Goal: Task Accomplishment & Management: Use online tool/utility

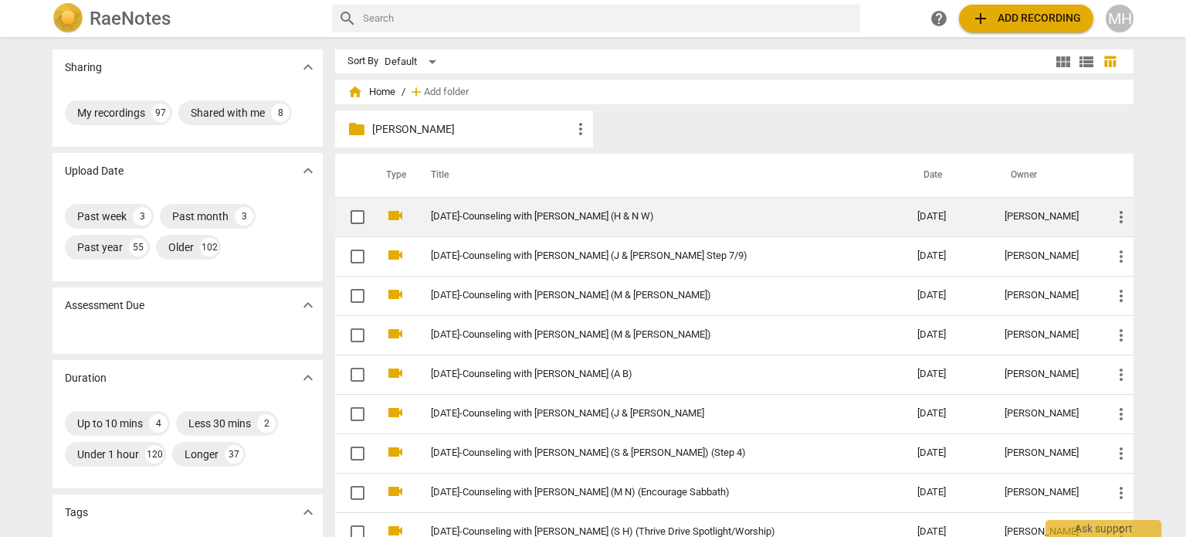
click at [493, 223] on td "[DATE]-Counseling with [PERSON_NAME] (H & N W)" at bounding box center [658, 216] width 493 height 39
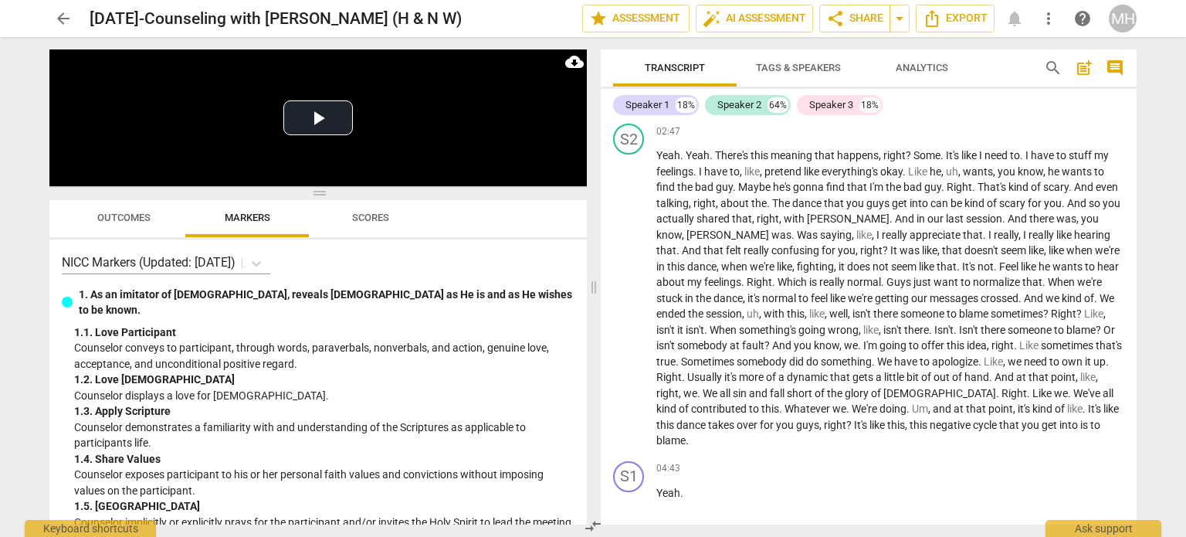
scroll to position [1255, 0]
click at [783, 64] on span "Tags & Speakers" at bounding box center [798, 68] width 85 height 12
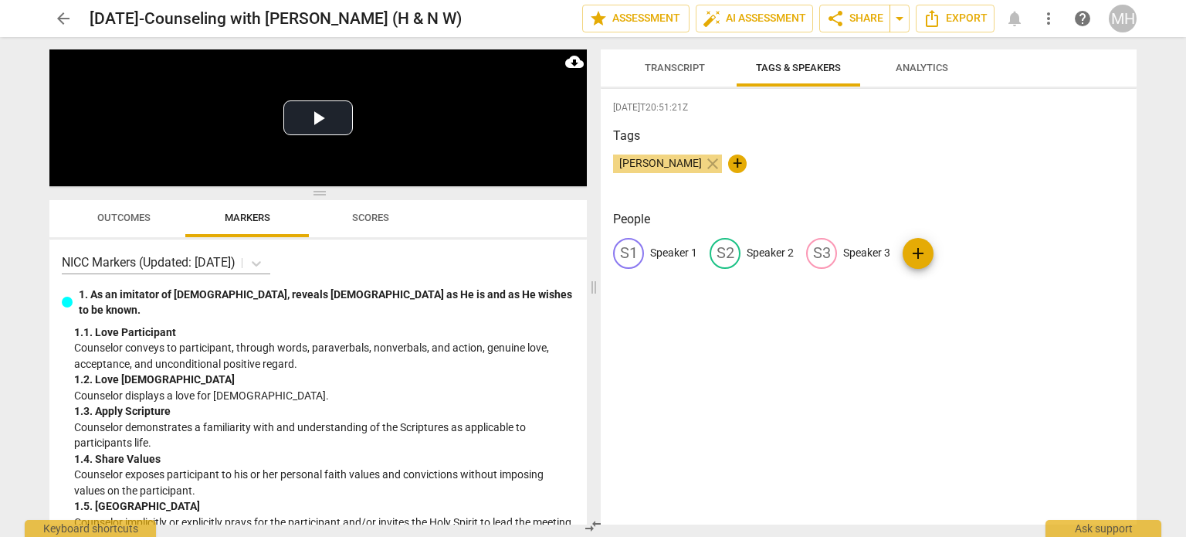
click at [758, 259] on p "Speaker 2" at bounding box center [770, 253] width 47 height 16
type input "[PERSON_NAME]"
click at [671, 59] on span "Transcript" at bounding box center [674, 68] width 97 height 21
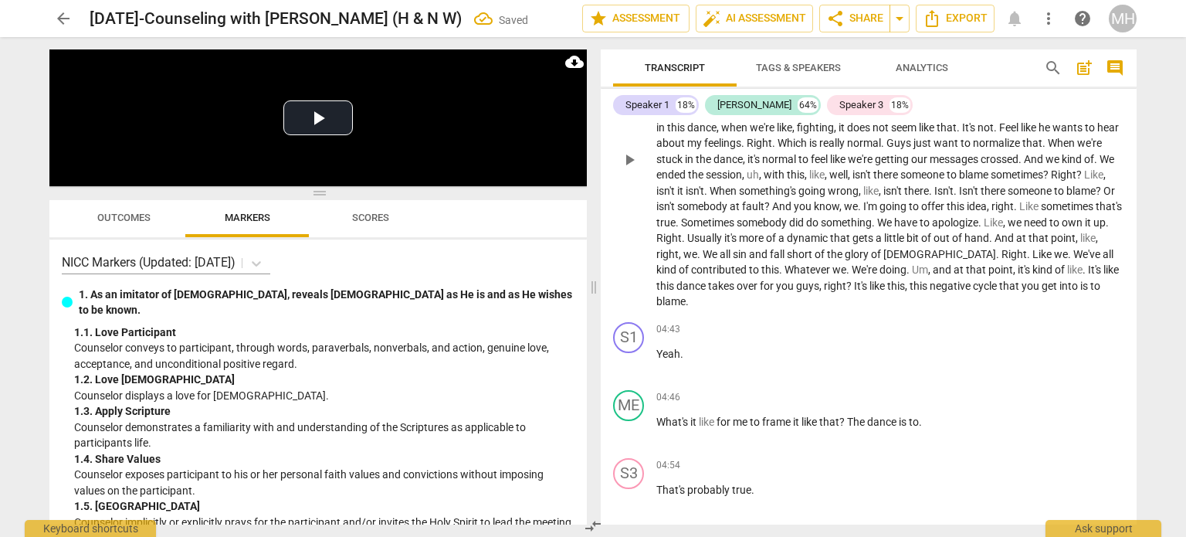
scroll to position [1392, 0]
click at [809, 69] on span "Tags & Speakers" at bounding box center [798, 68] width 85 height 12
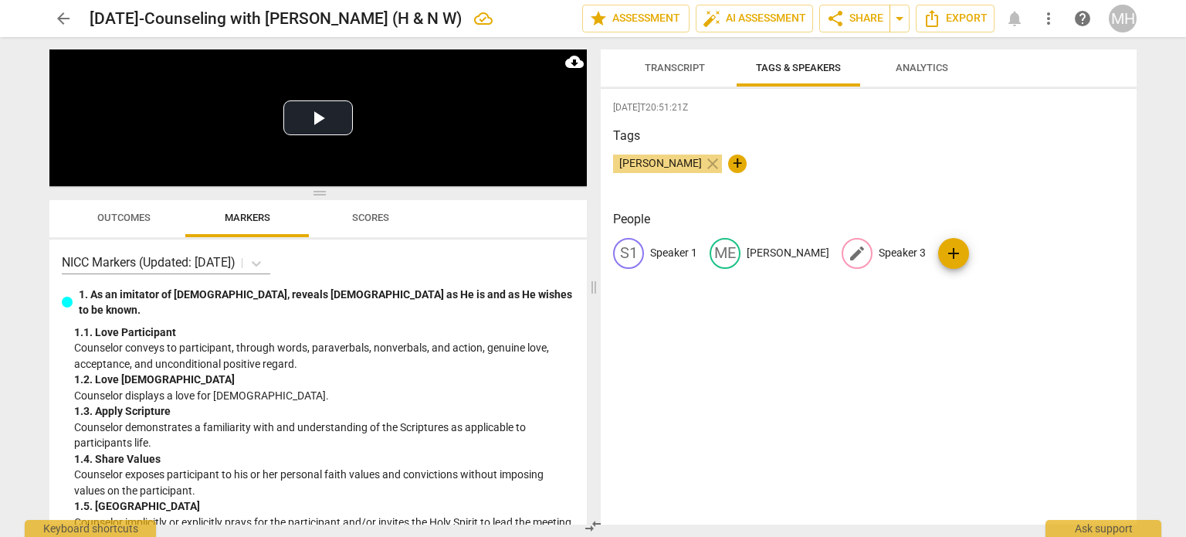
click at [879, 254] on p "Speaker 3" at bounding box center [902, 253] width 47 height 16
type input "N W"
click at [674, 250] on p "Speaker 1" at bounding box center [673, 253] width 47 height 16
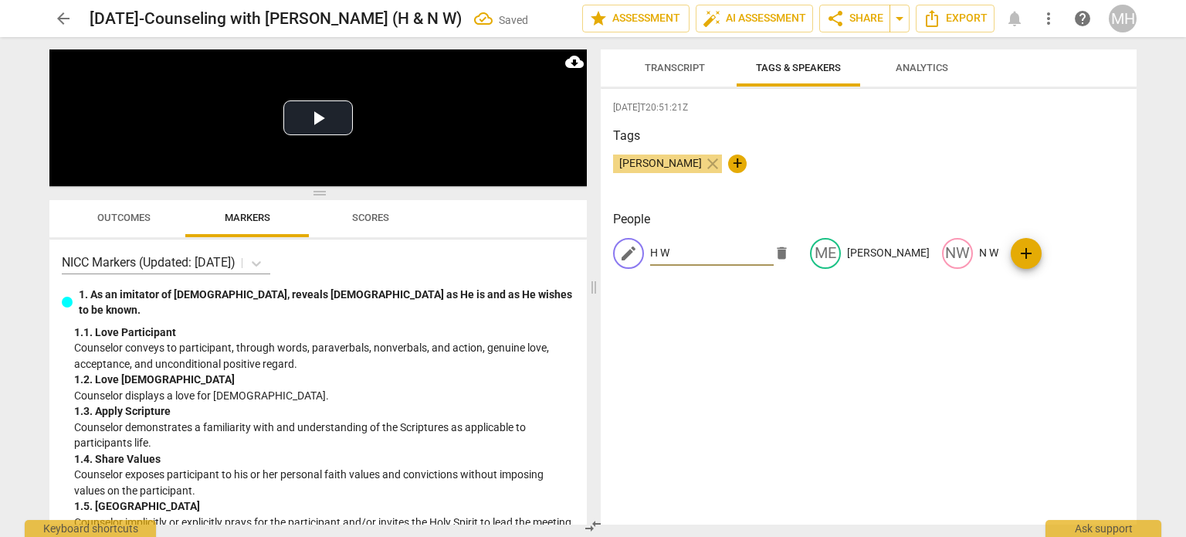
type input "H W"
click at [682, 65] on span "Transcript" at bounding box center [675, 68] width 60 height 12
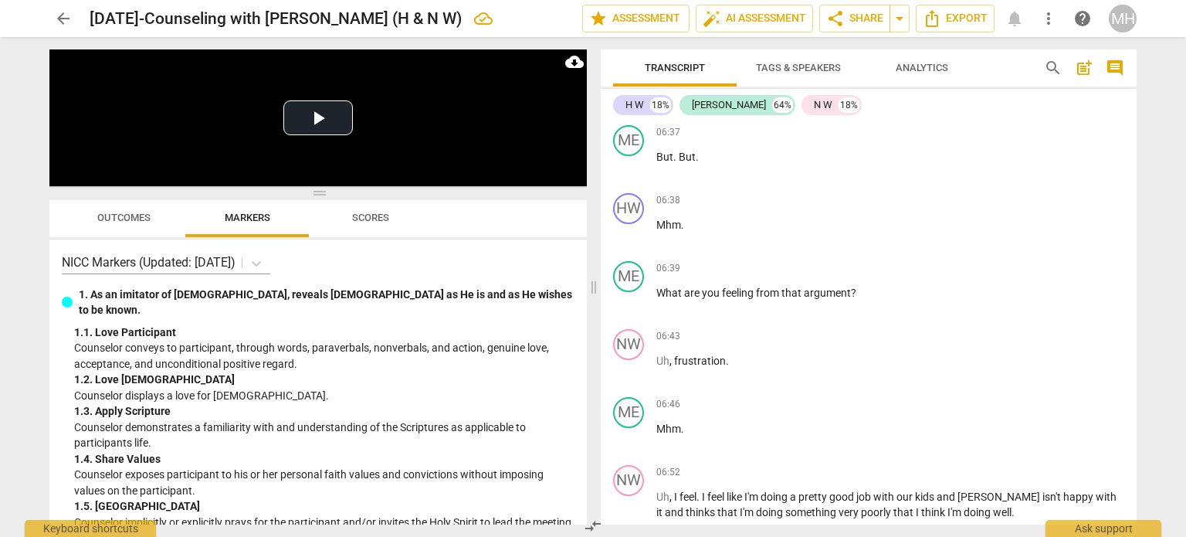
scroll to position [3043, 0]
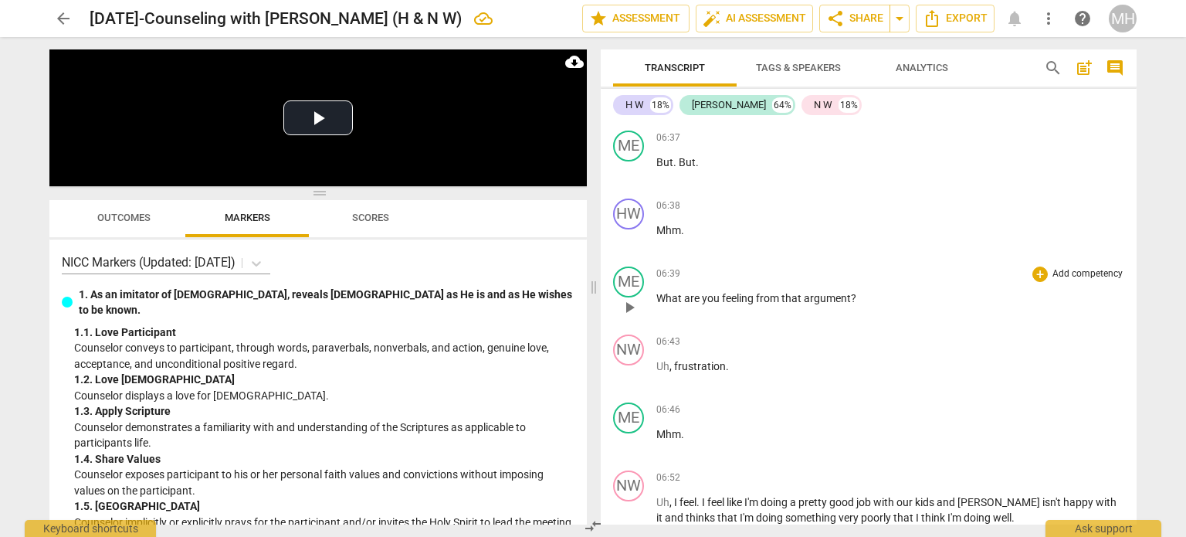
click at [1079, 266] on div "06:39 + Add competency keyboard_arrow_right What are you feeling from that argu…" at bounding box center [890, 294] width 468 height 56
click at [1079, 267] on p "Add competency" at bounding box center [1087, 274] width 73 height 14
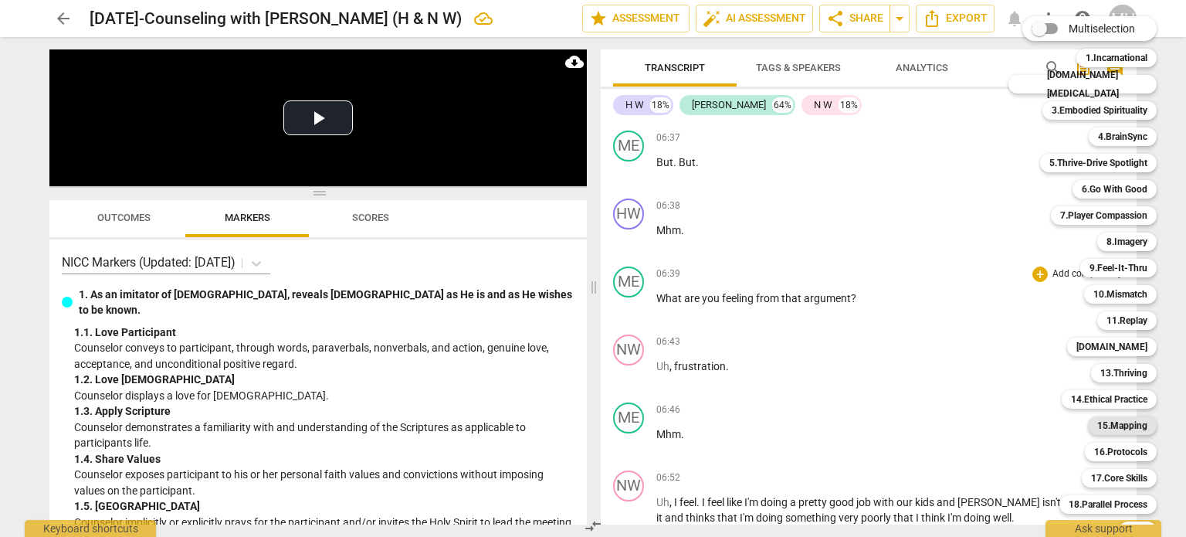
scroll to position [46, 0]
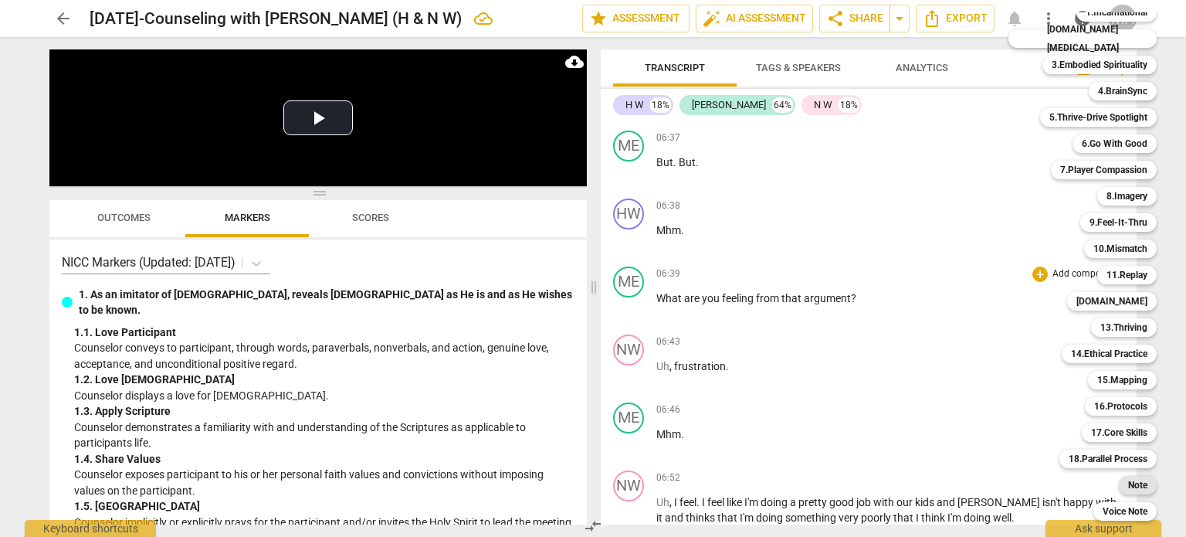
click at [1128, 486] on b "Note" at bounding box center [1137, 485] width 19 height 19
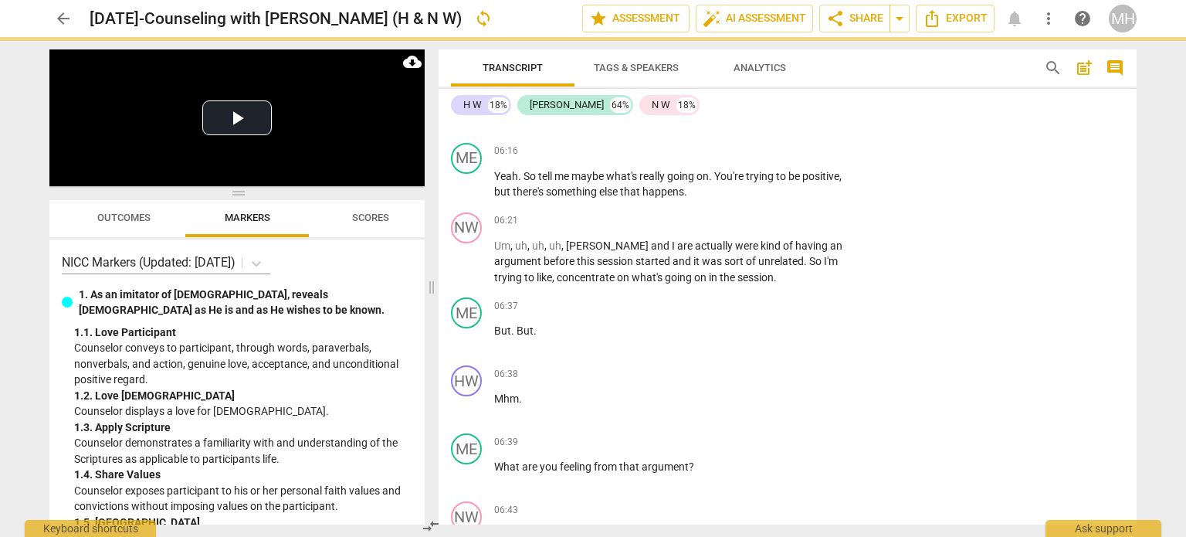
scroll to position [3196, 0]
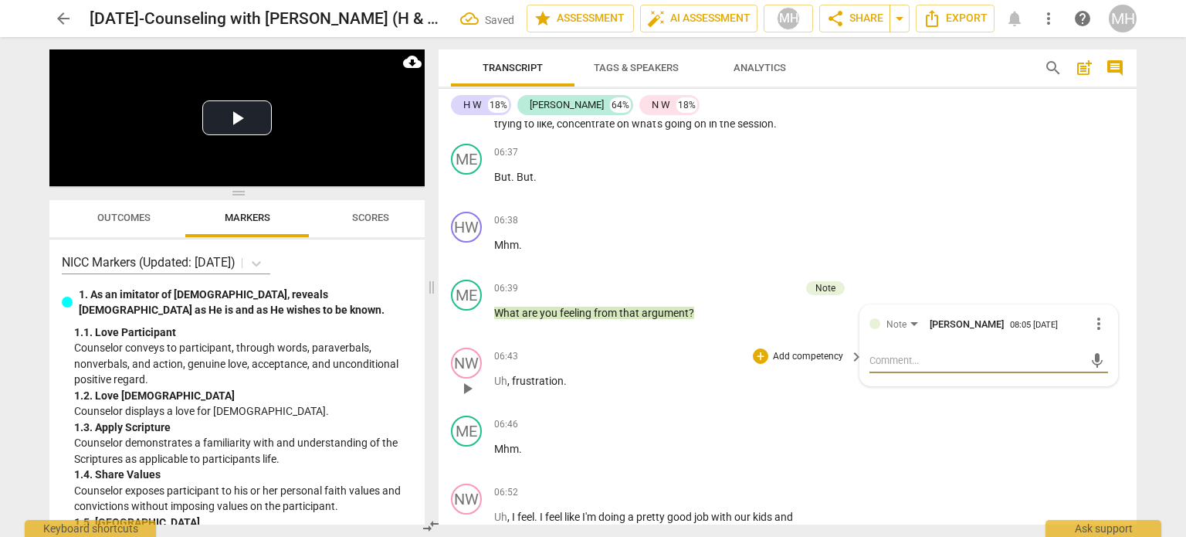
type textarea "T"
type textarea "TE"
type textarea "TEM"
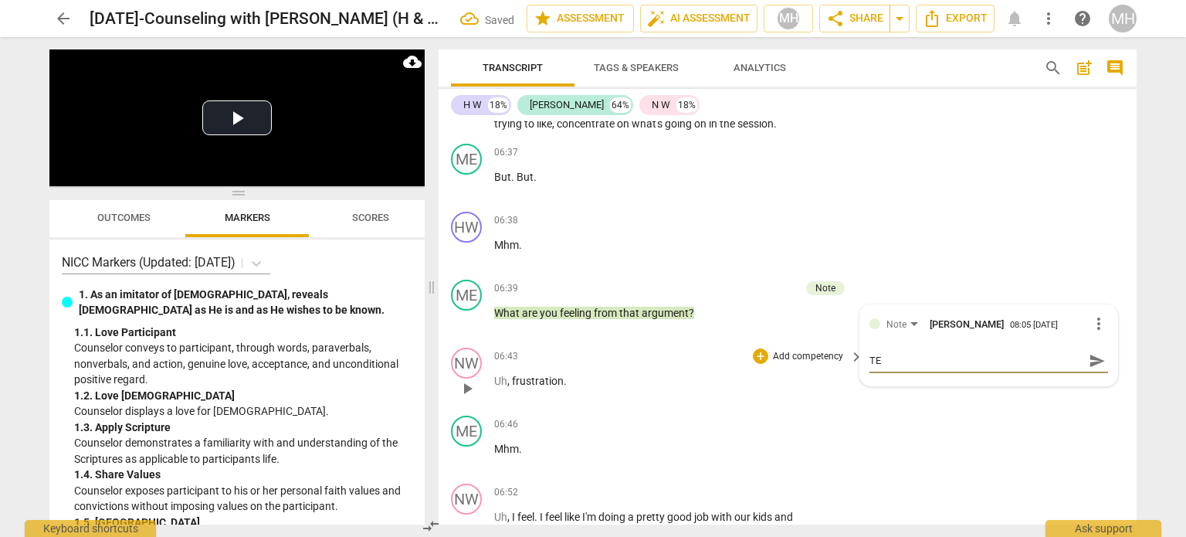
type textarea "TEM"
type textarea "TEM{"
type textarea "TEM{i"
type textarea "TEM{in"
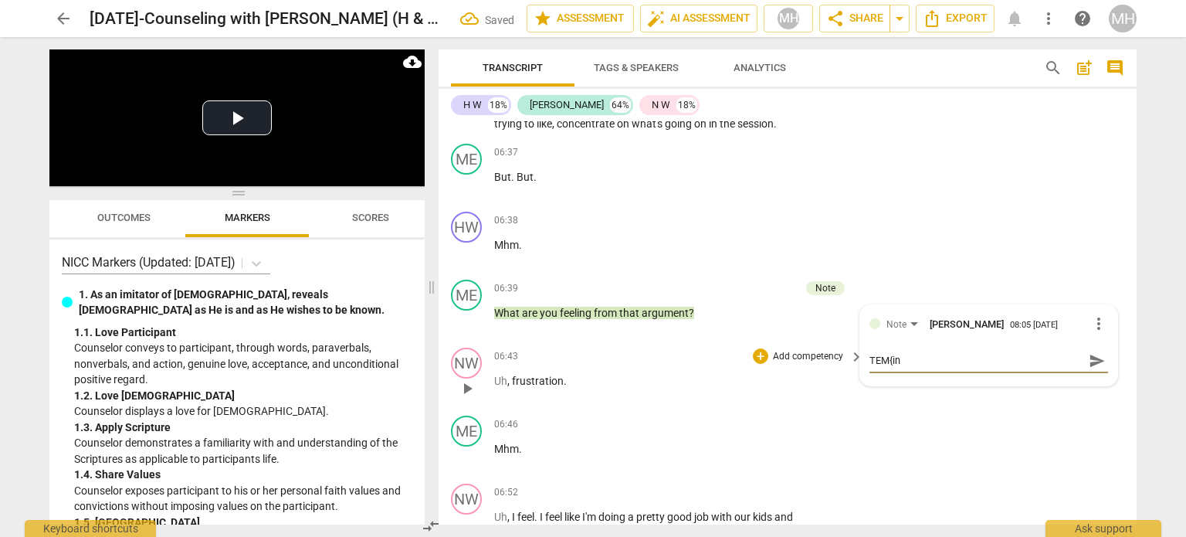
type textarea "TEM{ing"
type textarea "TEM{in"
type textarea "TEM{i"
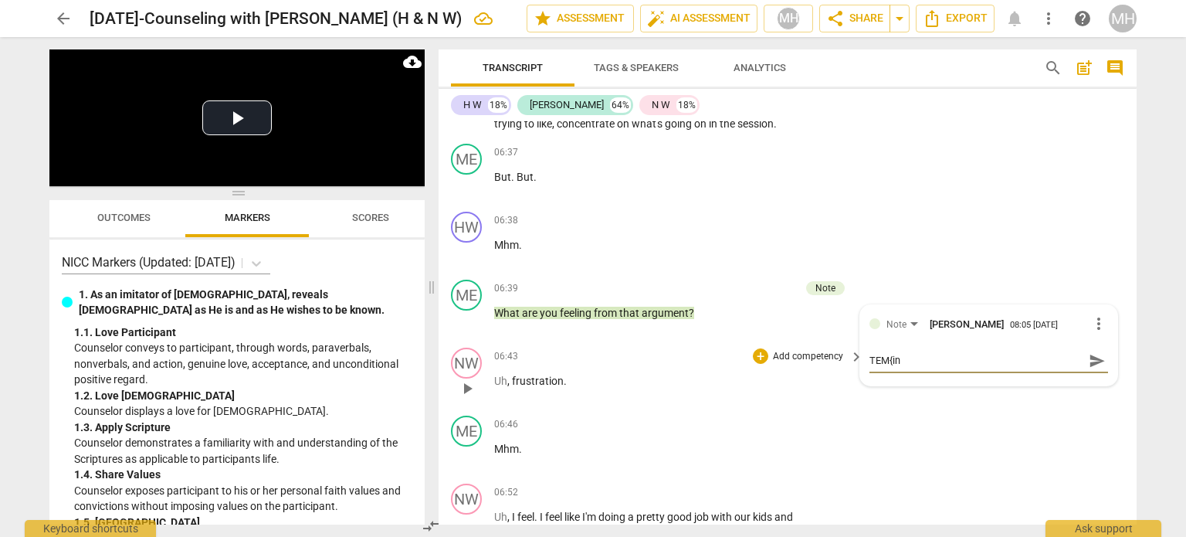
type textarea "TEM{i"
type textarea "TEM{"
type textarea "TEM"
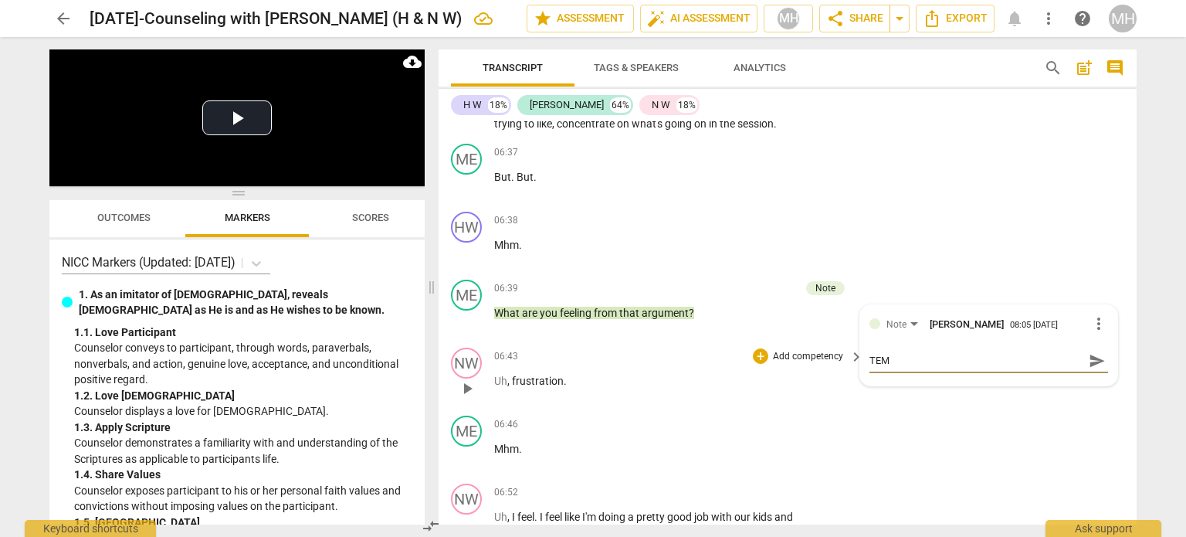
type textarea "TEMP"
type textarea "TEMPi"
type textarea "TEMPin"
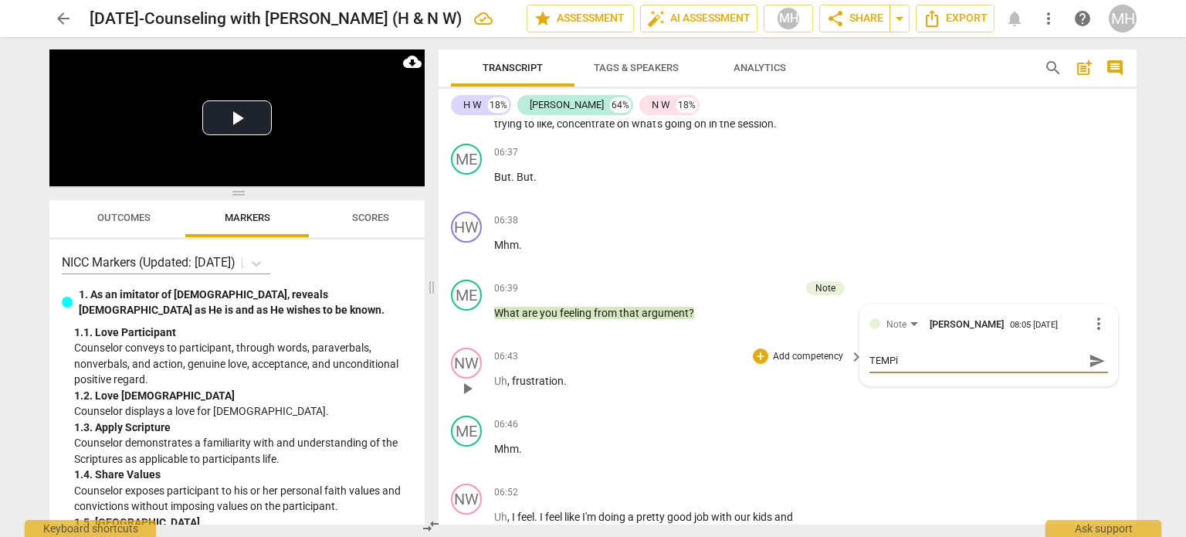
type textarea "TEMPin"
type textarea "TEMPing"
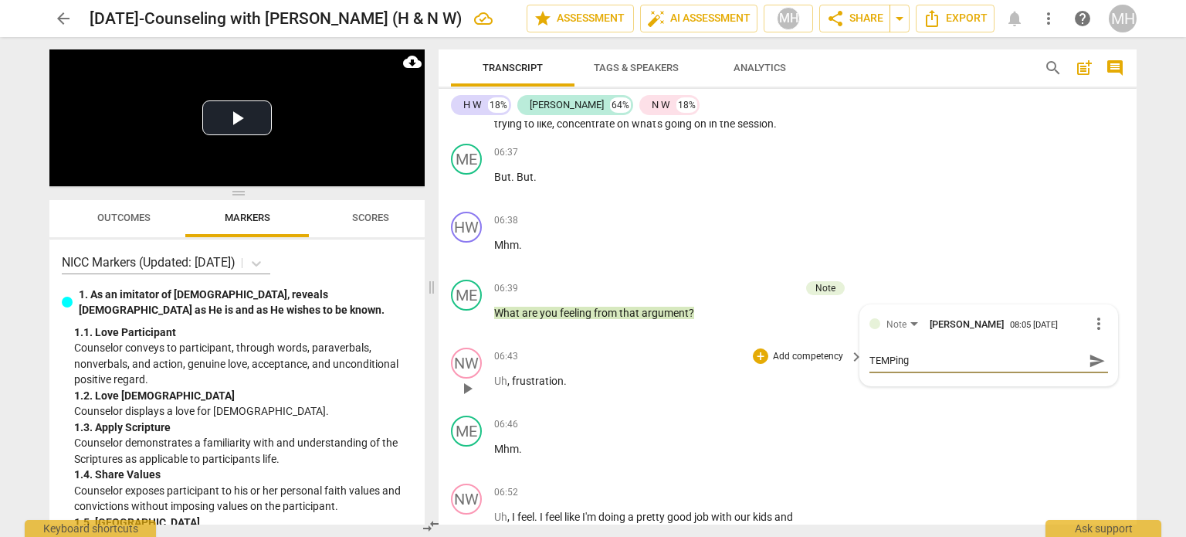
type textarea "TEMPing"
type textarea "TEMPin"
type textarea "TEMPi"
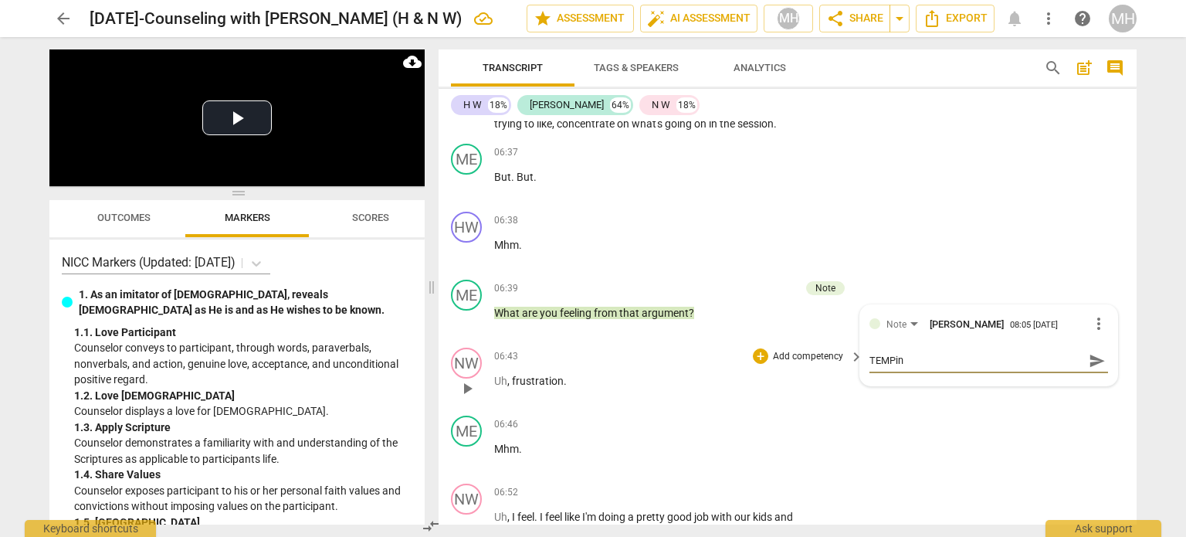
type textarea "TEMPi"
type textarea "TEMPin"
type textarea "TEMPing"
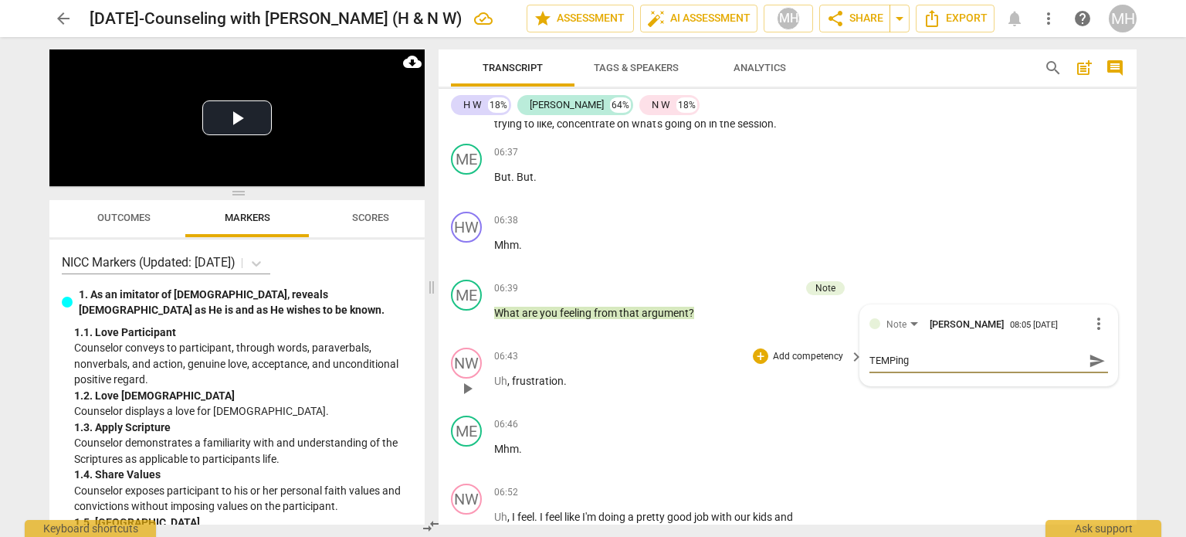
type textarea "TEMPing"
type textarea "TEMPing l"
type textarea "TEMPing lo"
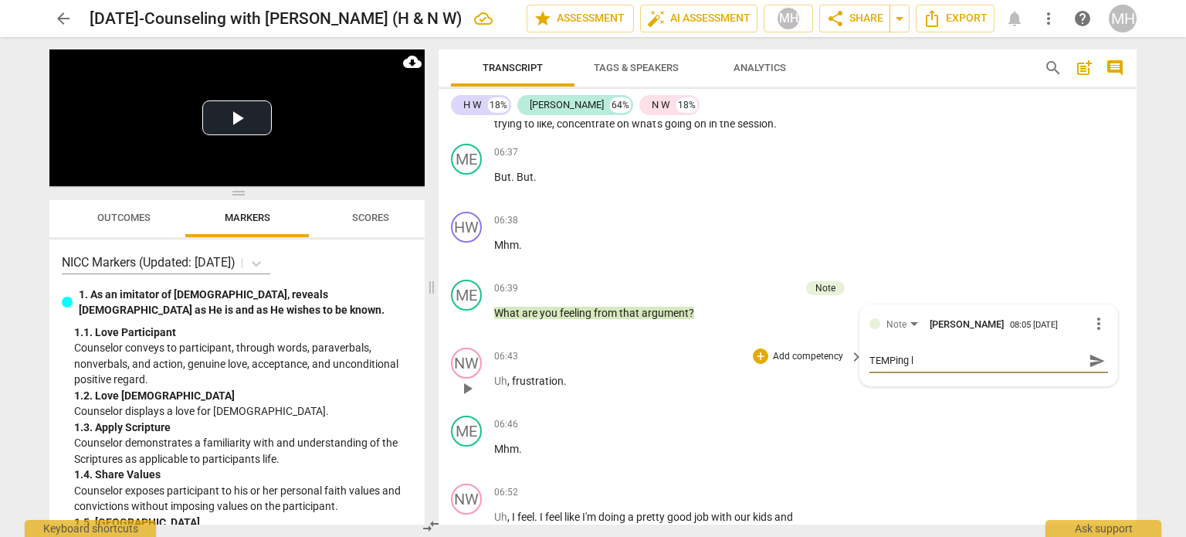
type textarea "TEMPing lo"
type textarea "TEMPing loo"
type textarea "TEMPing look"
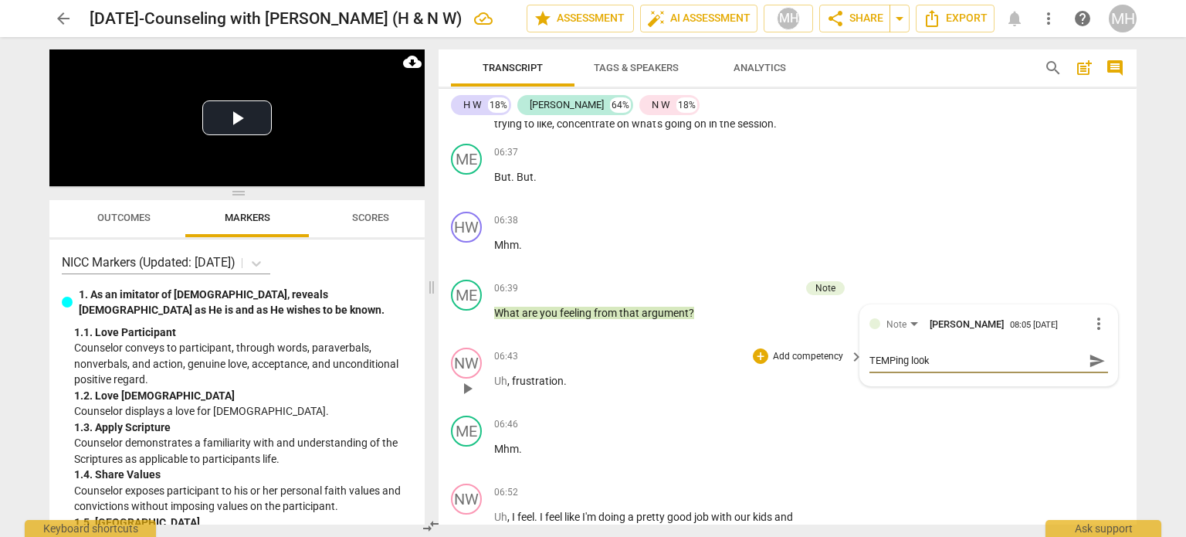
type textarea "TEMPing looki"
type textarea "TEMPing lookin"
type textarea "TEMPing looking"
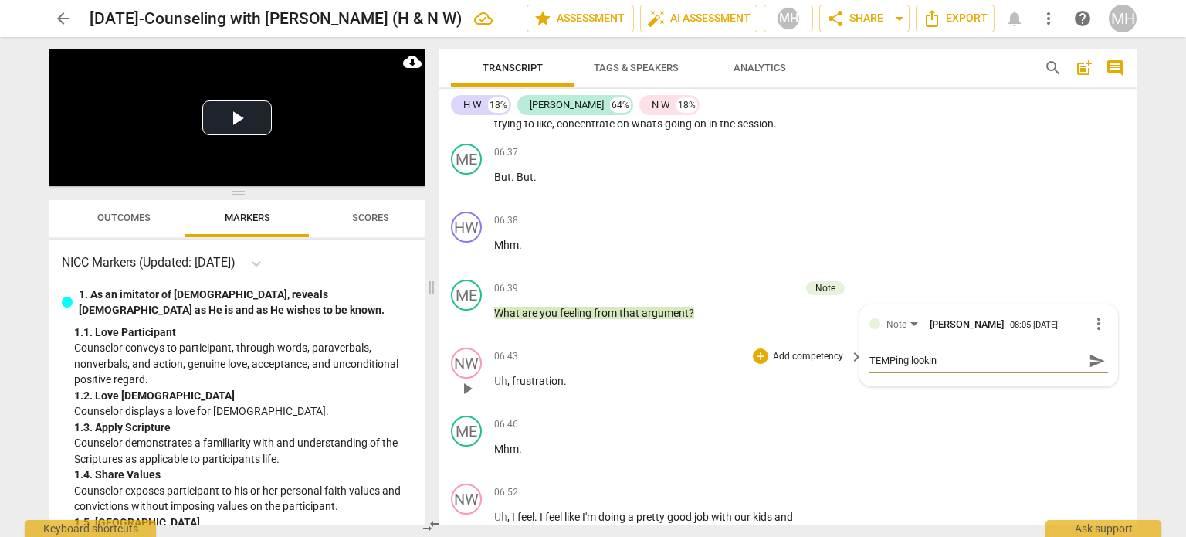
type textarea "TEMPing looking"
type textarea "TEMPing looking f"
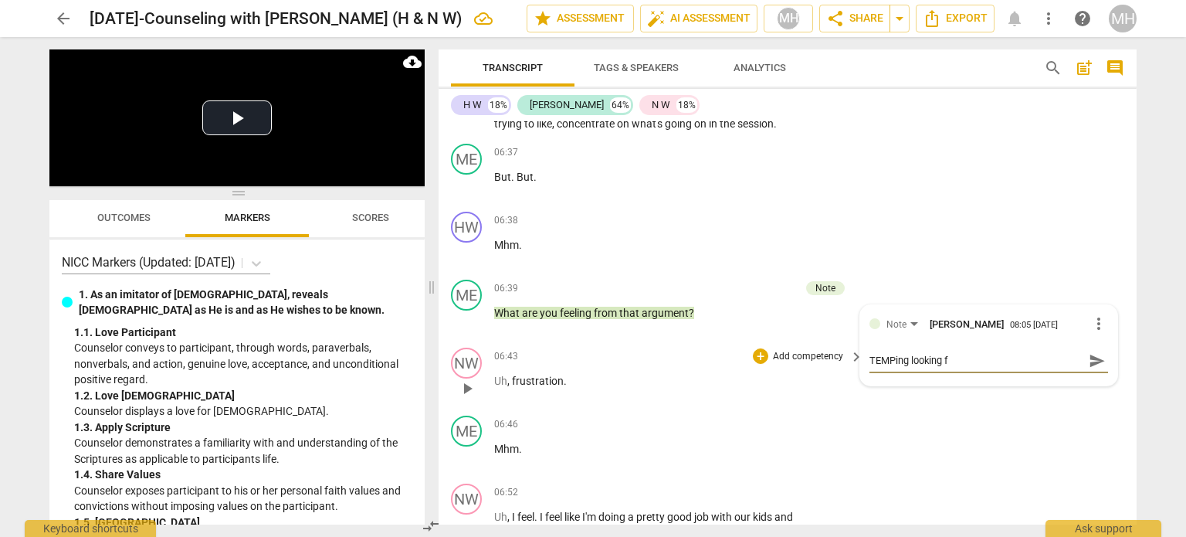
type textarea "TEMPing looking fo"
type textarea "TEMPing looking for"
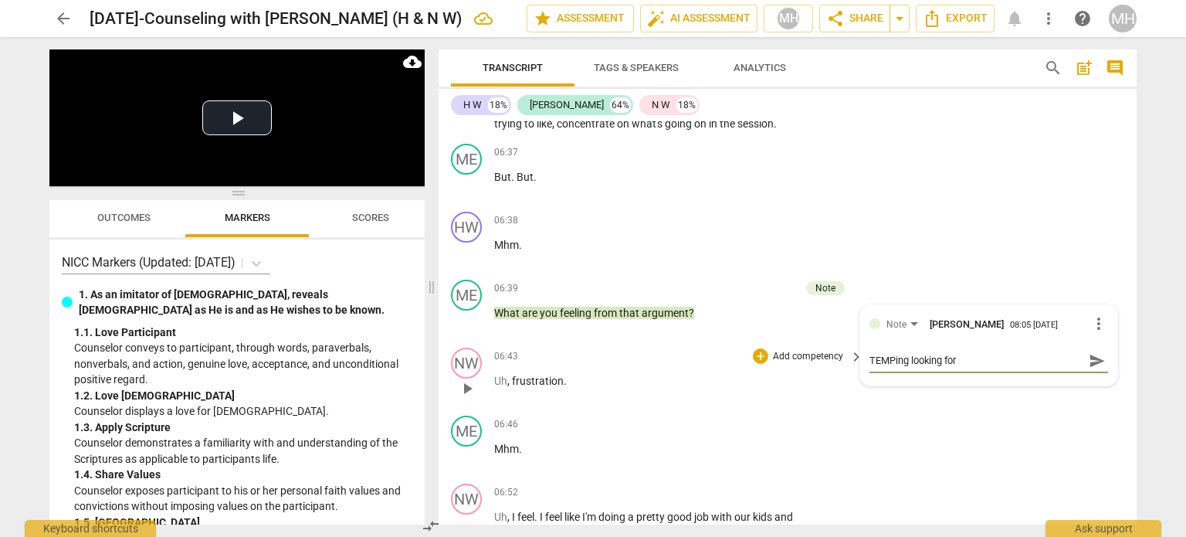
type textarea "TEMPing looking for"
type textarea "TEMPing looking for t"
type textarea "TEMPing looking for th"
type textarea "TEMPing looking for the"
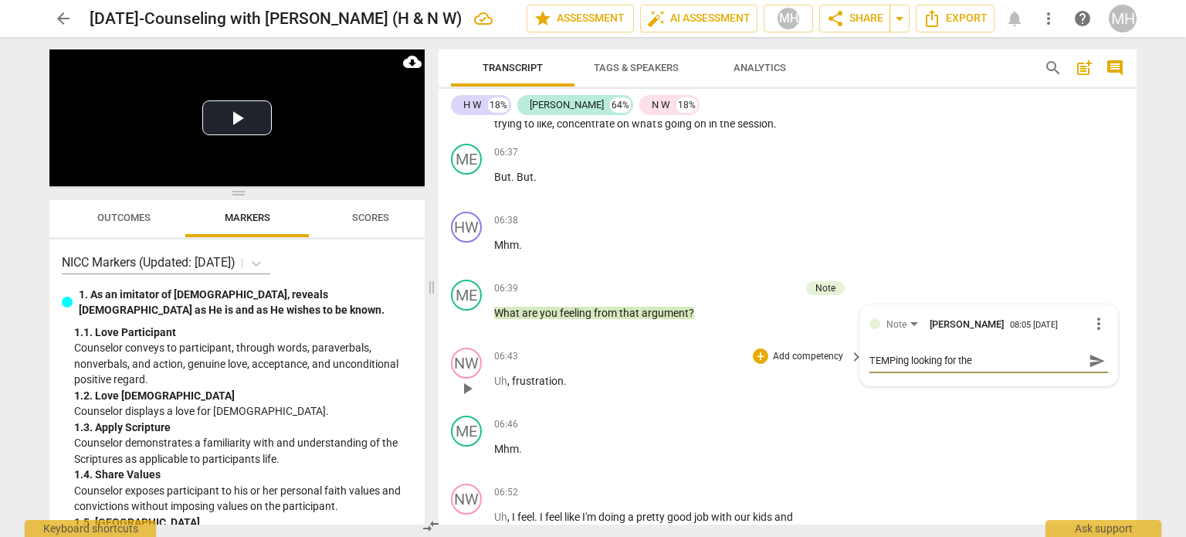
type textarea "TEMPing looking for the"
type textarea "TEMPing looking for the E"
click at [1096, 352] on span "send" at bounding box center [1097, 360] width 17 height 17
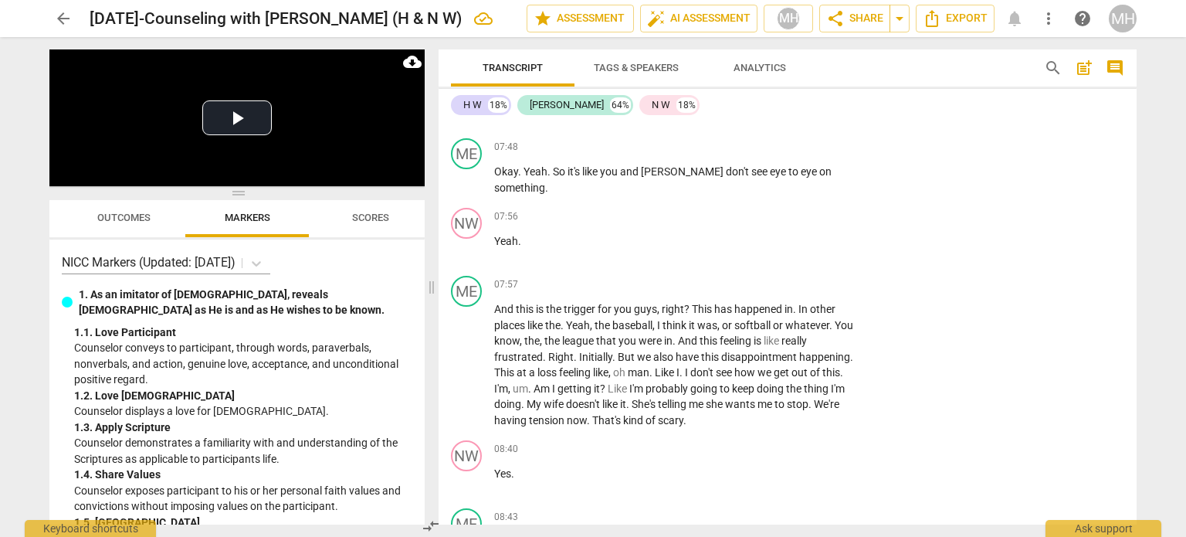
scroll to position [4016, 0]
click at [830, 277] on p "Add competency" at bounding box center [807, 284] width 73 height 14
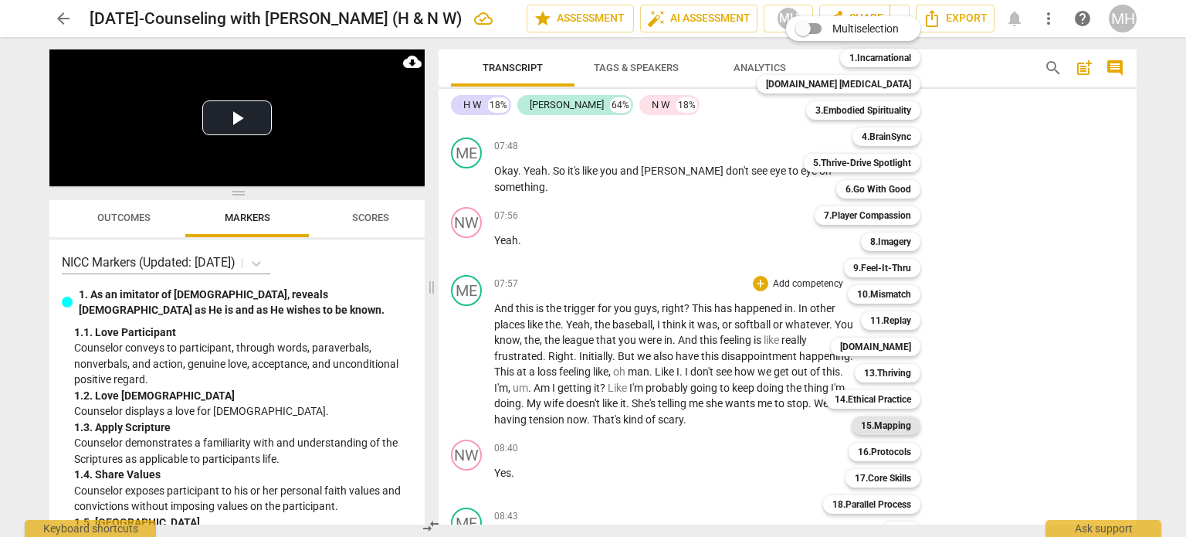
scroll to position [46, 0]
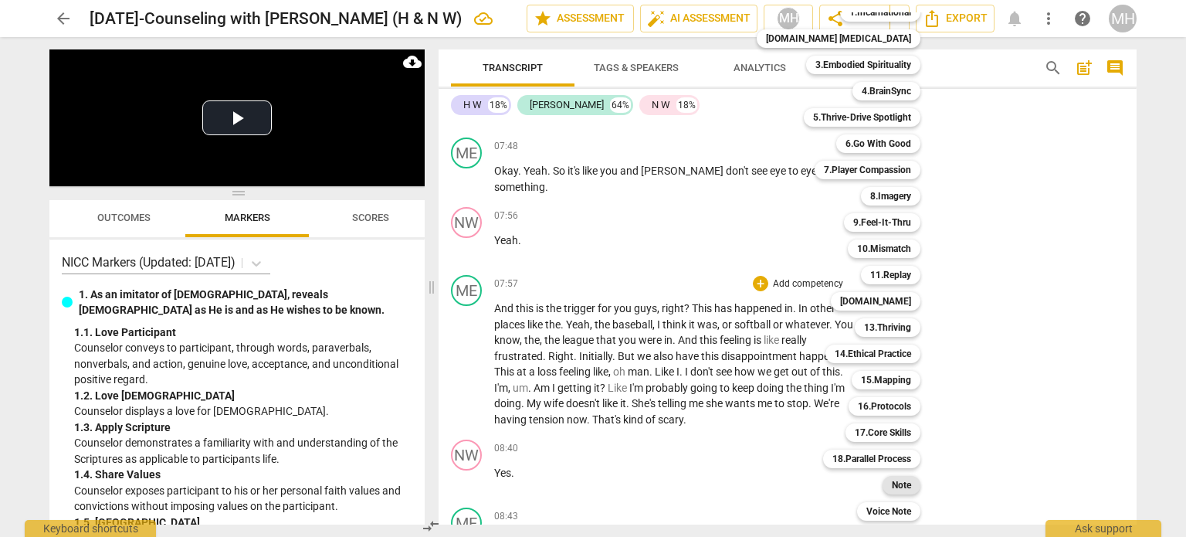
click at [892, 483] on b "Note" at bounding box center [901, 485] width 19 height 19
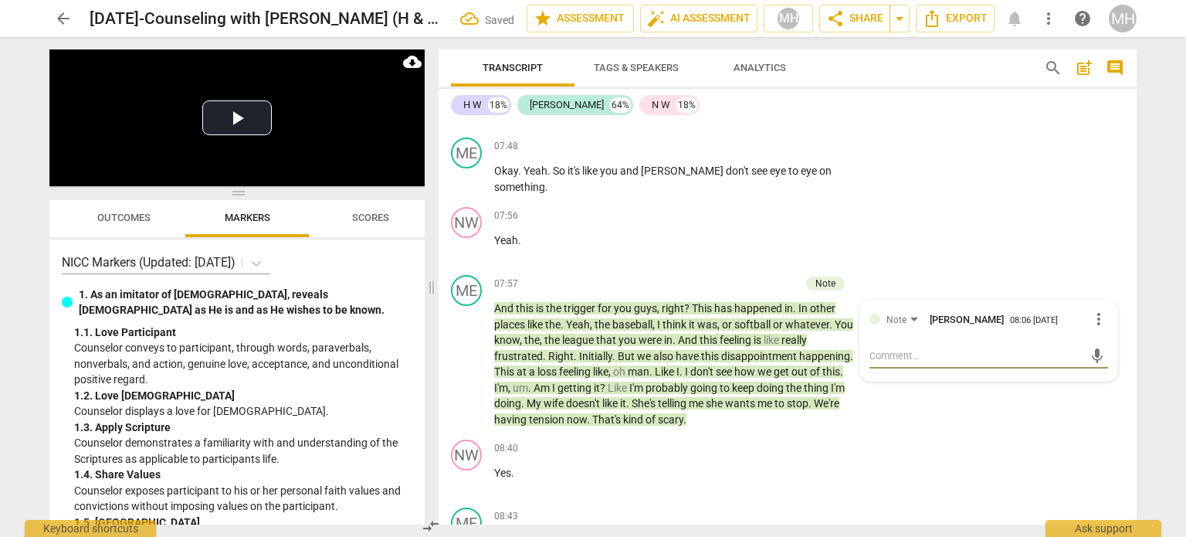
type textarea "R"
type textarea "RE"
type textarea "REf"
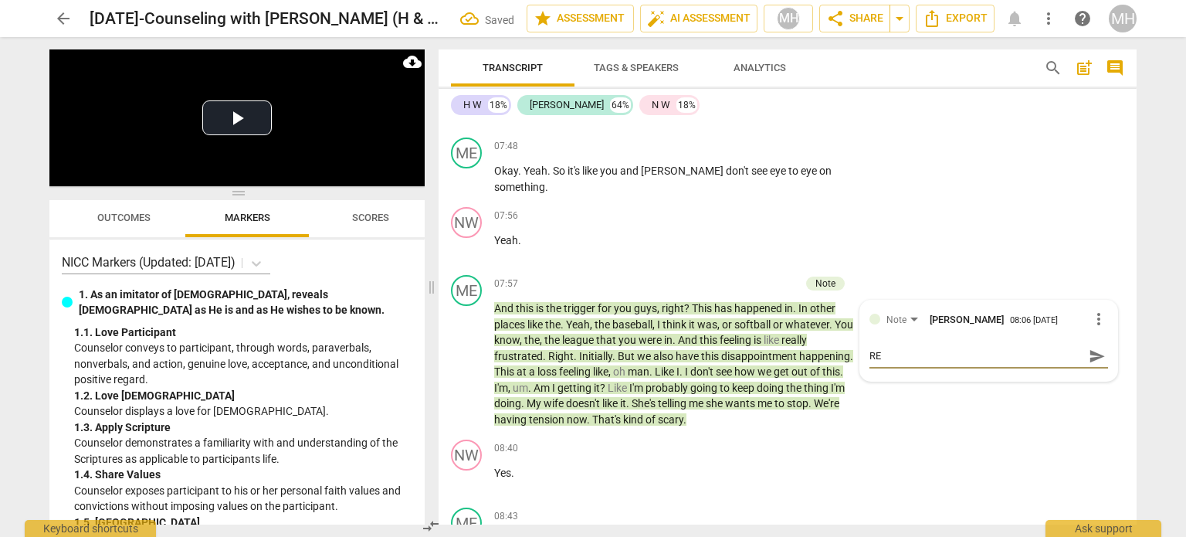
type textarea "REf"
type textarea "REfl"
type textarea "REf"
type textarea "RE"
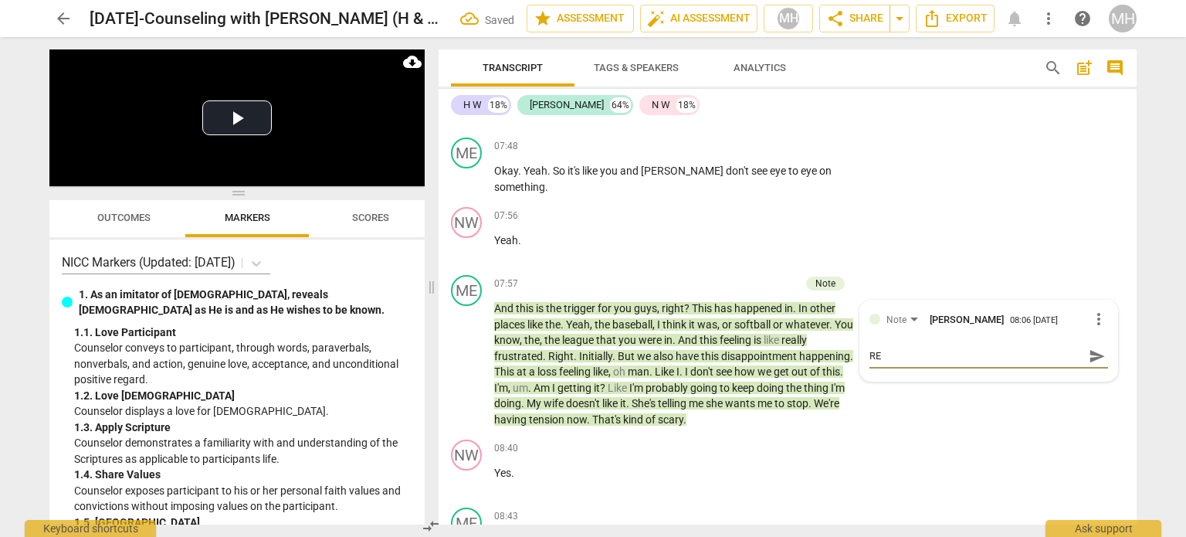
type textarea "R"
type textarea "Re"
type textarea "Ref"
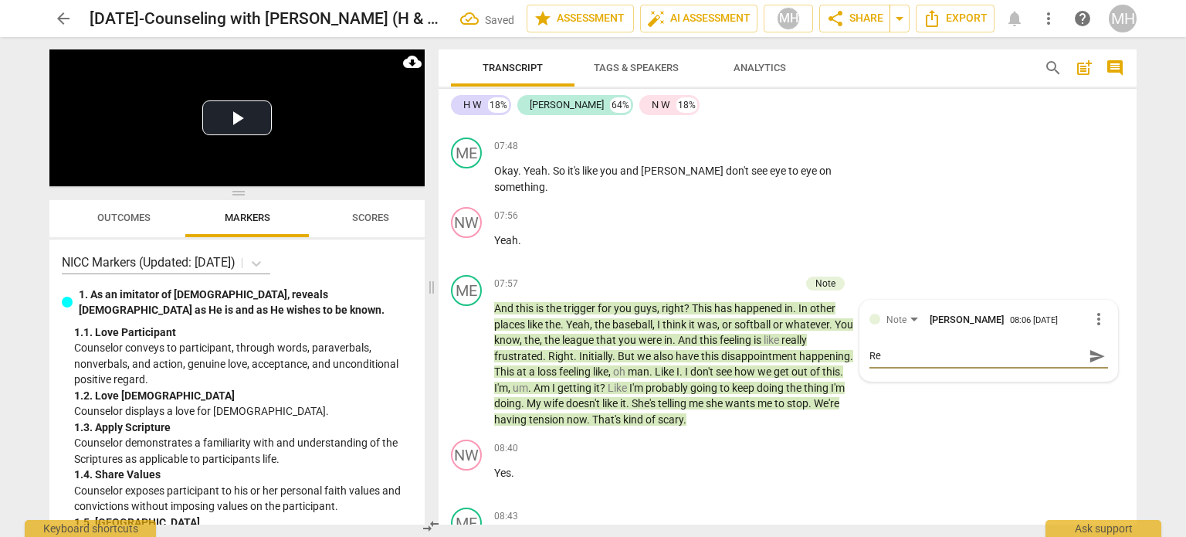
type textarea "Ref"
type textarea "Refl"
type textarea "Refle"
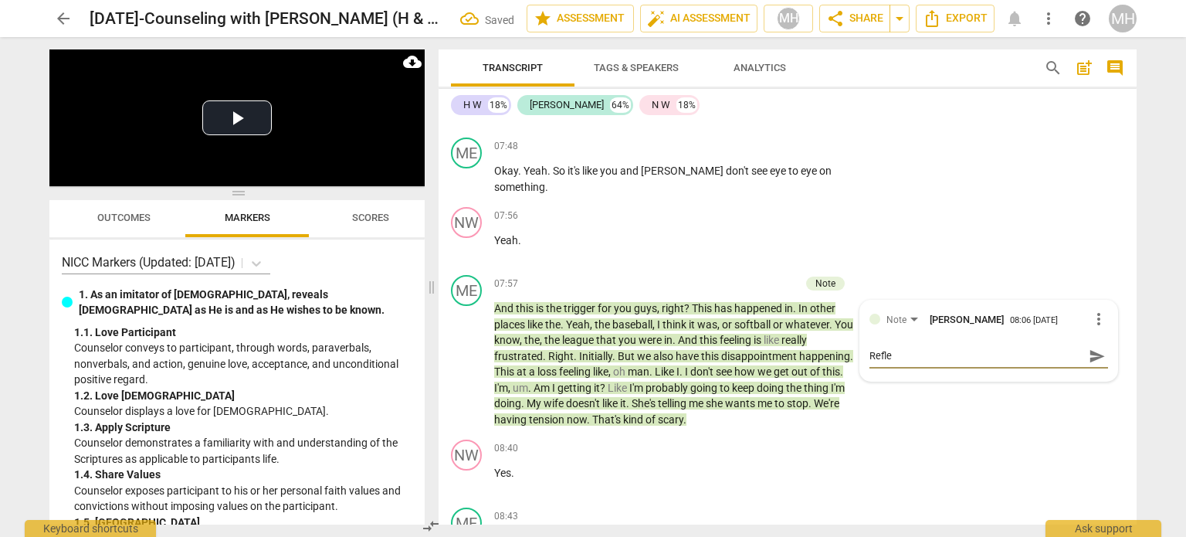
type textarea "Reflec"
type textarea "Reflect"
type textarea "Reflecti"
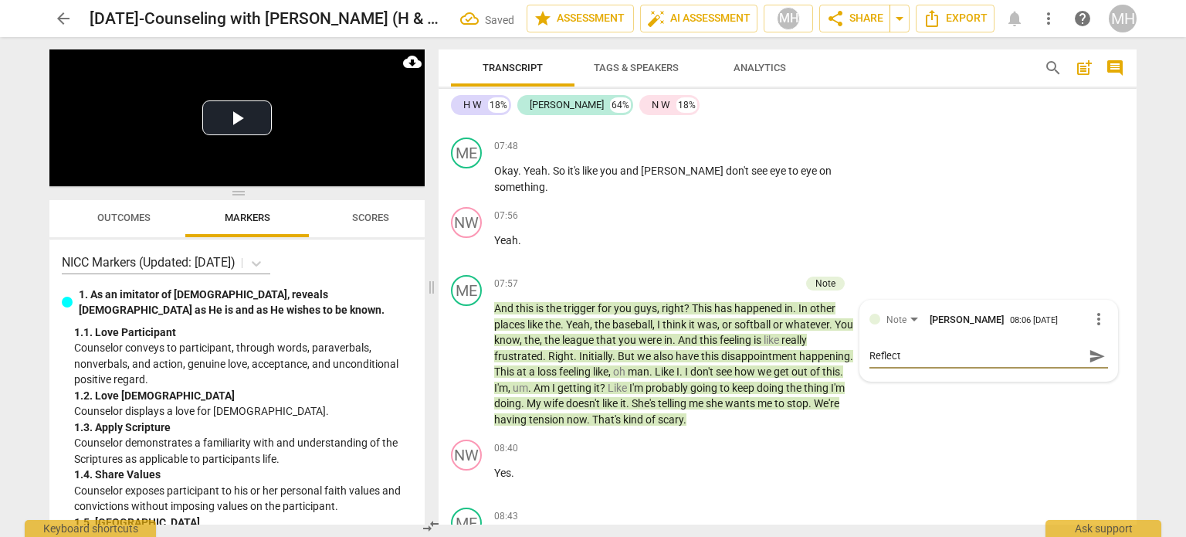
type textarea "Reflecti"
type textarea "Reflectin"
type textarea "Reflecting"
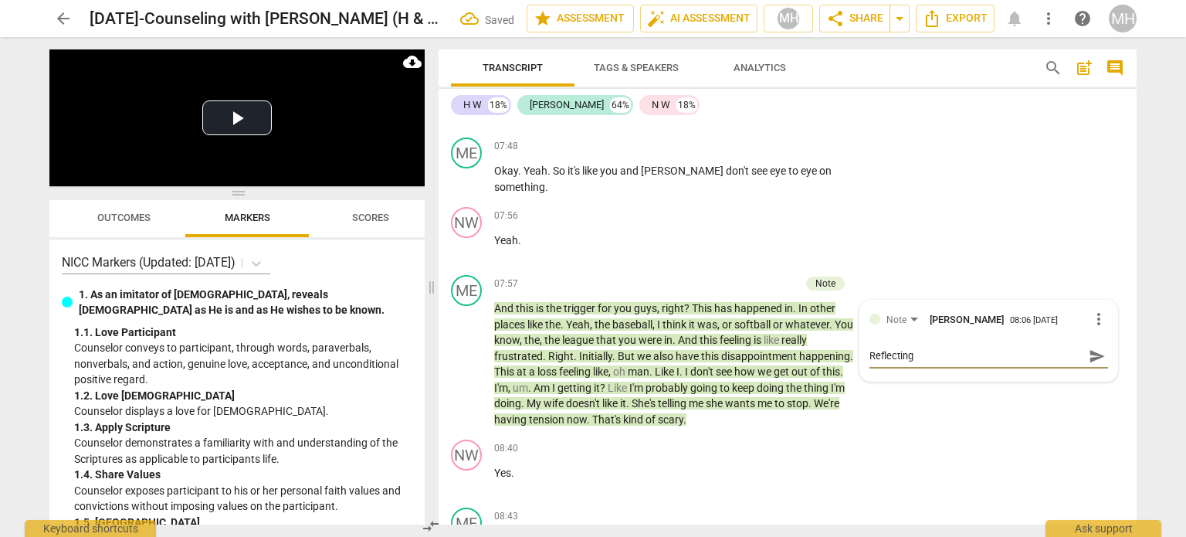
type textarea "Reflecting"
type textarea "Reflecting w"
type textarea "Reflecting wh"
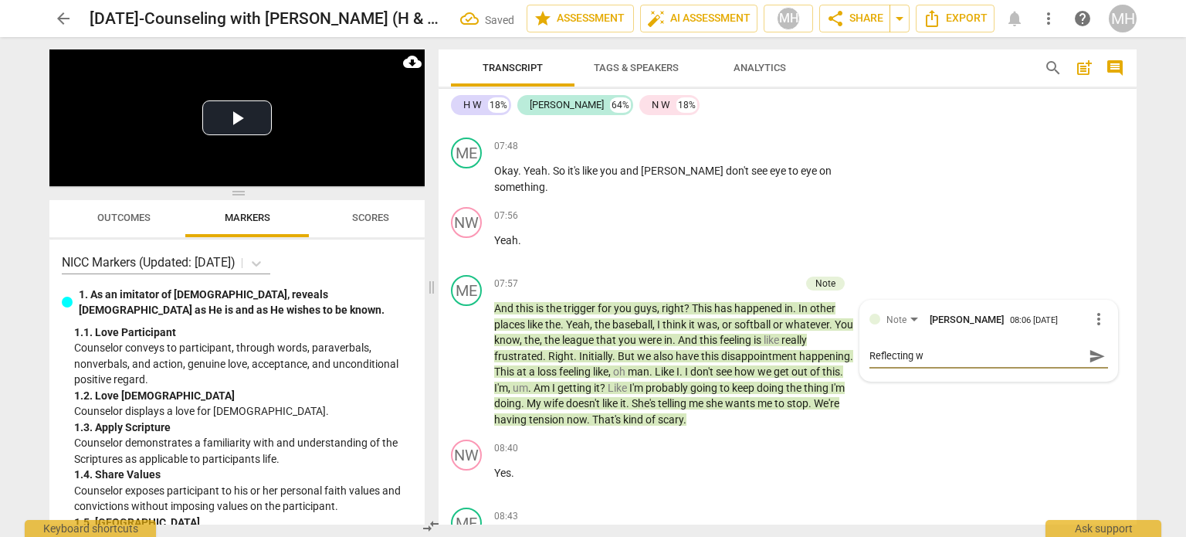
type textarea "Reflecting wh"
type textarea "Reflecting wha"
type textarea "Reflecting what"
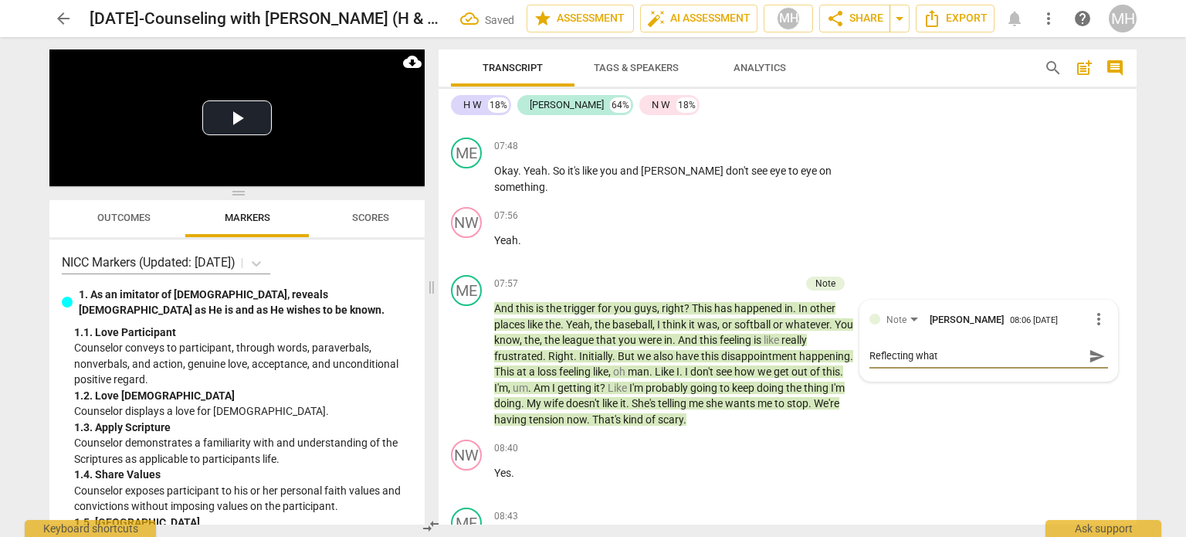
type textarea "Reflecting what"
type textarea "Reflecting what w"
type textarea "Reflecting what we"
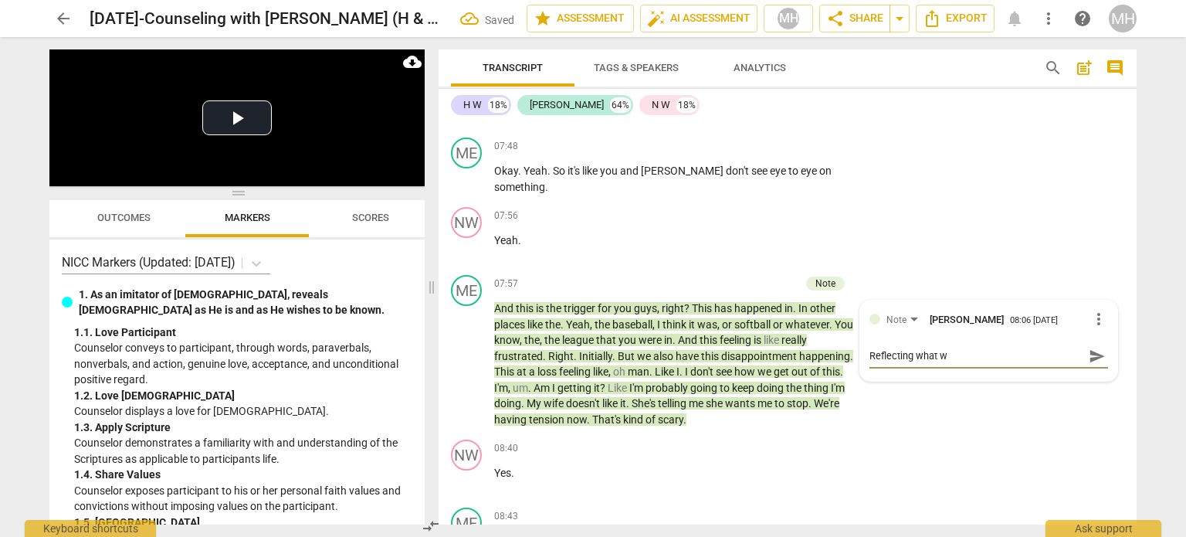
type textarea "Reflecting what we"
type textarea "Reflecting what we h"
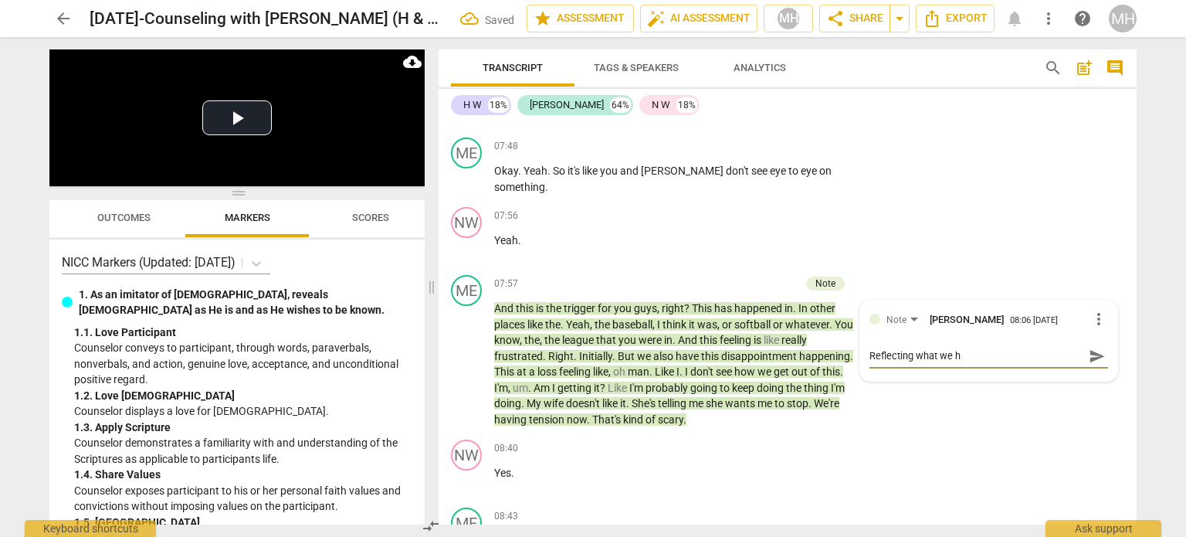
type textarea "Reflecting what we ha"
type textarea "Reflecting what we hav"
type textarea "Reflecting what we have"
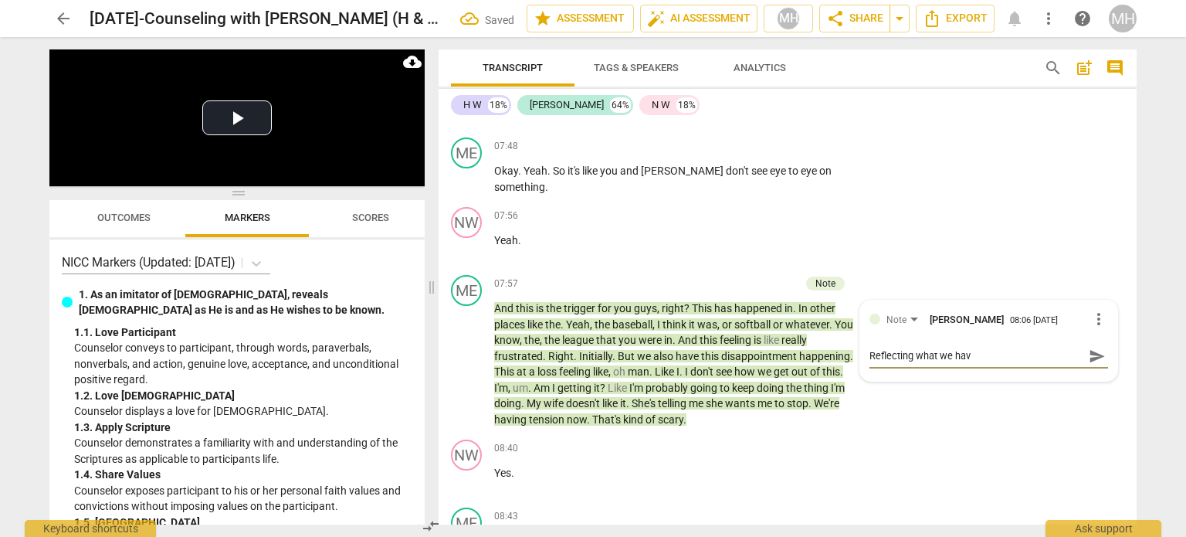
type textarea "Reflecting what we have"
type textarea "Reflecting what we have g"
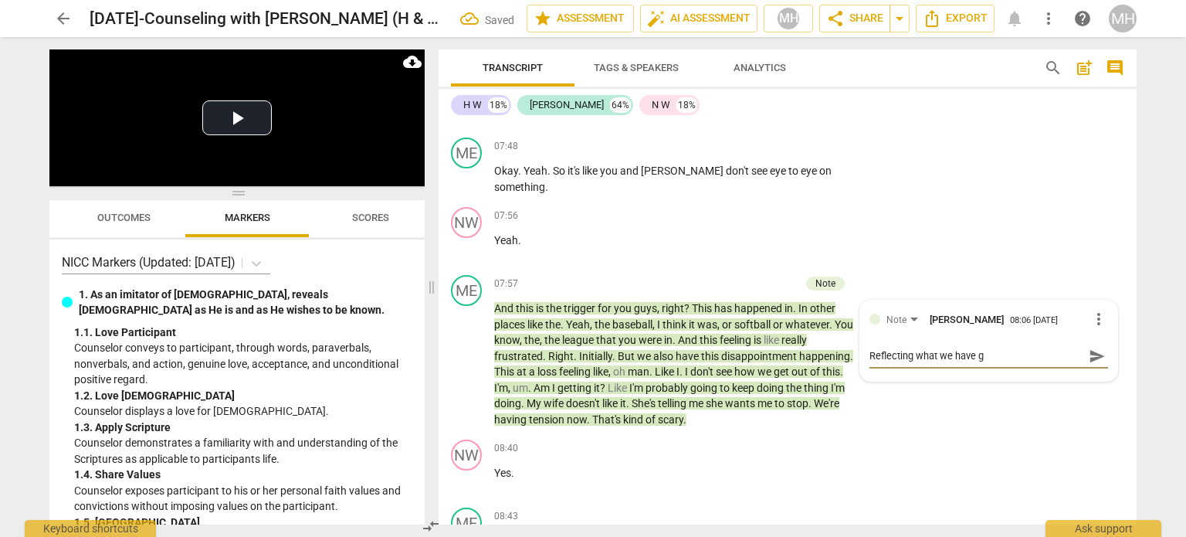
type textarea "Reflecting what we have ga"
type textarea "Reflecting what we have gat"
type textarea "Reflecting what we have gatt"
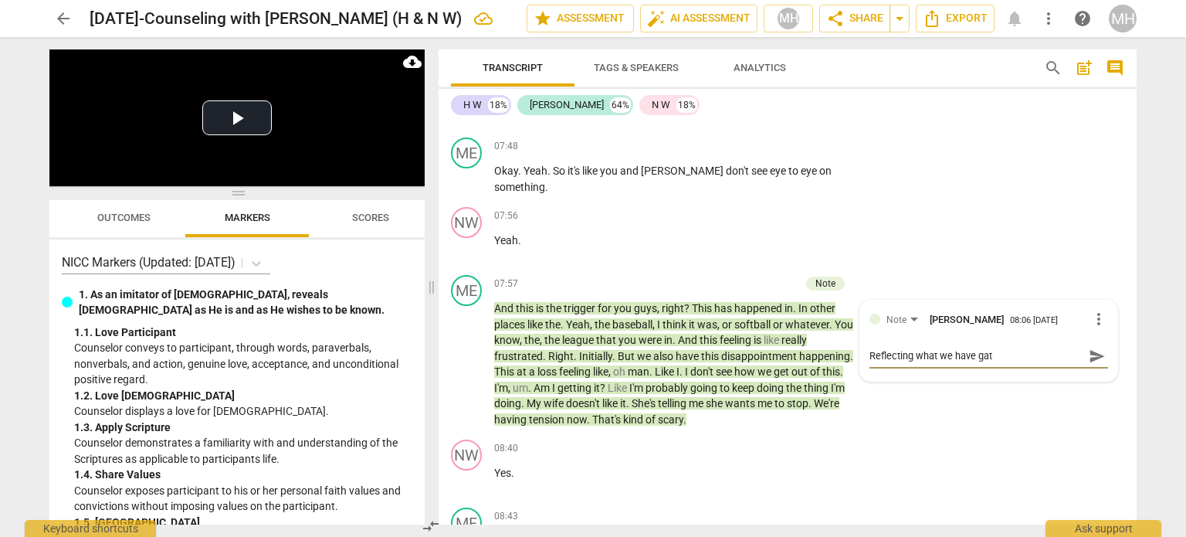
type textarea "Reflecting what we have gatt"
type textarea "Reflecting what we have gat"
type textarea "Reflecting what we have gath"
type textarea "Reflecting what we have [PERSON_NAME]"
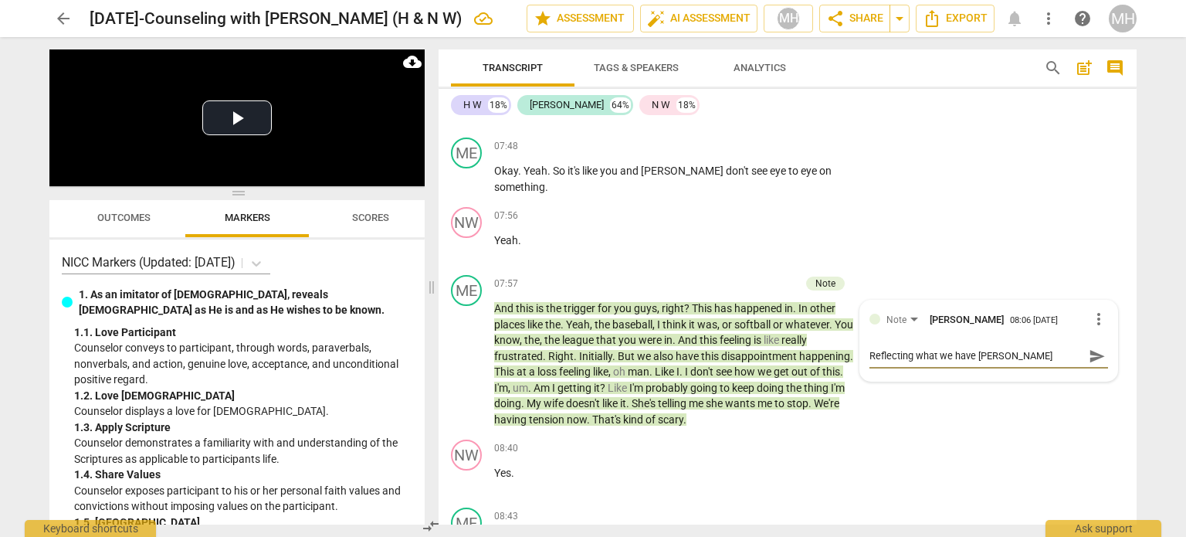
type textarea "Reflecting what we have gather"
type textarea "Reflecting what we have gathere"
type textarea "Reflecting what we have gathered"
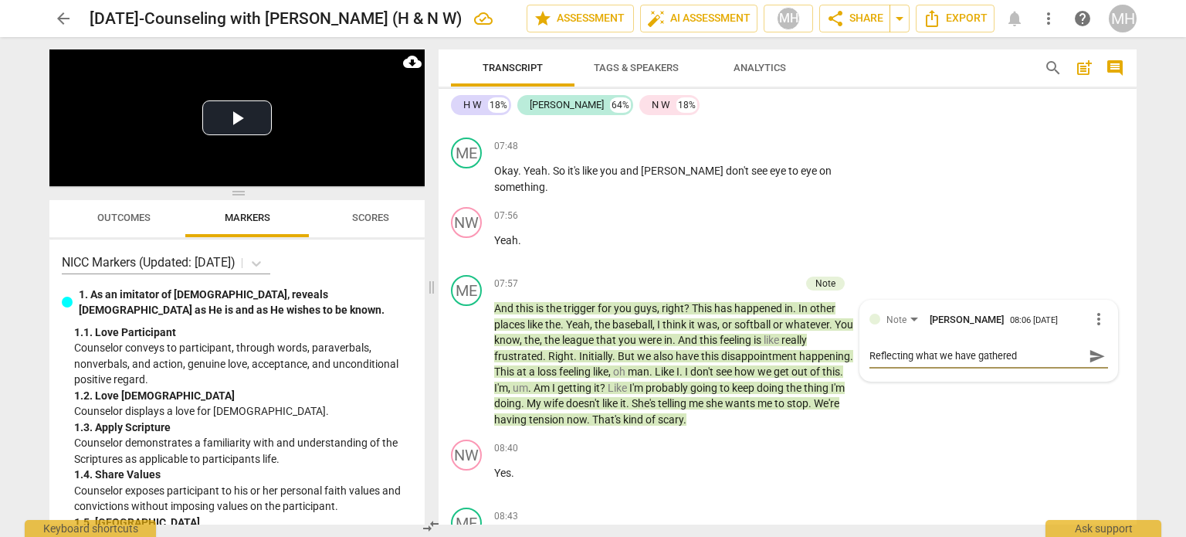
type textarea "Reflecting what we have gathered"
type textarea "Reflecting what we have gathered i"
type textarea "Reflecting what we have gathered in"
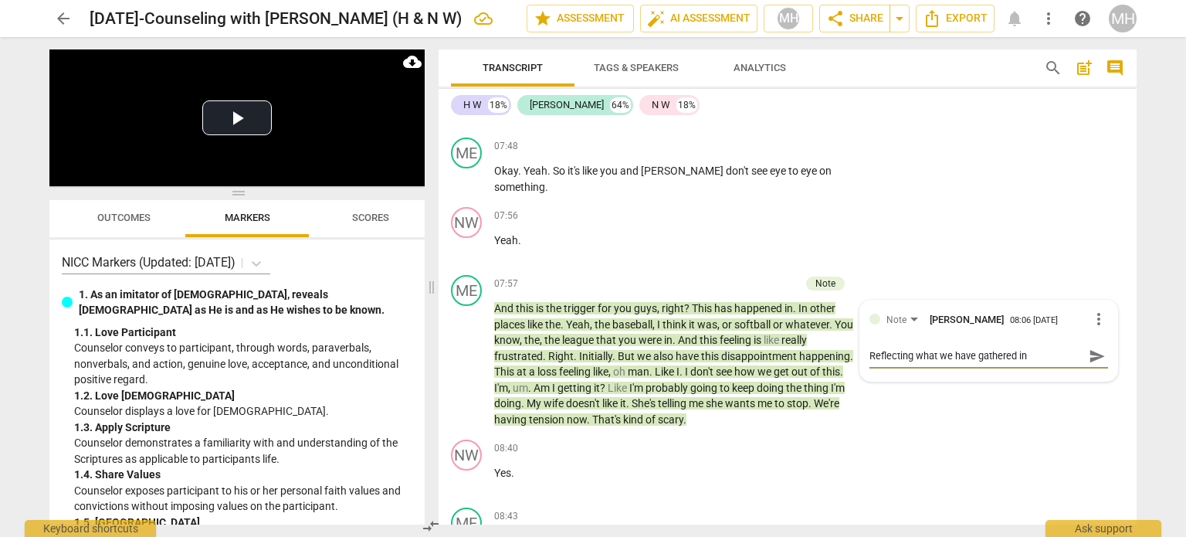
type textarea "Reflecting what we have gathered in"
type textarea "Reflecting what we have gathered in p"
type textarea "Reflecting what we have gathered in pr"
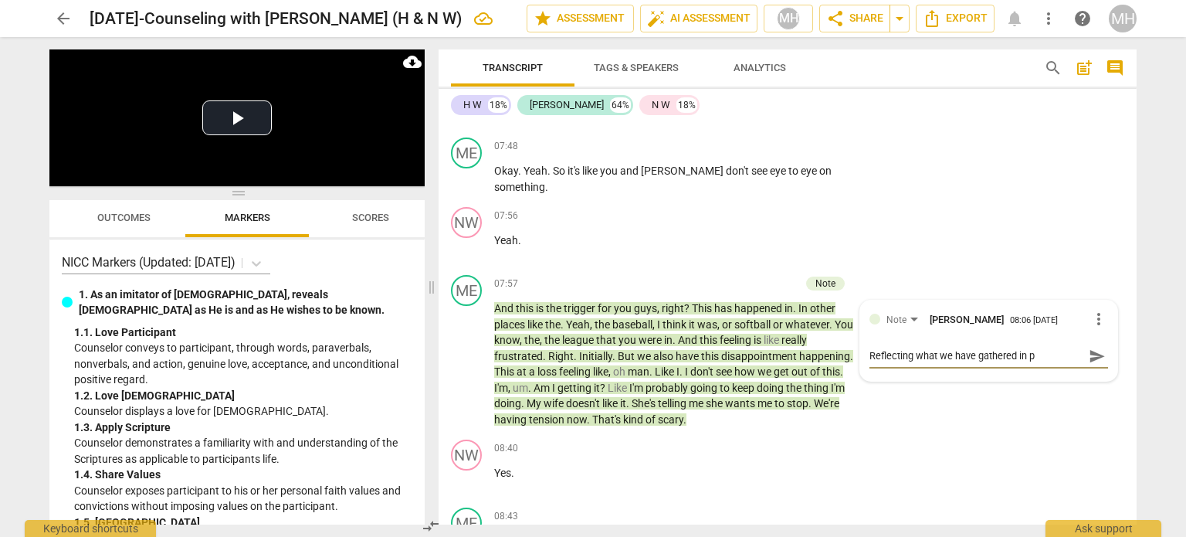
type textarea "Reflecting what we have gathered in pr"
type textarea "Reflecting what we have gathered in pre"
type textarea "Reflecting what we have gathered in pres"
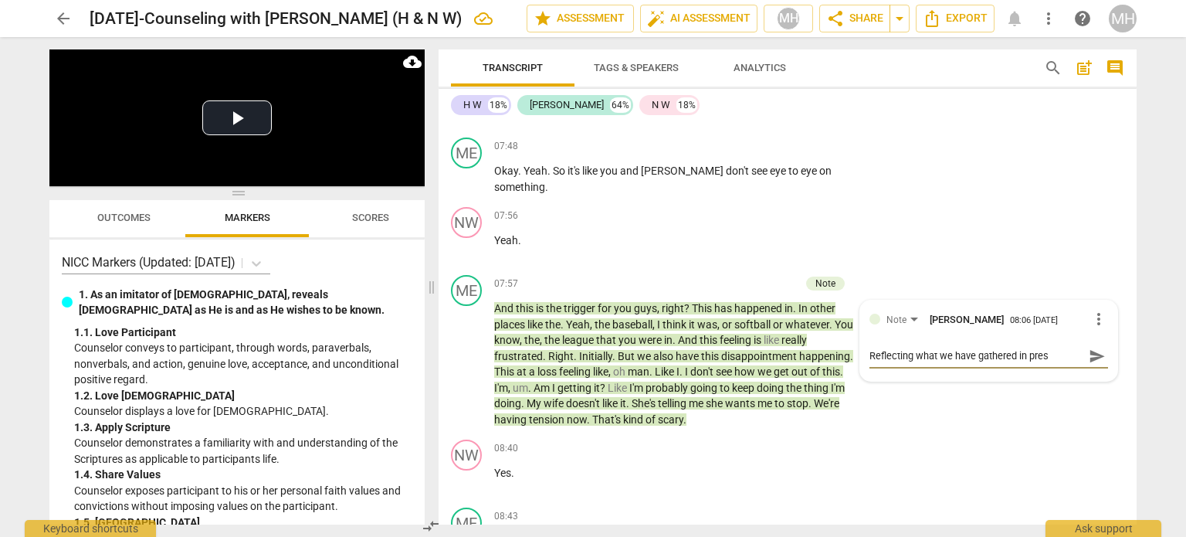
type textarea "Reflecting what we have gathered in prese"
type textarea "Reflecting what we have gathered in presen"
type textarea "Reflecting what we have gathered in present"
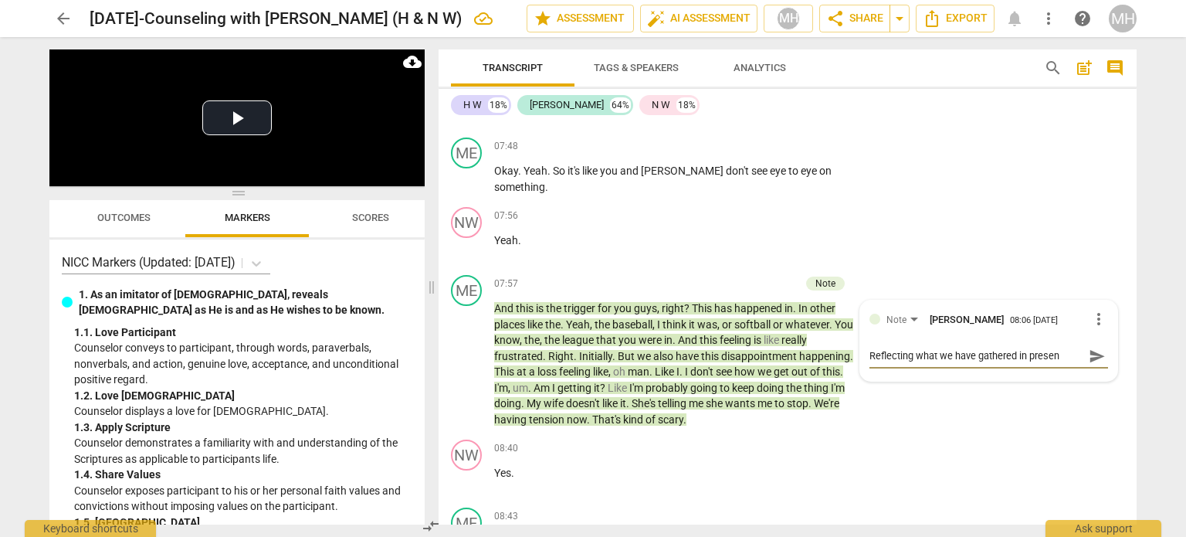
type textarea "Reflecting what we have gathered in present"
type textarea "Reflecting what we have gathered in presen"
type textarea "Reflecting what we have gathered in prese"
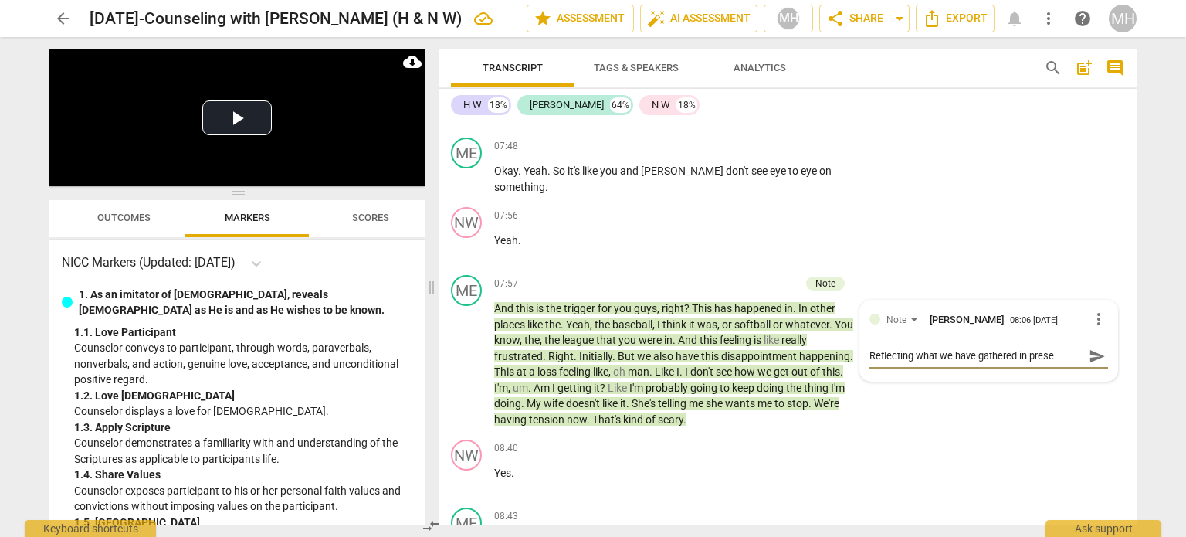
type textarea "Reflecting what we have gathered in pres"
type textarea "Reflecting what we have gathered in pre"
type textarea "Reflecting what we have gathered in pr"
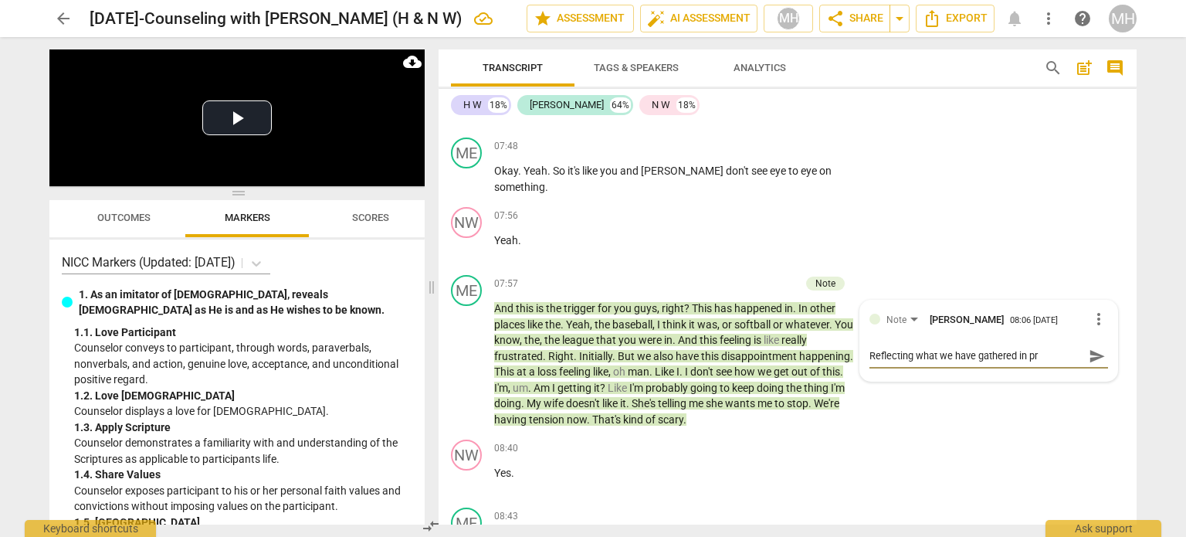
type textarea "Reflecting what we have gathered in p"
type textarea "Reflecting what we have gathered in"
type textarea "Reflecting what we have gathered in p"
type textarea "Reflecting what we have gathered in [GEOGRAPHIC_DATA]"
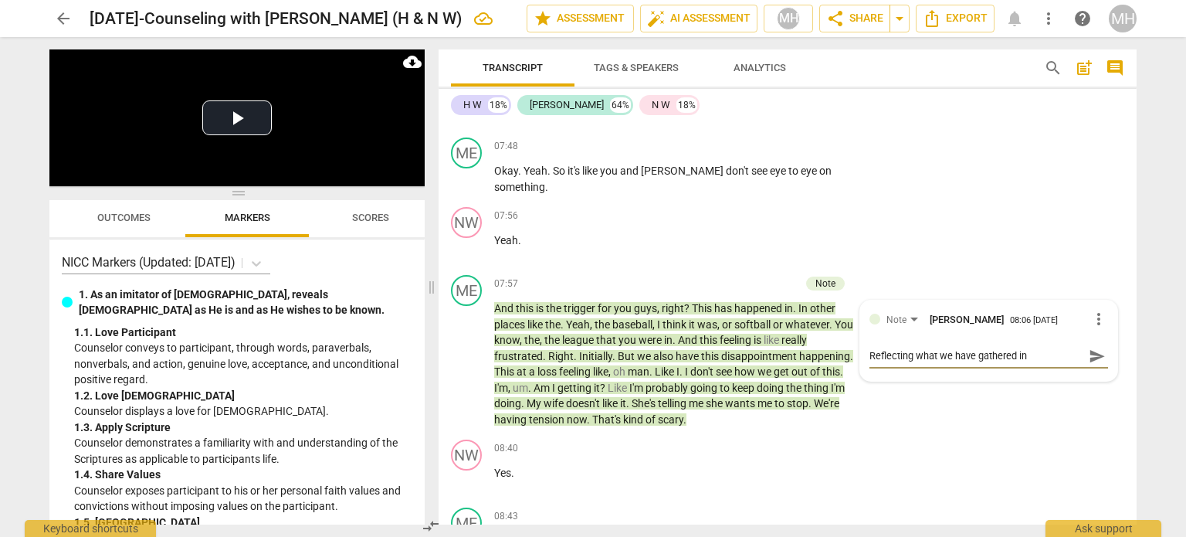
type textarea "Reflecting what we have gathered in pas"
type textarea "Reflecting what we have gathered in past"
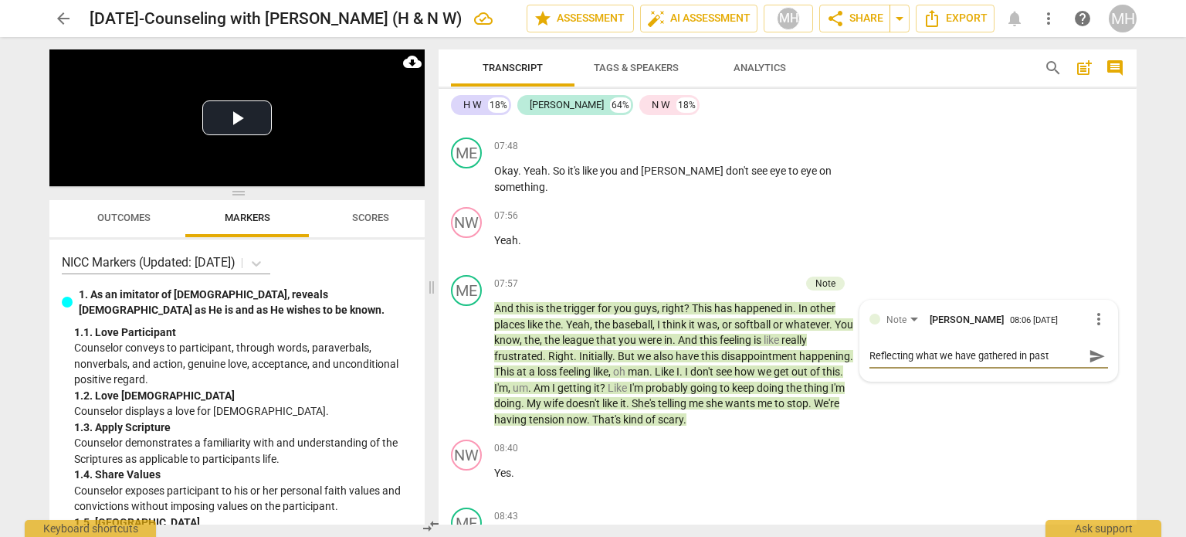
type textarea "Reflecting what we have gathered in past"
type textarea "Reflecting what we have gathered in past s"
type textarea "Reflecting what we have gathered in past se"
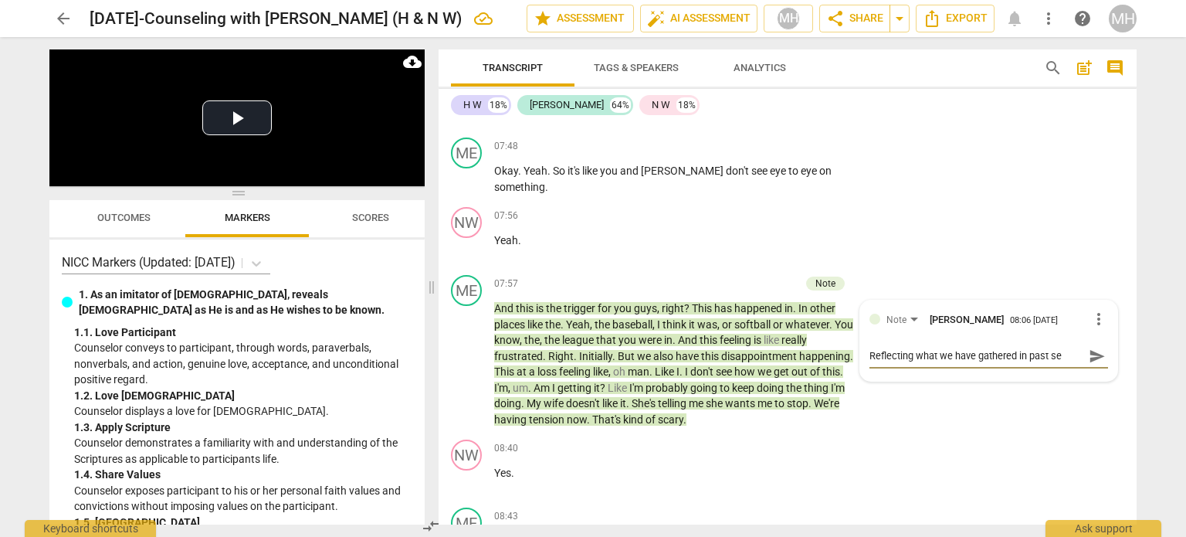
type textarea "Reflecting what we have gathered in past ses"
click at [1097, 354] on span "send" at bounding box center [1097, 362] width 17 height 17
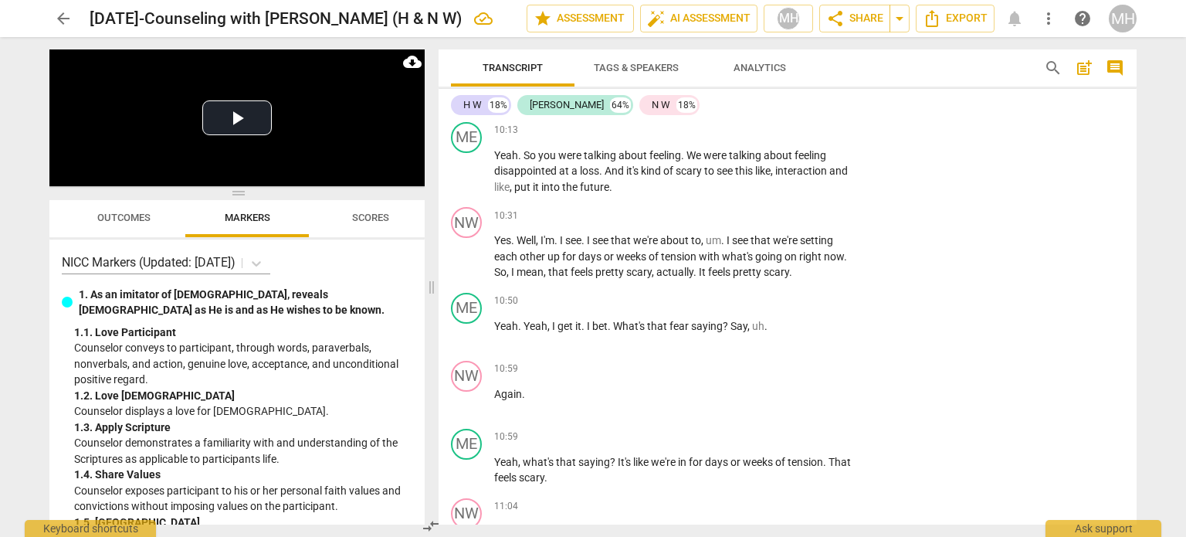
scroll to position [5096, 0]
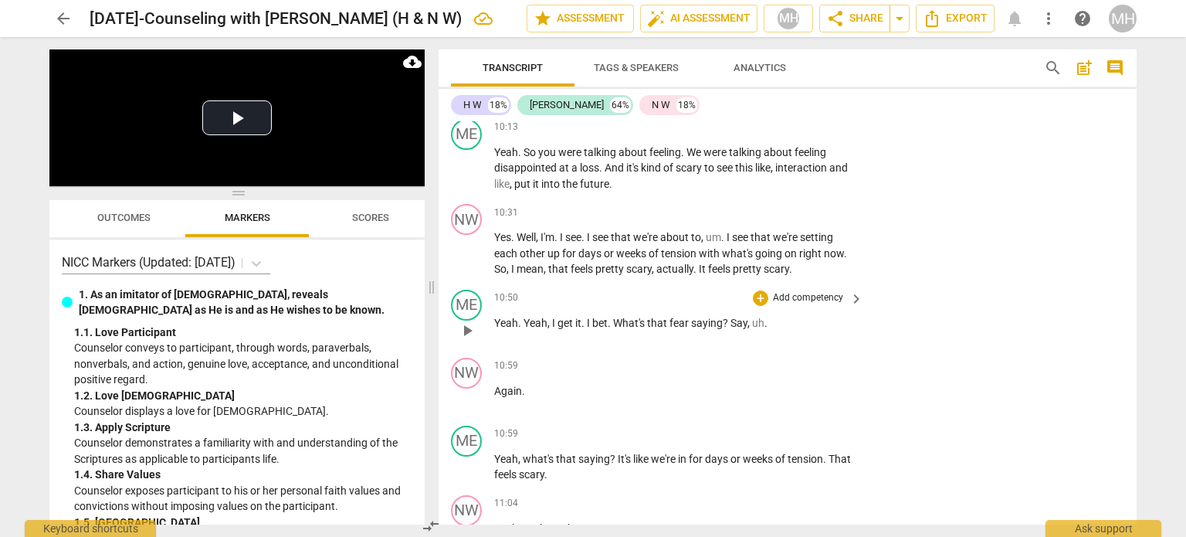
click at [799, 291] on p "Add competency" at bounding box center [807, 298] width 73 height 14
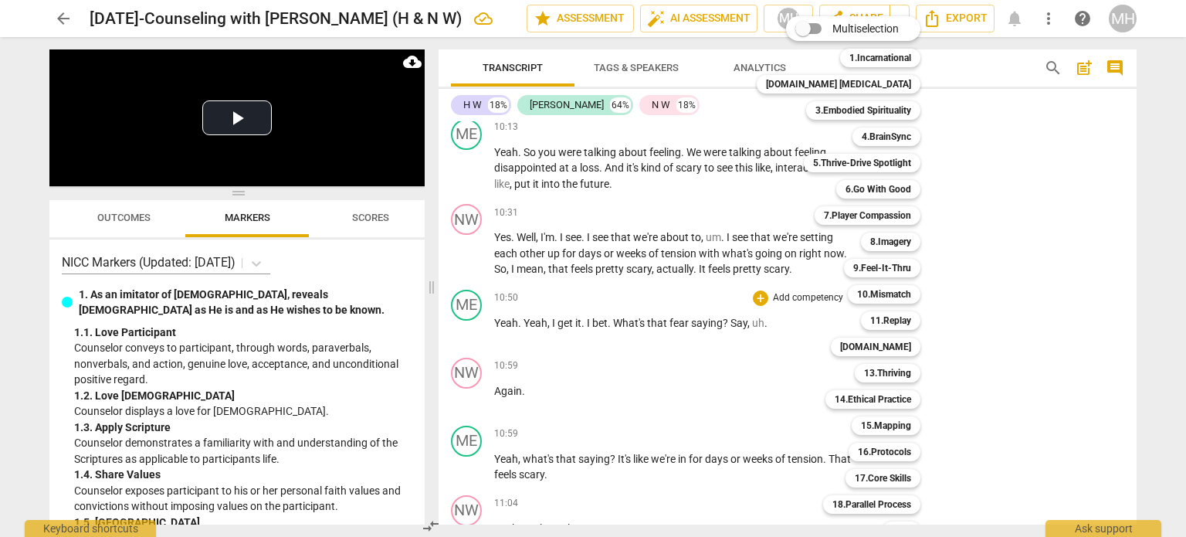
scroll to position [46, 0]
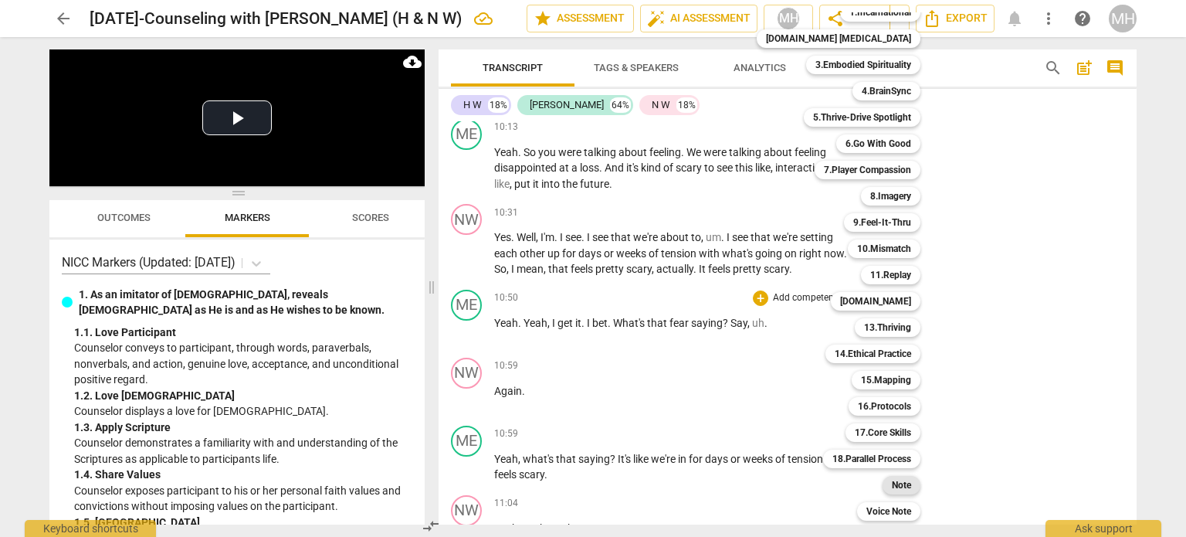
click at [892, 490] on b "Note" at bounding box center [901, 485] width 19 height 19
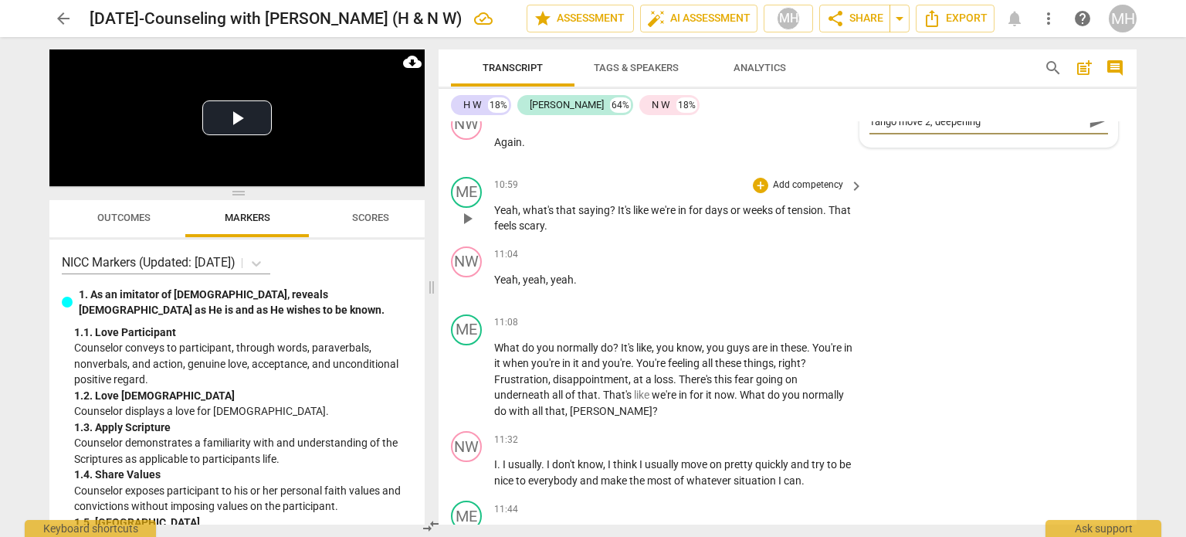
scroll to position [5346, 0]
click at [811, 314] on p "Add competency" at bounding box center [807, 321] width 73 height 14
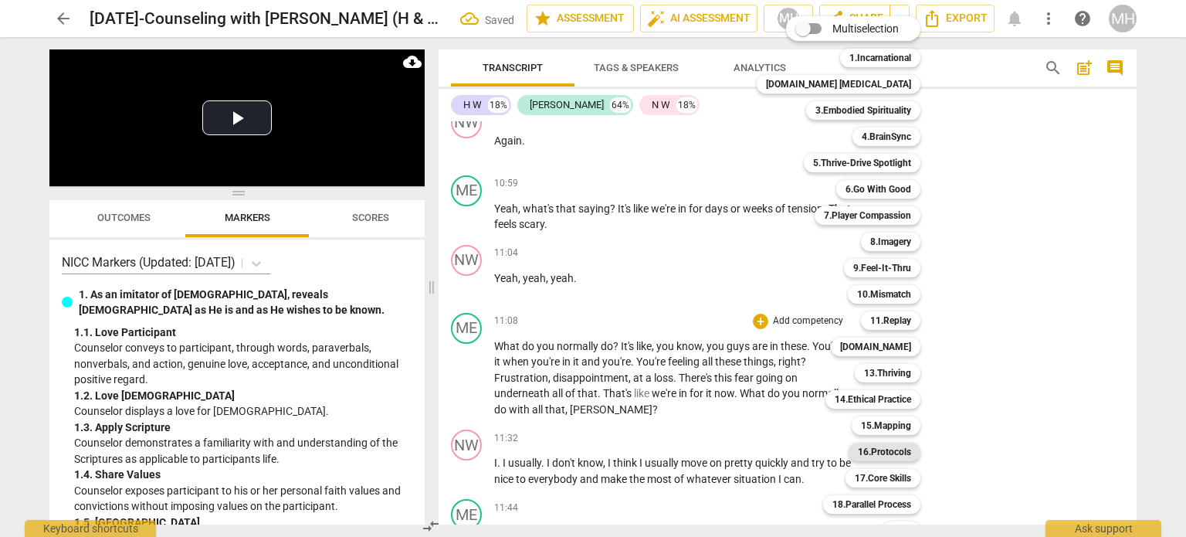
scroll to position [46, 0]
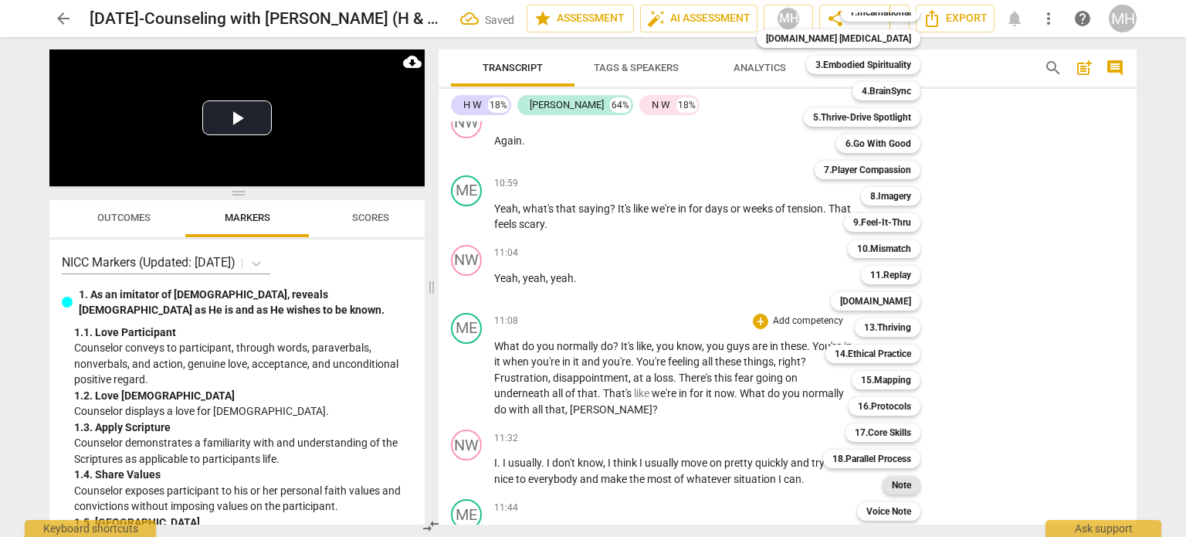
click at [892, 486] on b "Note" at bounding box center [901, 485] width 19 height 19
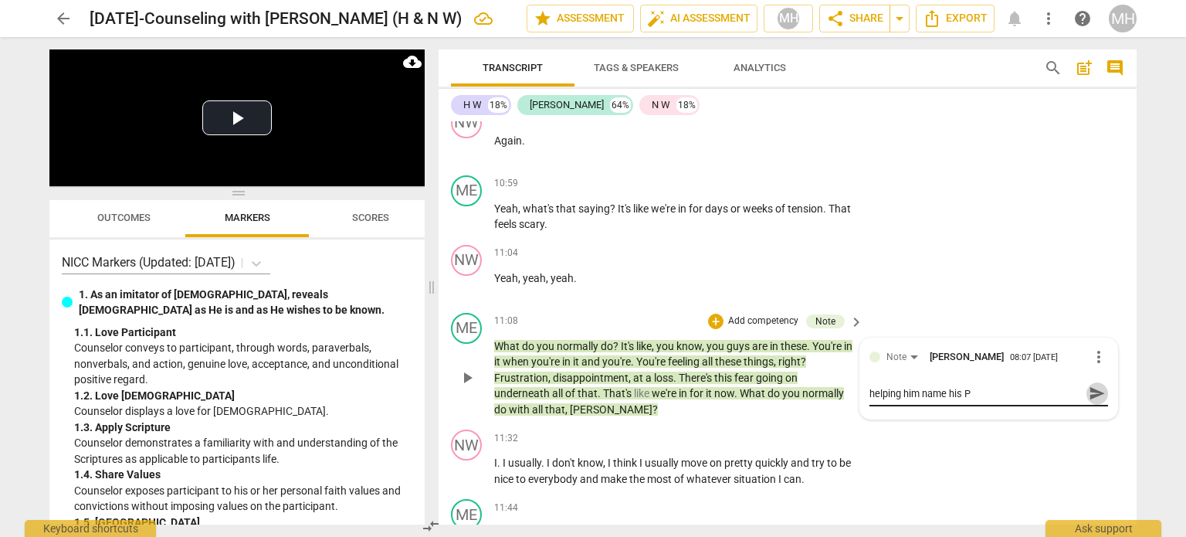
click at [1094, 384] on span "send" at bounding box center [1097, 392] width 17 height 17
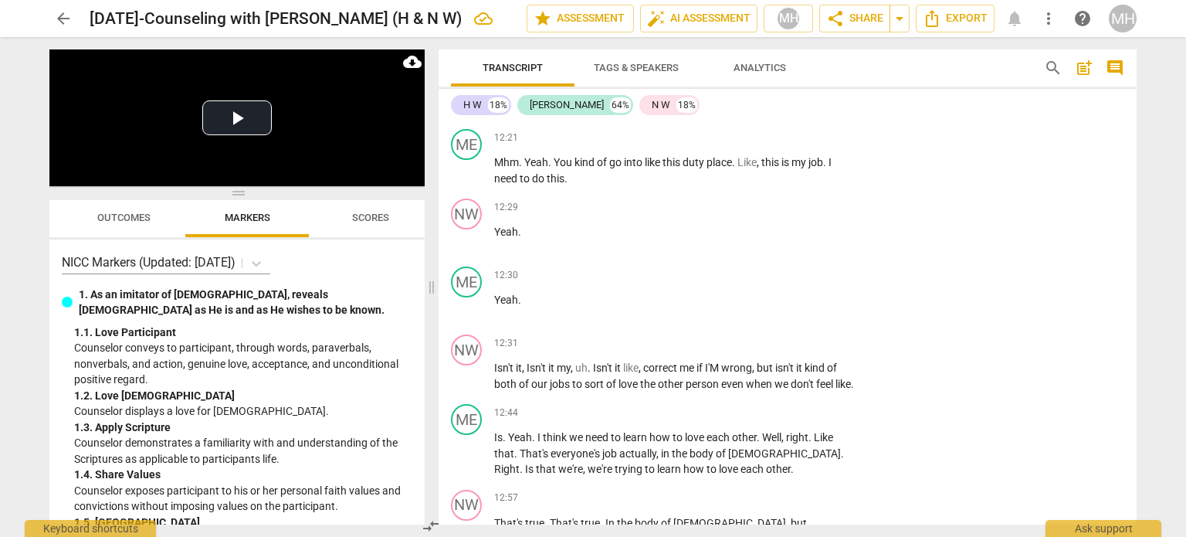
scroll to position [6126, 0]
click at [470, 229] on span "play_arrow" at bounding box center [467, 238] width 19 height 19
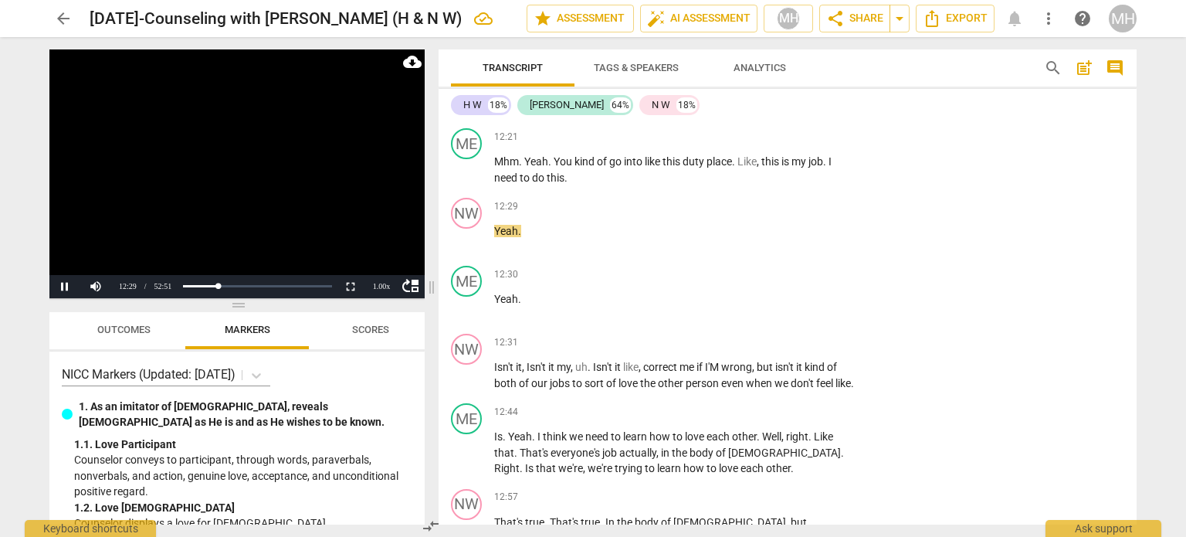
drag, startPoint x: 238, startPoint y: 193, endPoint x: 261, endPoint y: 305, distance: 114.3
click at [261, 305] on span at bounding box center [236, 304] width 375 height 9
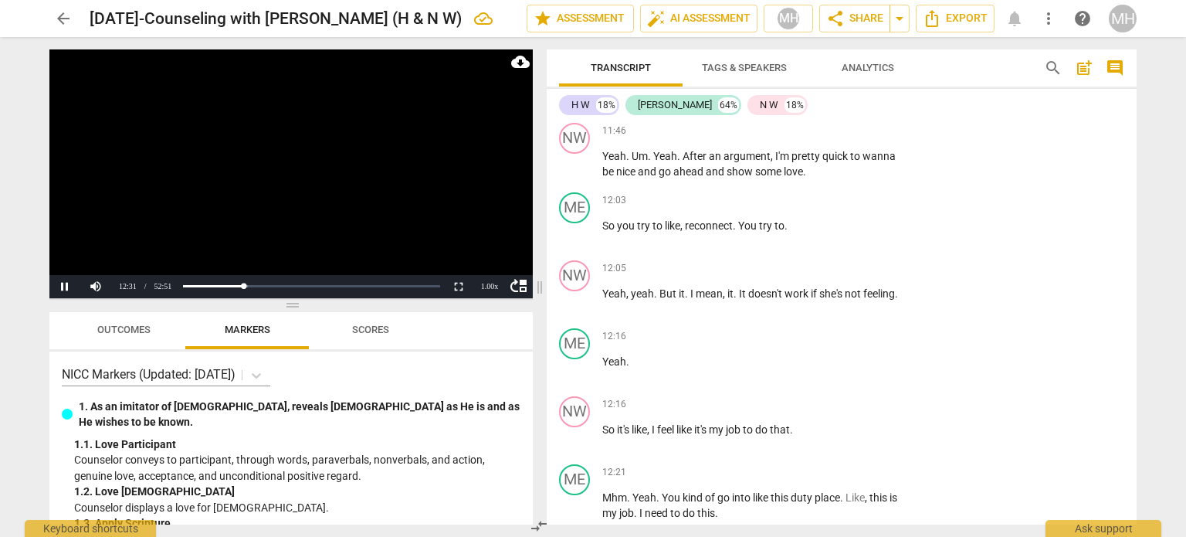
scroll to position [6471, 0]
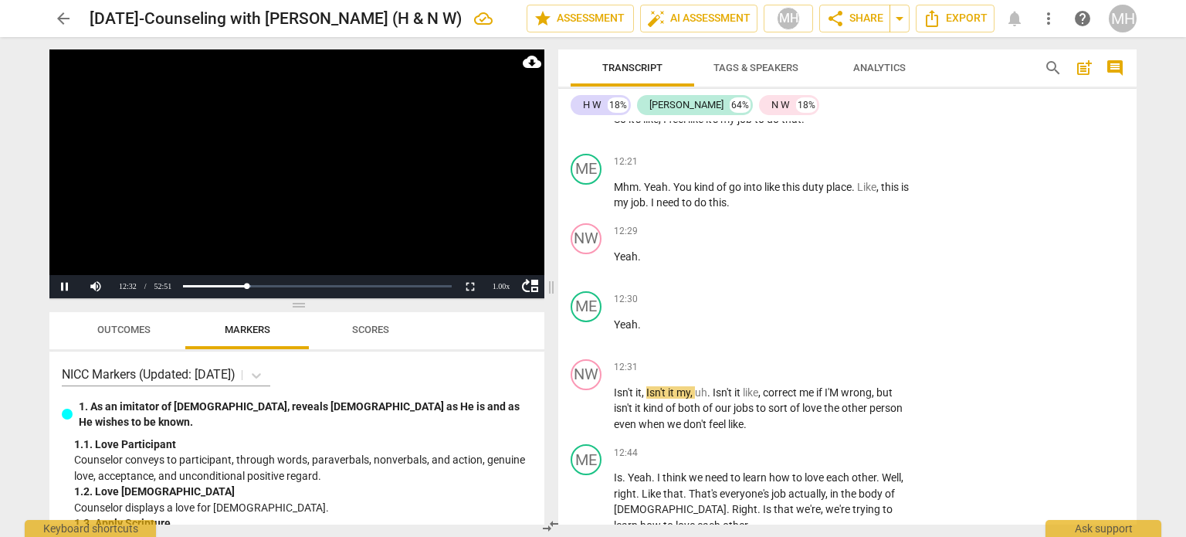
drag, startPoint x: 432, startPoint y: 286, endPoint x: 552, endPoint y: 283, distance: 119.7
click at [552, 283] on span at bounding box center [551, 287] width 9 height 500
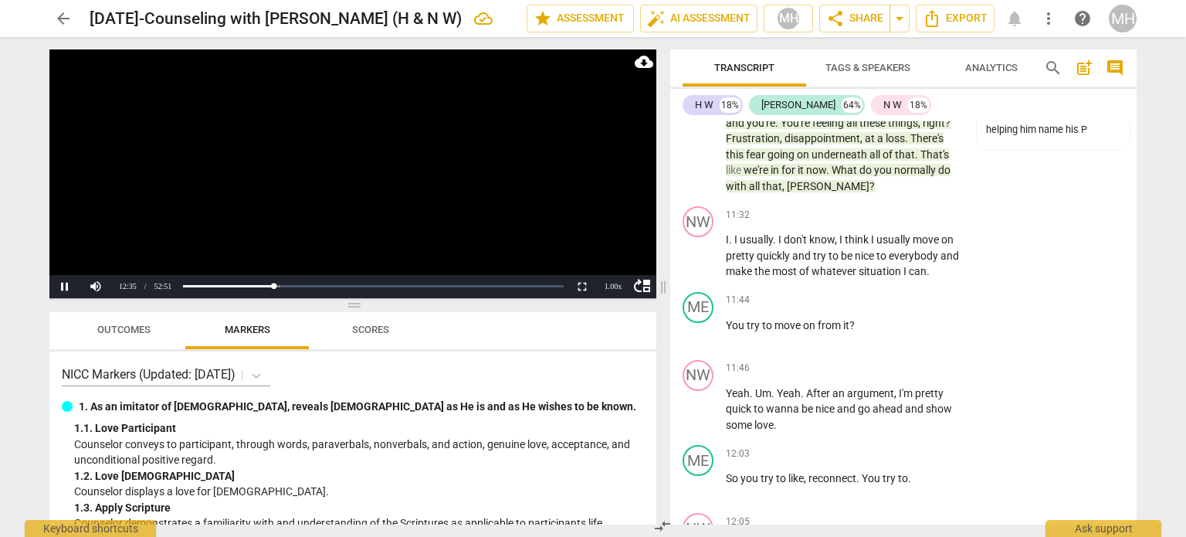
scroll to position [7119, 0]
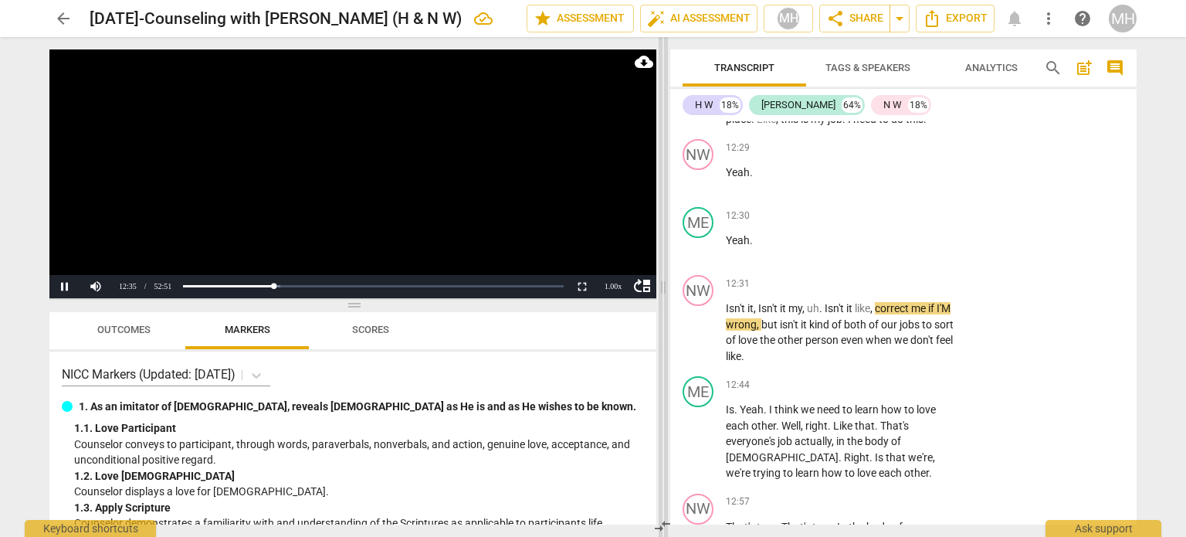
drag, startPoint x: 550, startPoint y: 283, endPoint x: 677, endPoint y: 292, distance: 127.7
click at [668, 292] on span at bounding box center [663, 287] width 9 height 500
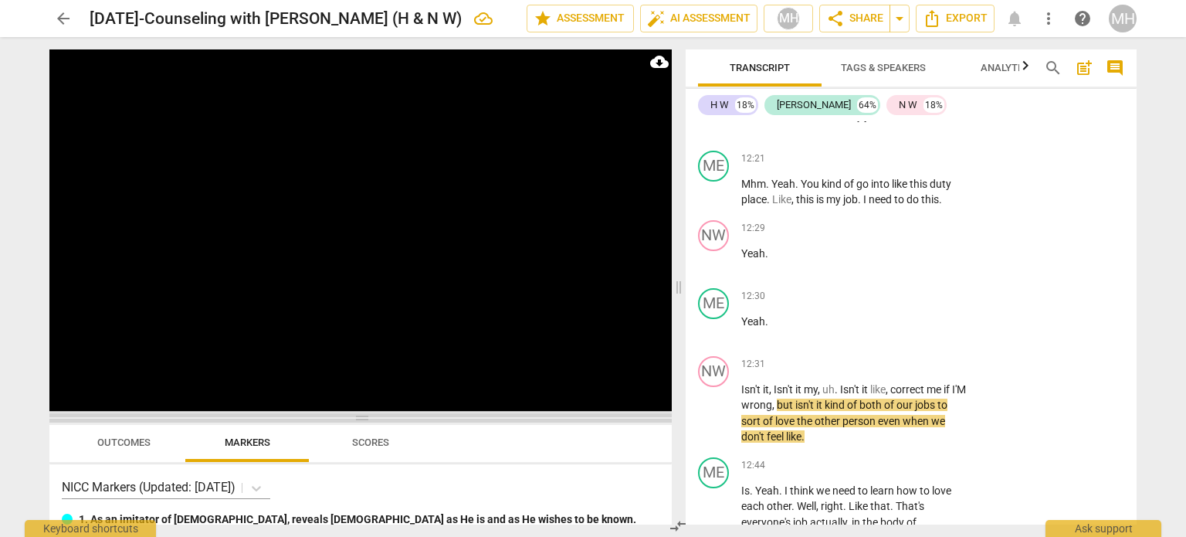
drag, startPoint x: 361, startPoint y: 307, endPoint x: 371, endPoint y: 422, distance: 116.2
click at [371, 422] on span at bounding box center [360, 417] width 622 height 9
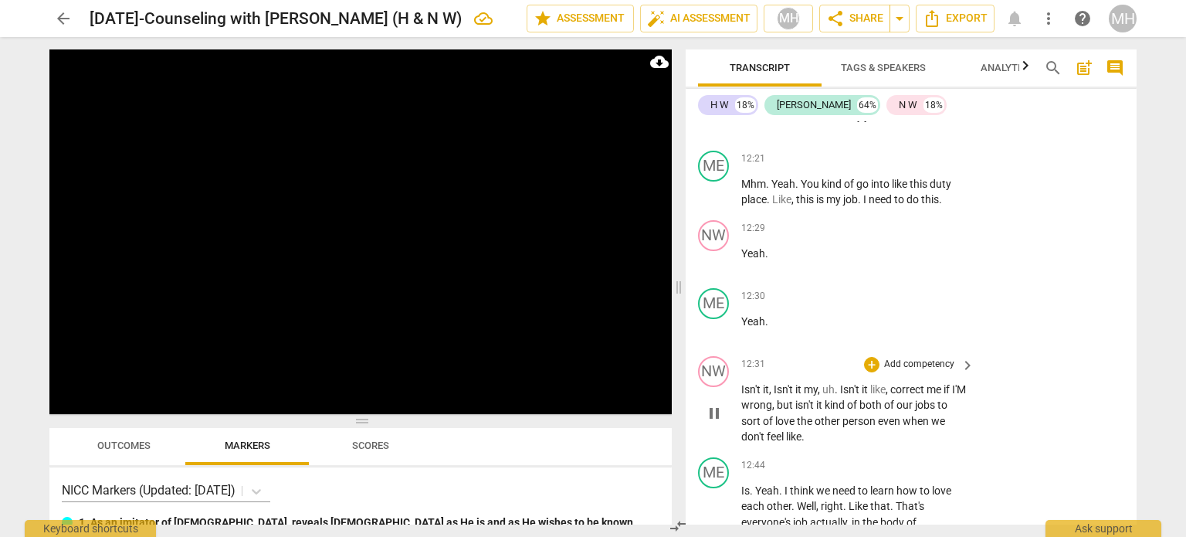
scroll to position [7528, 0]
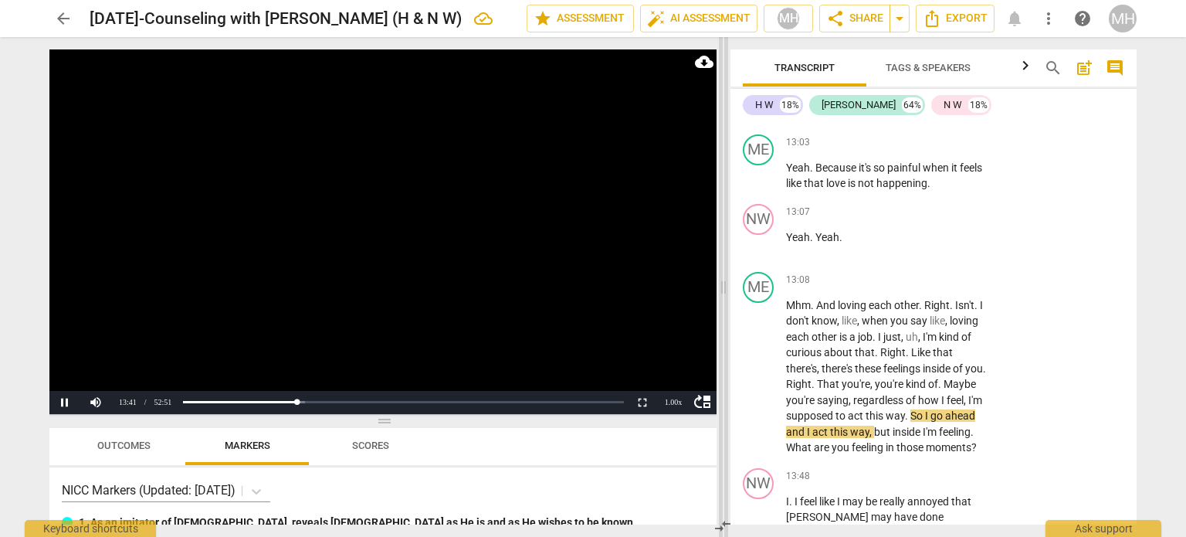
drag, startPoint x: 677, startPoint y: 283, endPoint x: 747, endPoint y: 269, distance: 71.8
click at [728, 269] on span at bounding box center [723, 287] width 9 height 500
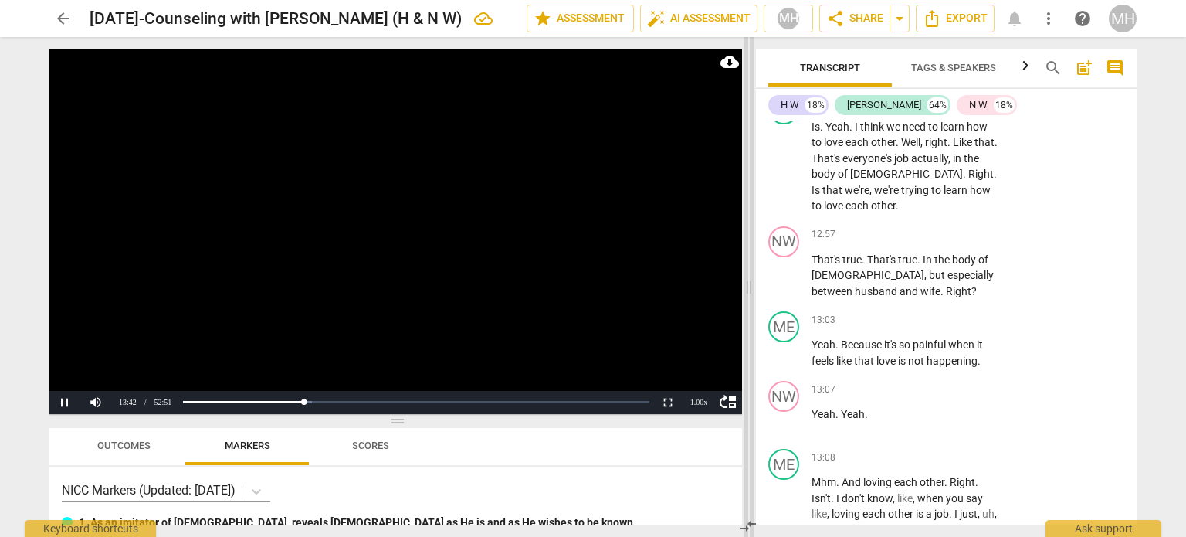
scroll to position [8174, 0]
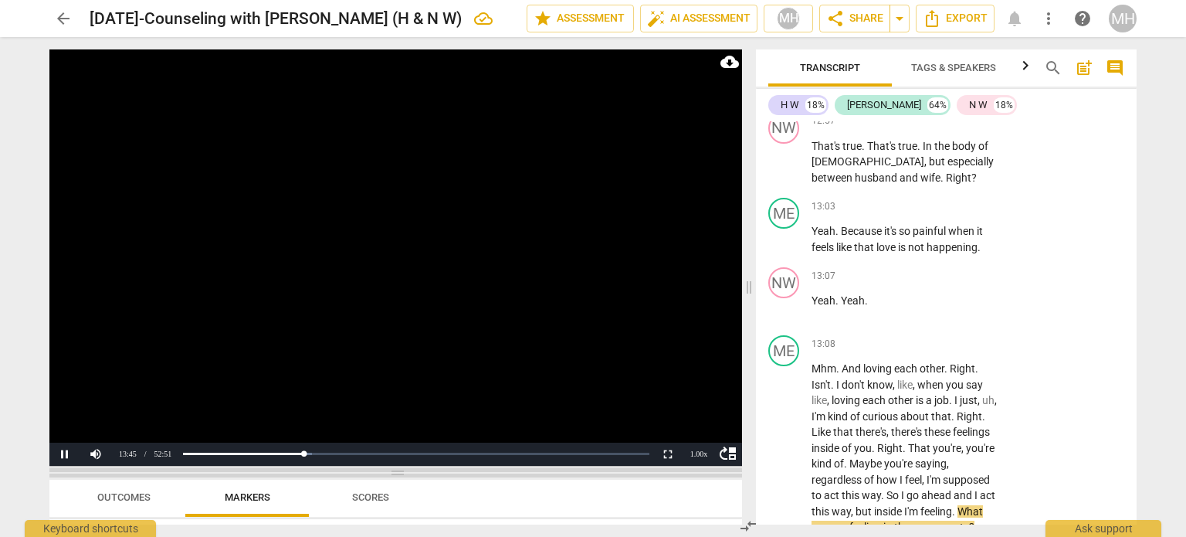
drag, startPoint x: 398, startPoint y: 420, endPoint x: 400, endPoint y: 472, distance: 51.8
click at [400, 472] on span at bounding box center [395, 472] width 693 height 9
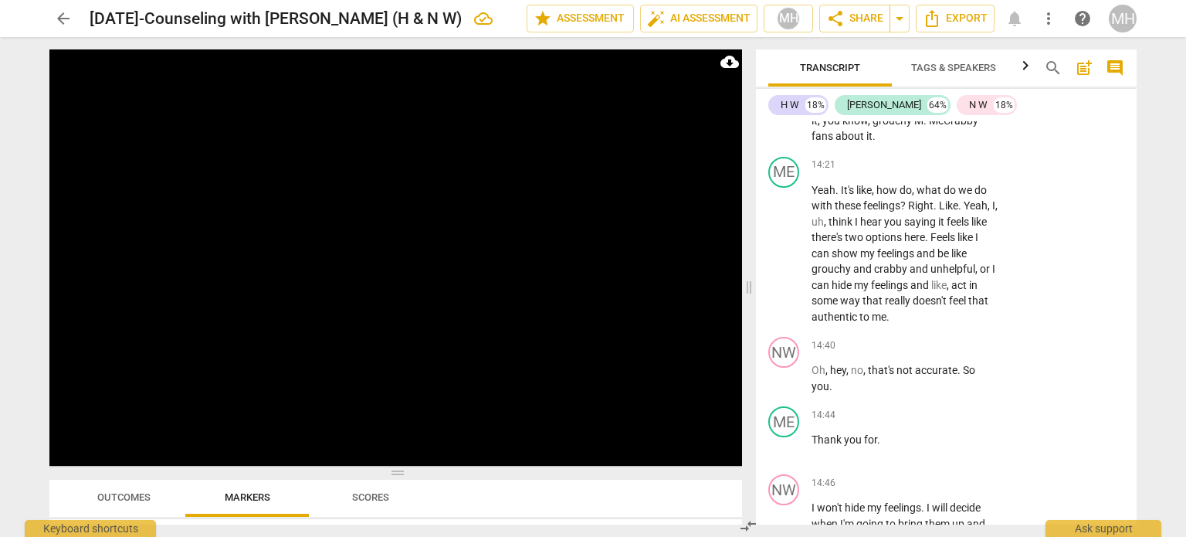
scroll to position [8866, 0]
click at [956, 345] on p "Add competency" at bounding box center [950, 347] width 73 height 14
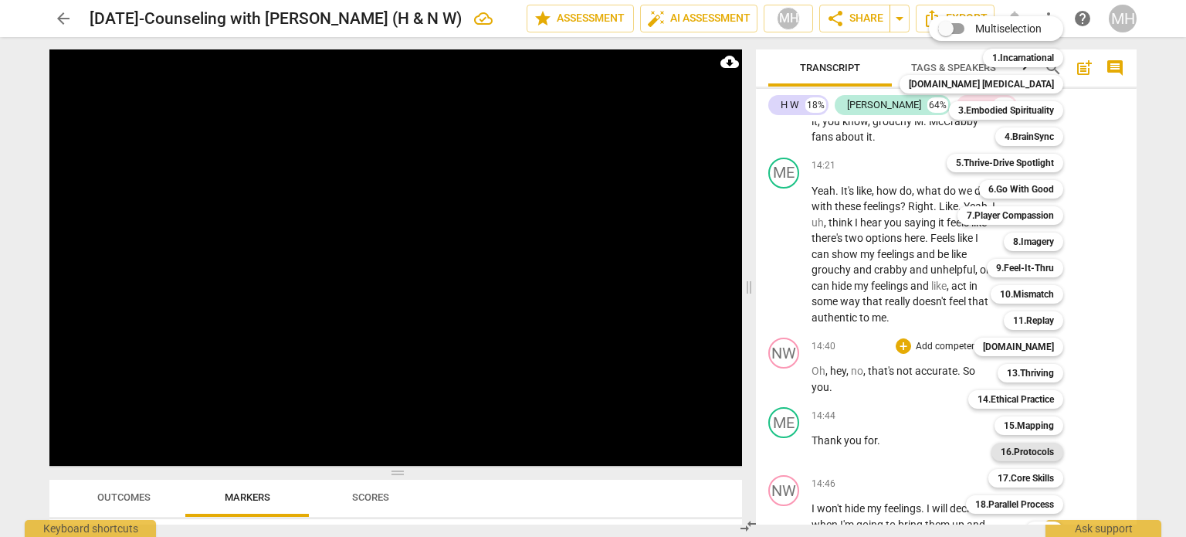
scroll to position [46, 0]
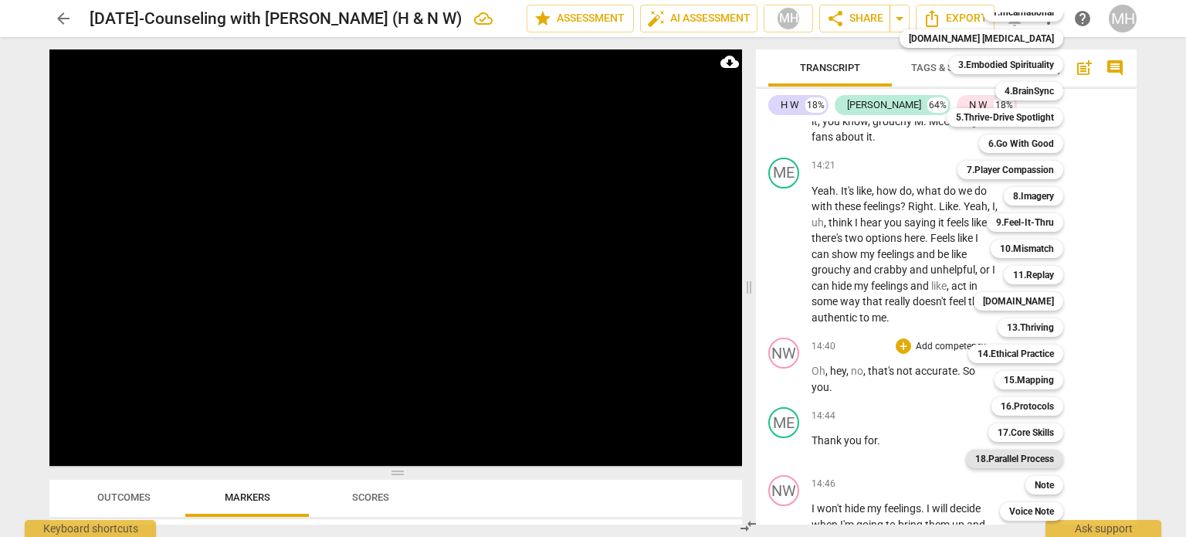
click at [1008, 457] on b "18.Parallel Process" at bounding box center [1014, 458] width 79 height 19
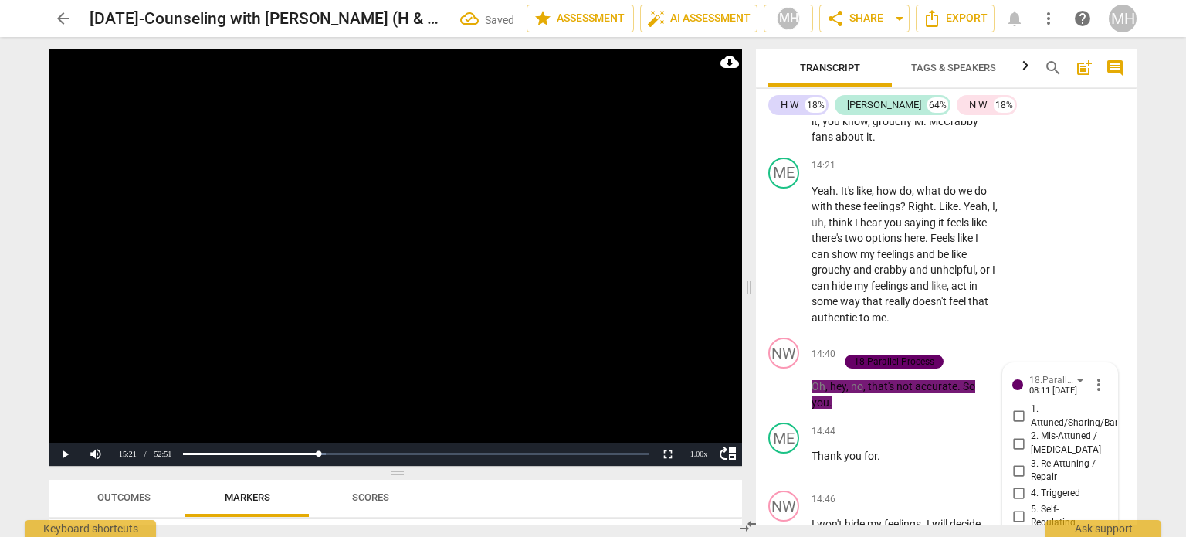
scroll to position [9095, 0]
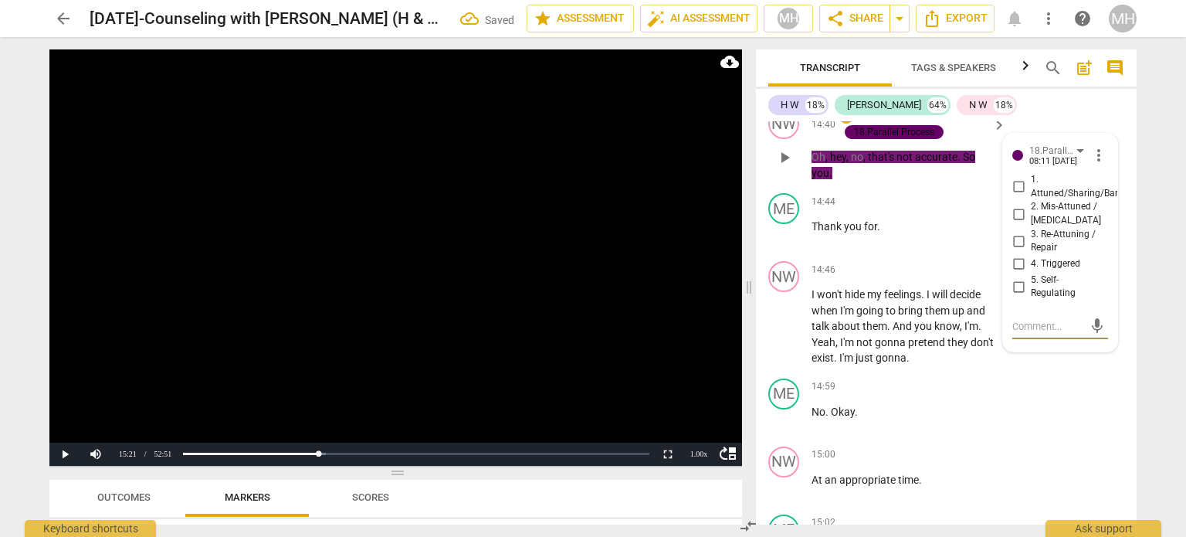
click at [1014, 211] on input "2. Mis-Attuned / [MEDICAL_DATA]" at bounding box center [1018, 214] width 25 height 19
click at [615, 288] on video at bounding box center [395, 257] width 693 height 416
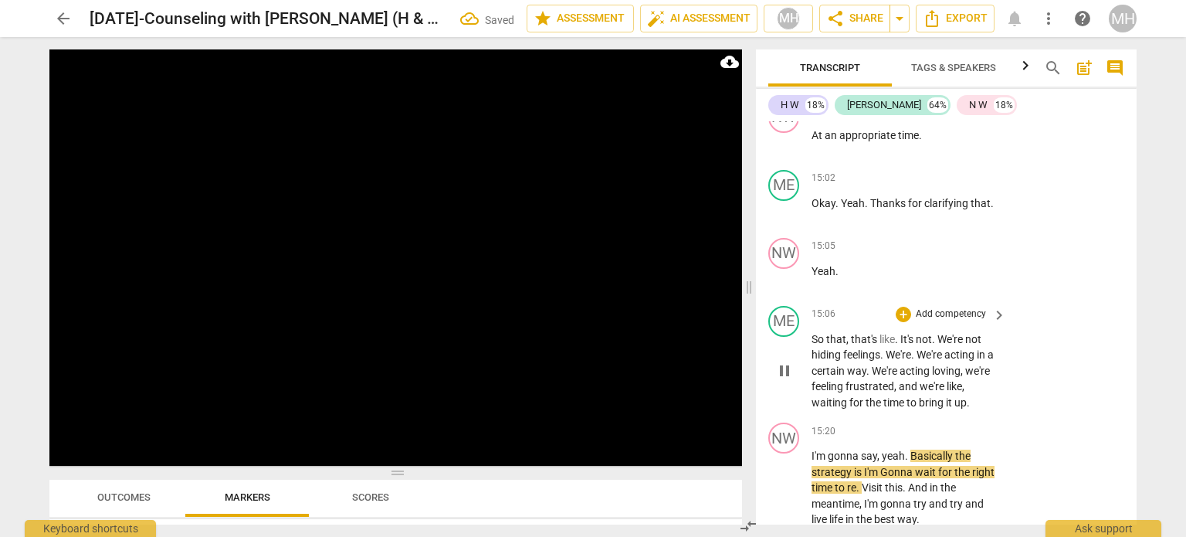
scroll to position [9440, 0]
click at [955, 307] on p "Add competency" at bounding box center [950, 314] width 73 height 14
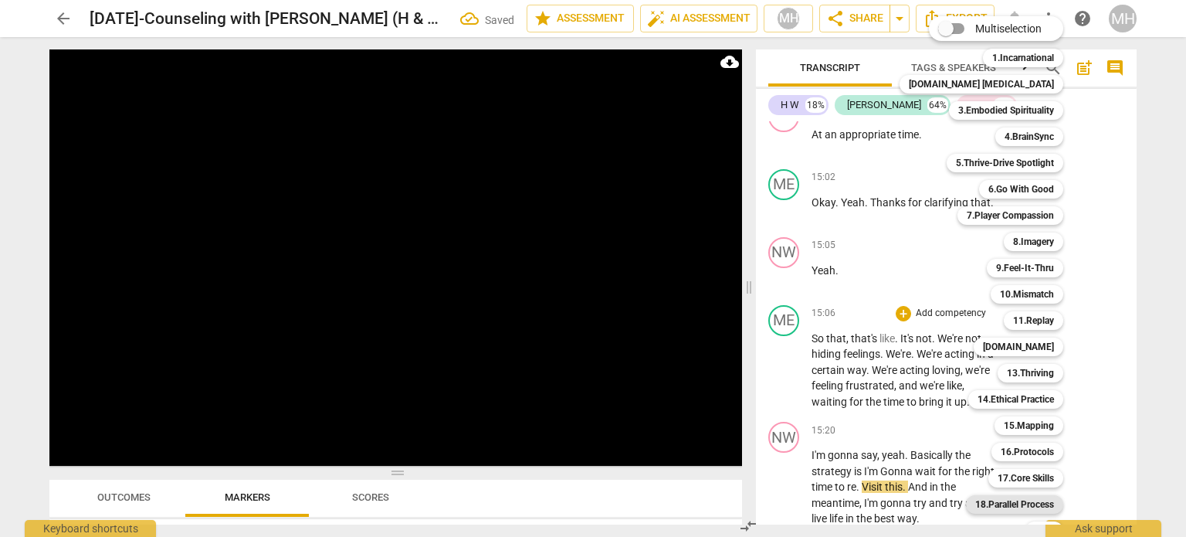
click at [998, 506] on b "18.Parallel Process" at bounding box center [1014, 504] width 79 height 19
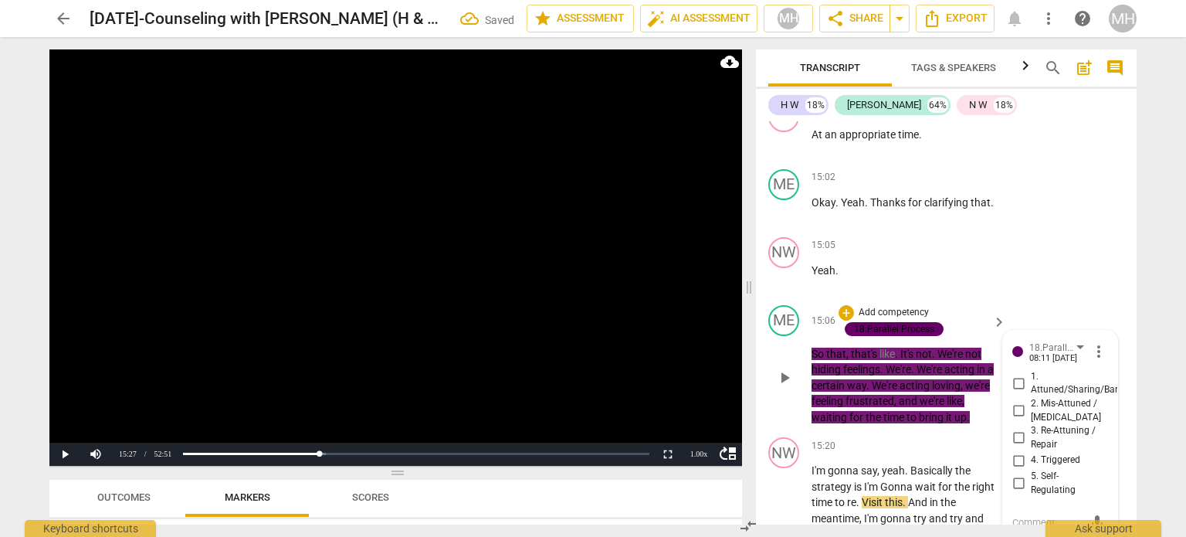
click at [1013, 431] on input "3. Re-Attuning / Repair" at bounding box center [1018, 438] width 25 height 19
click at [568, 313] on video at bounding box center [395, 257] width 693 height 416
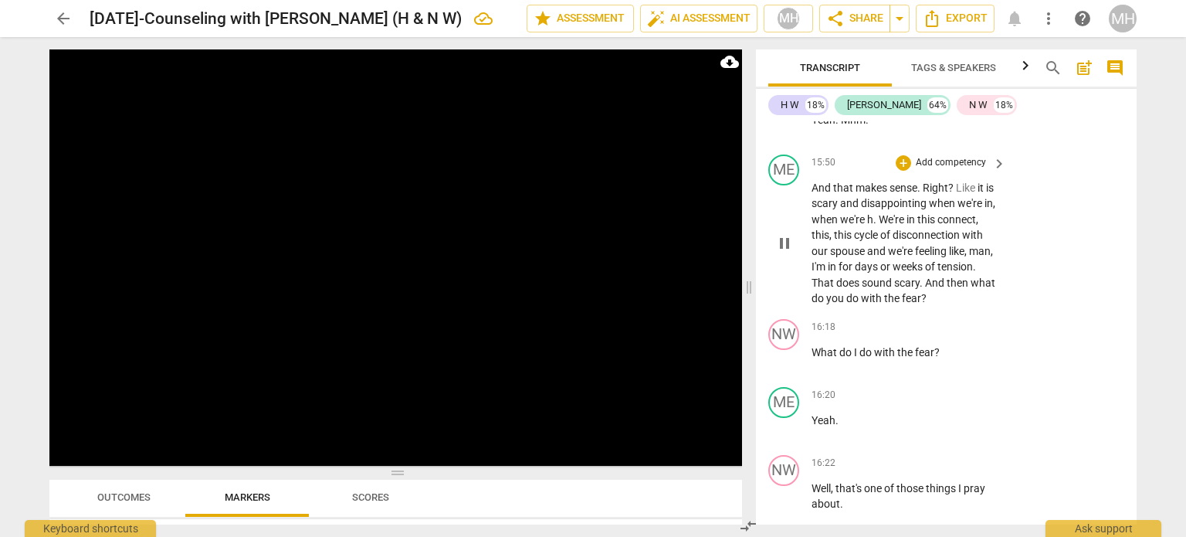
scroll to position [10018, 0]
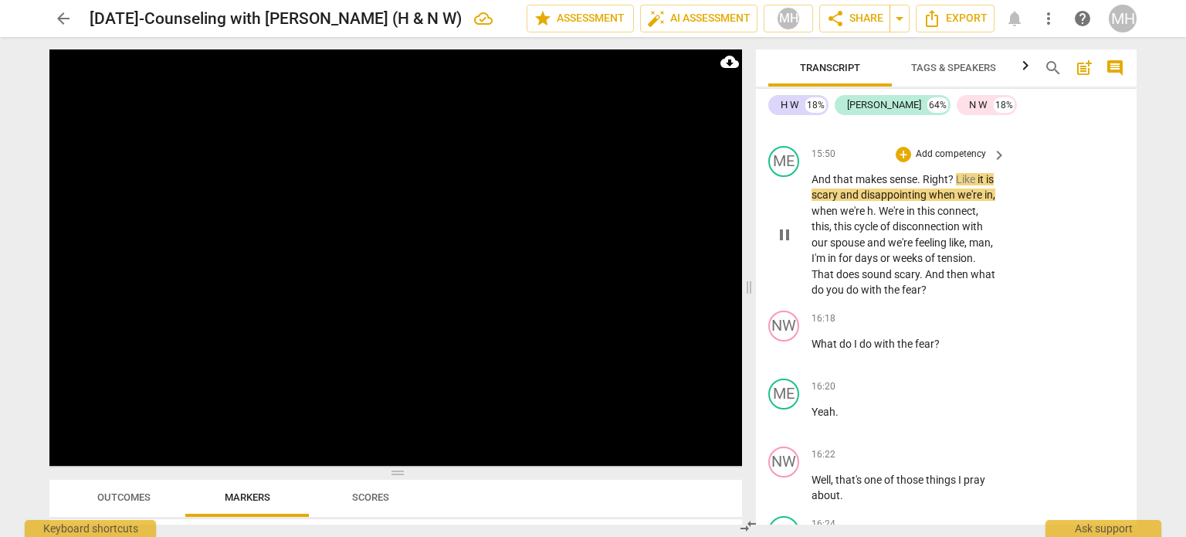
click at [956, 149] on p "Add competency" at bounding box center [950, 154] width 73 height 14
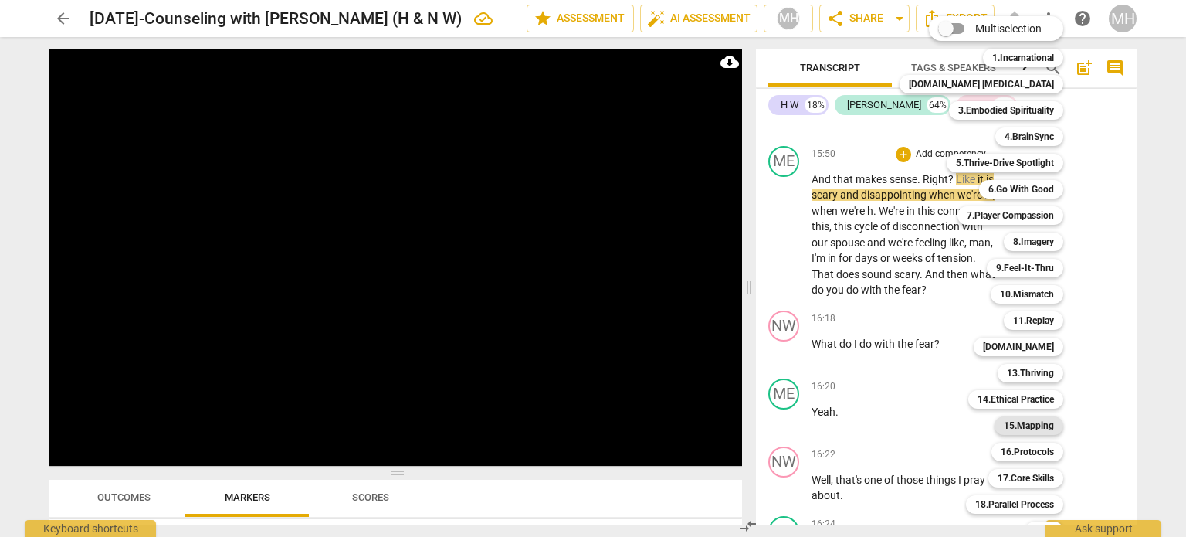
scroll to position [31, 0]
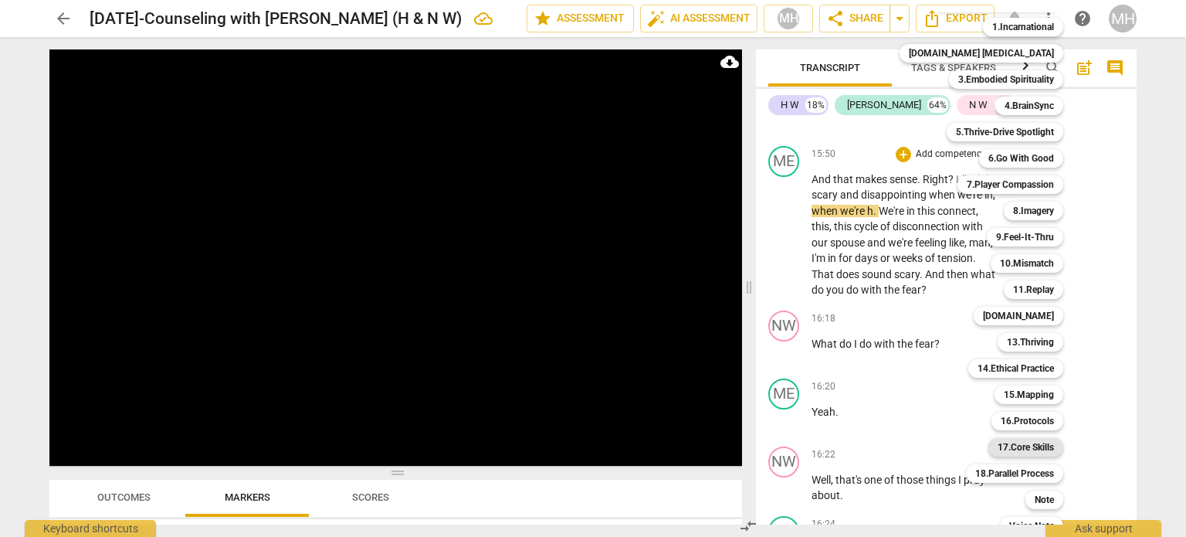
click at [998, 453] on b "17.Core Skills" at bounding box center [1026, 447] width 56 height 19
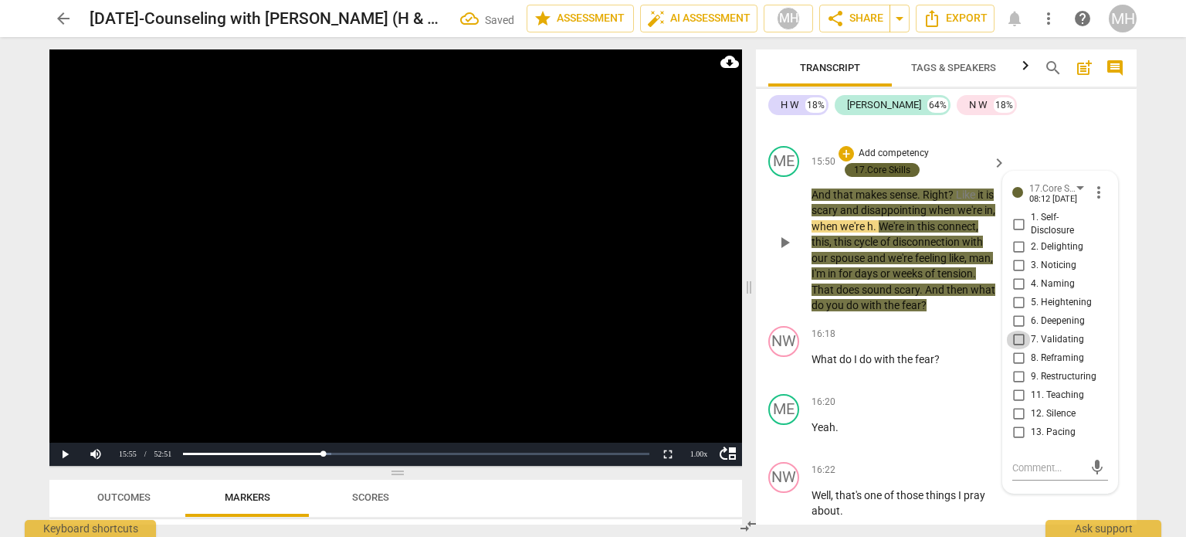
click at [1016, 332] on input "7. Validating" at bounding box center [1018, 339] width 25 height 19
click at [667, 307] on video at bounding box center [395, 257] width 693 height 416
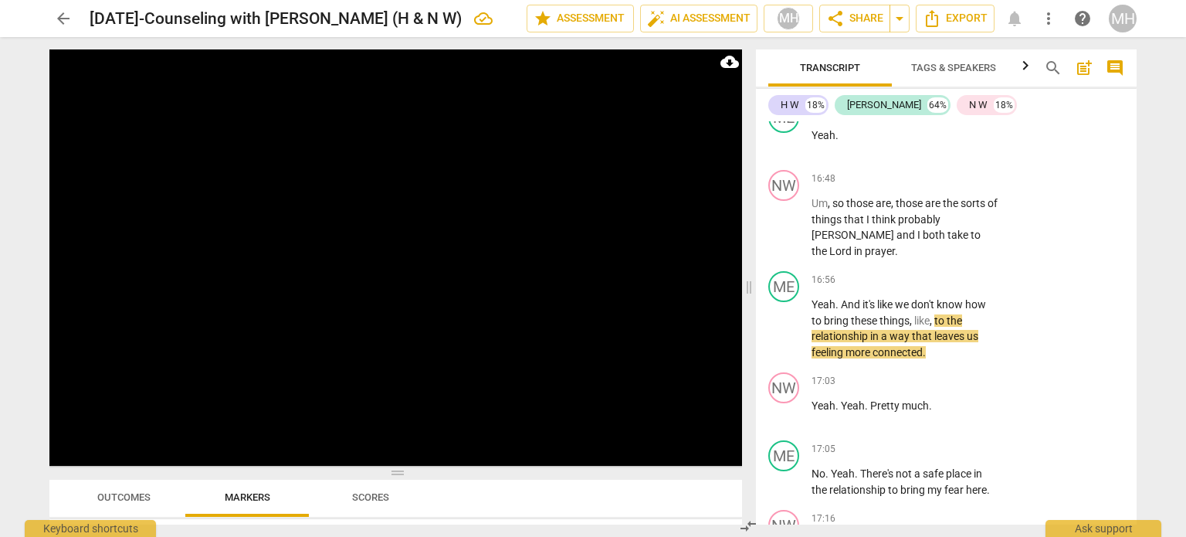
scroll to position [10632, 0]
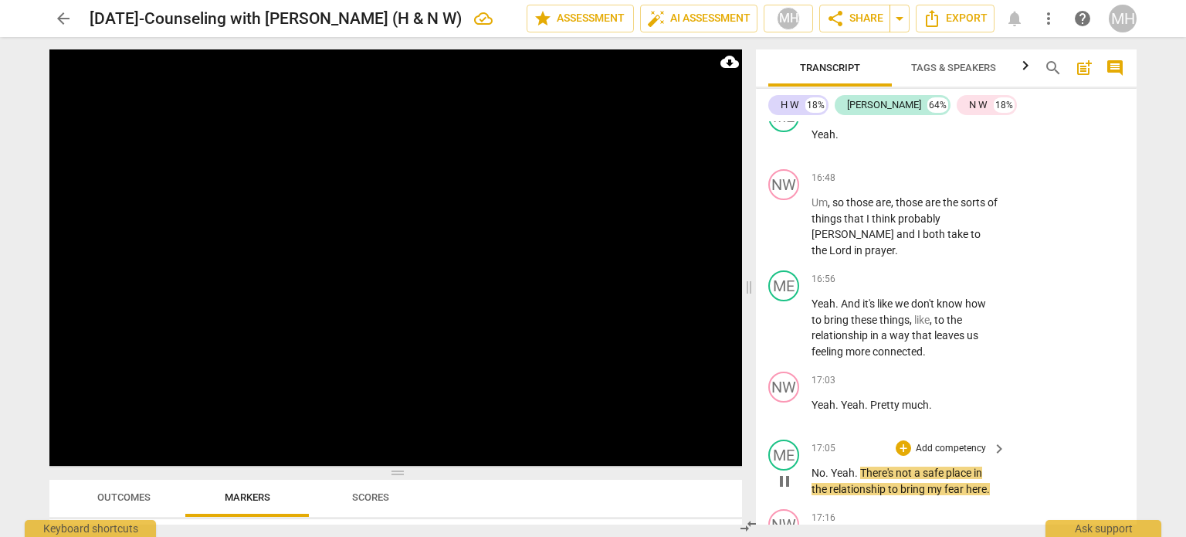
click at [960, 442] on p "Add competency" at bounding box center [950, 449] width 73 height 14
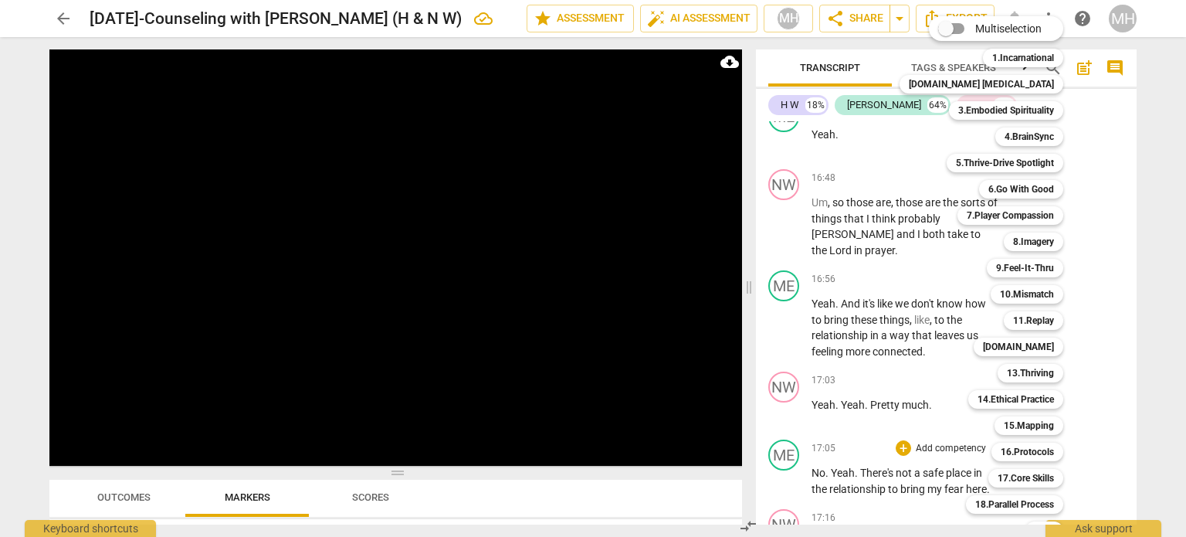
scroll to position [46, 0]
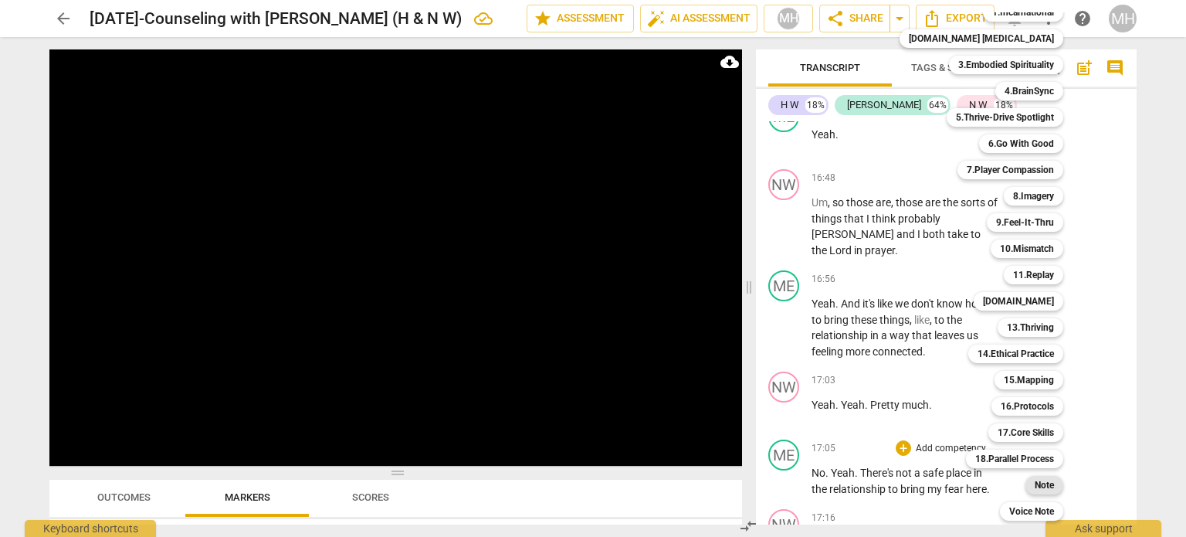
click at [1035, 488] on b "Note" at bounding box center [1044, 485] width 19 height 19
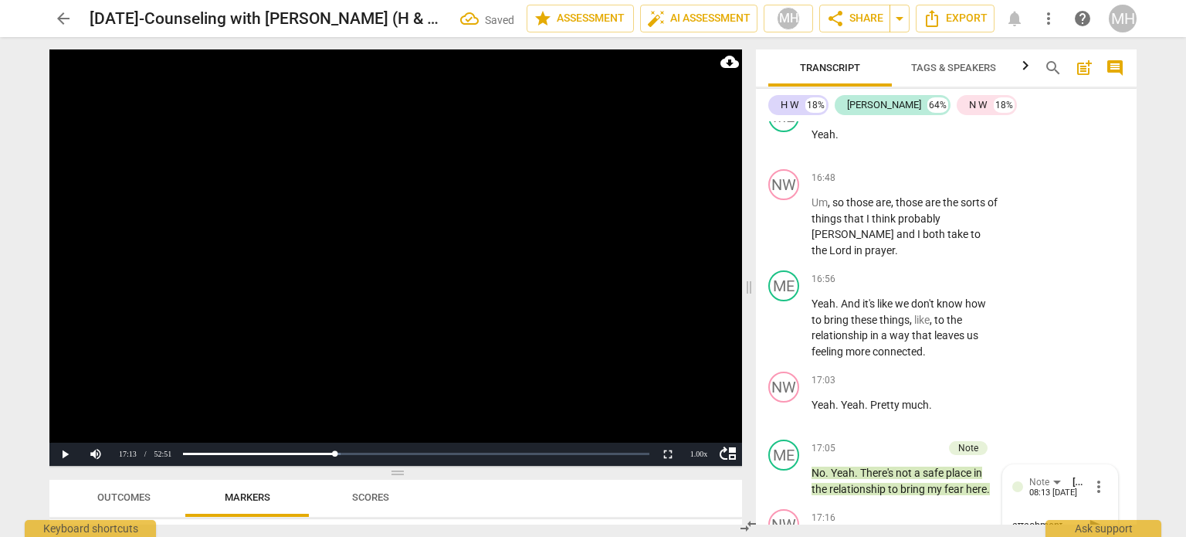
scroll to position [13, 0]
click at [1089, 517] on span "send" at bounding box center [1097, 525] width 17 height 17
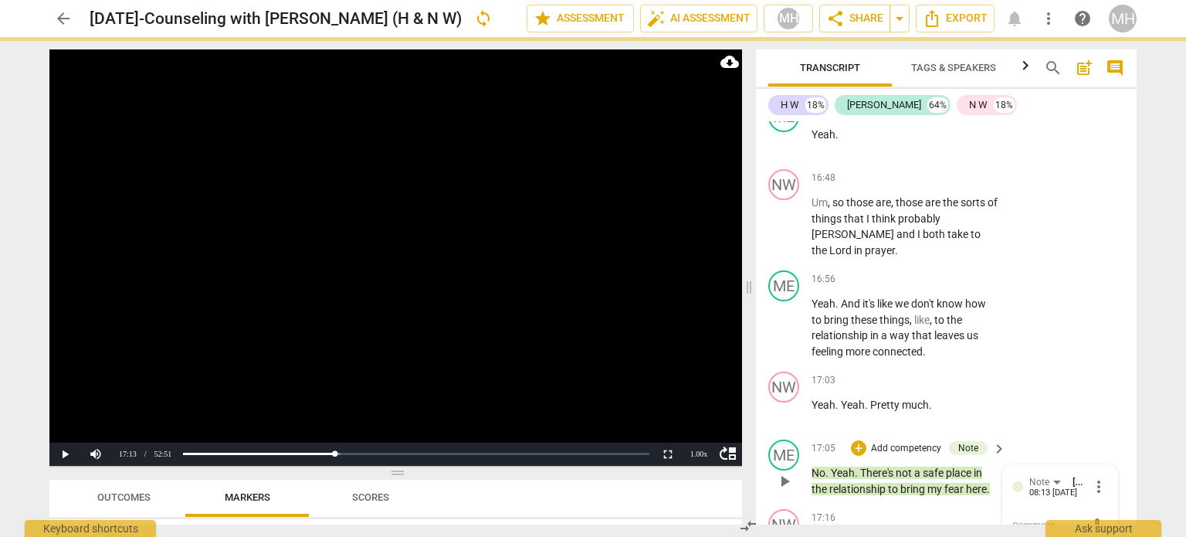
scroll to position [0, 0]
click at [500, 338] on video at bounding box center [395, 257] width 693 height 416
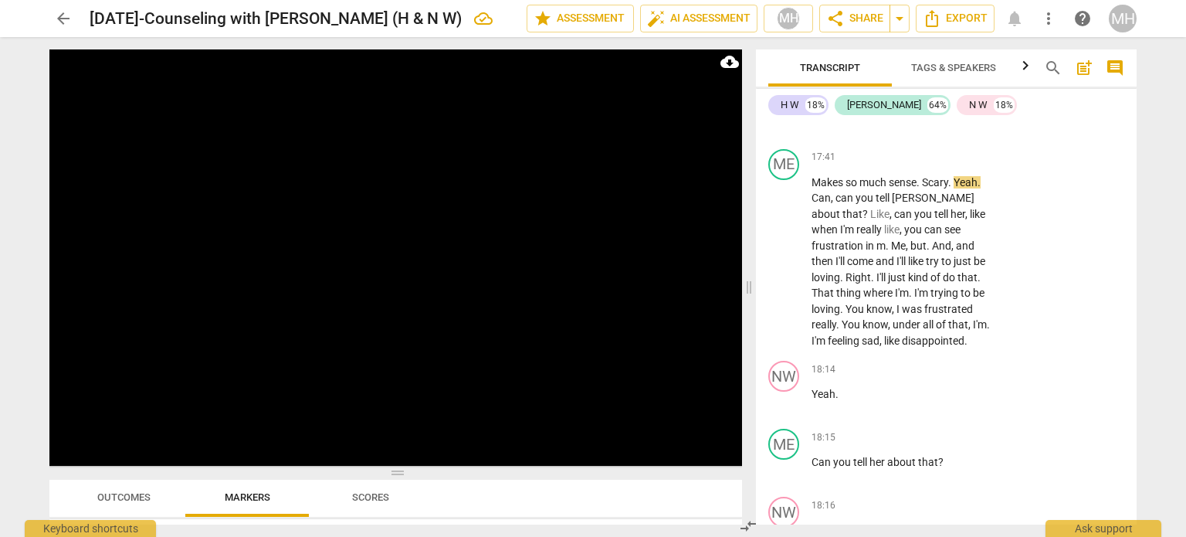
scroll to position [11658, 0]
click at [965, 149] on p "Add competency" at bounding box center [950, 156] width 73 height 14
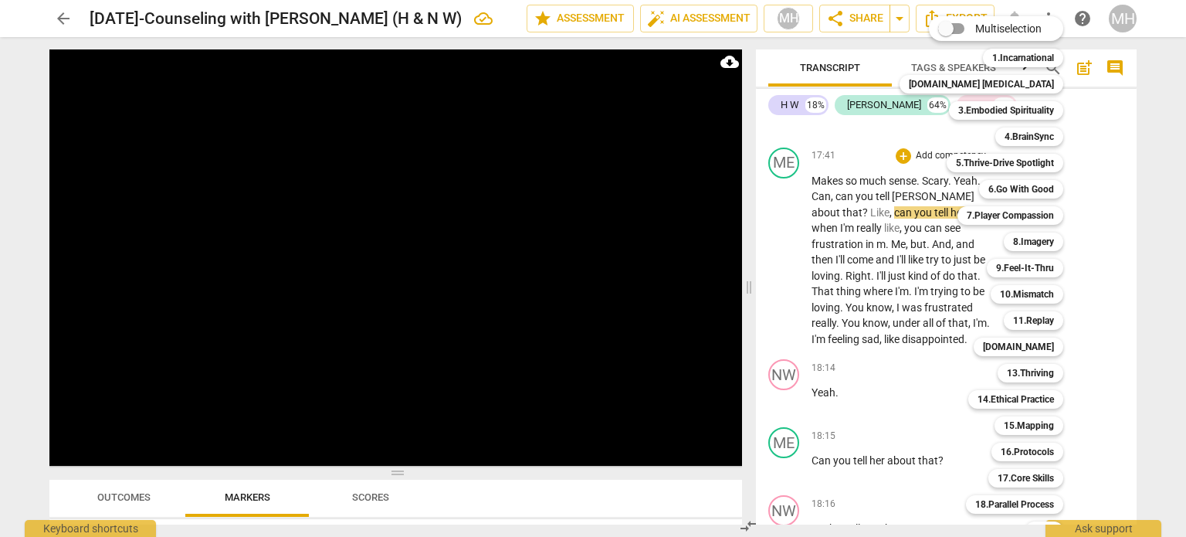
scroll to position [46, 0]
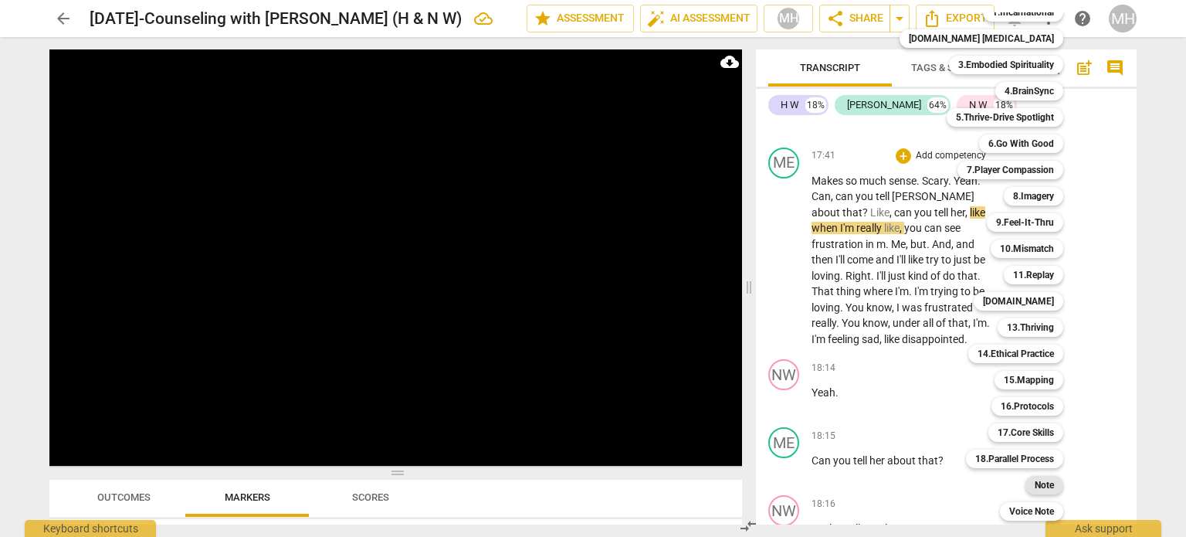
click at [1035, 490] on b "Note" at bounding box center [1044, 485] width 19 height 19
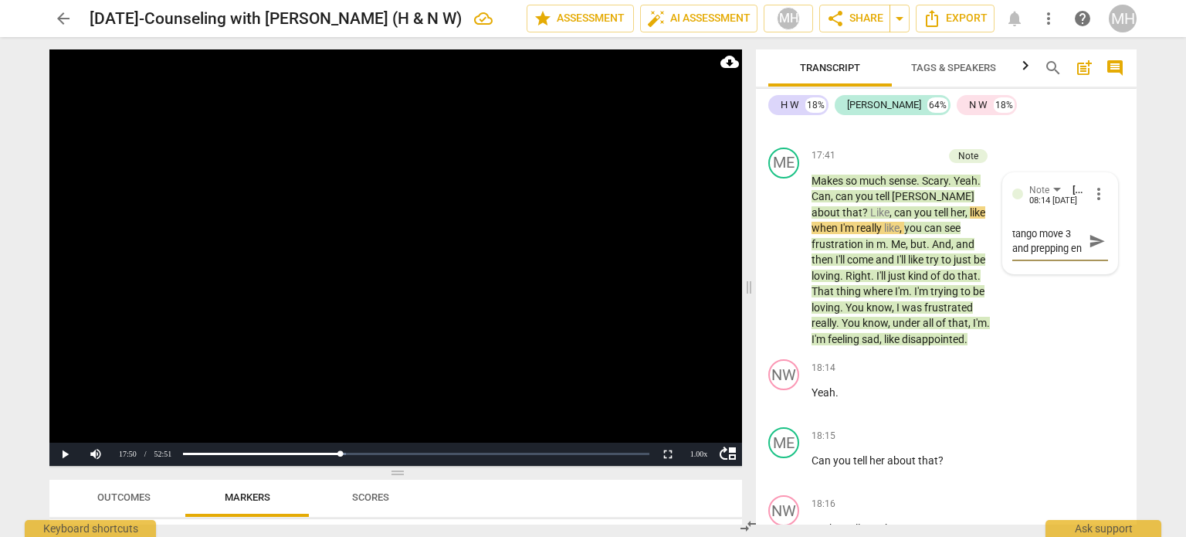
scroll to position [13, 0]
click at [1086, 232] on span "send" at bounding box center [1097, 241] width 22 height 19
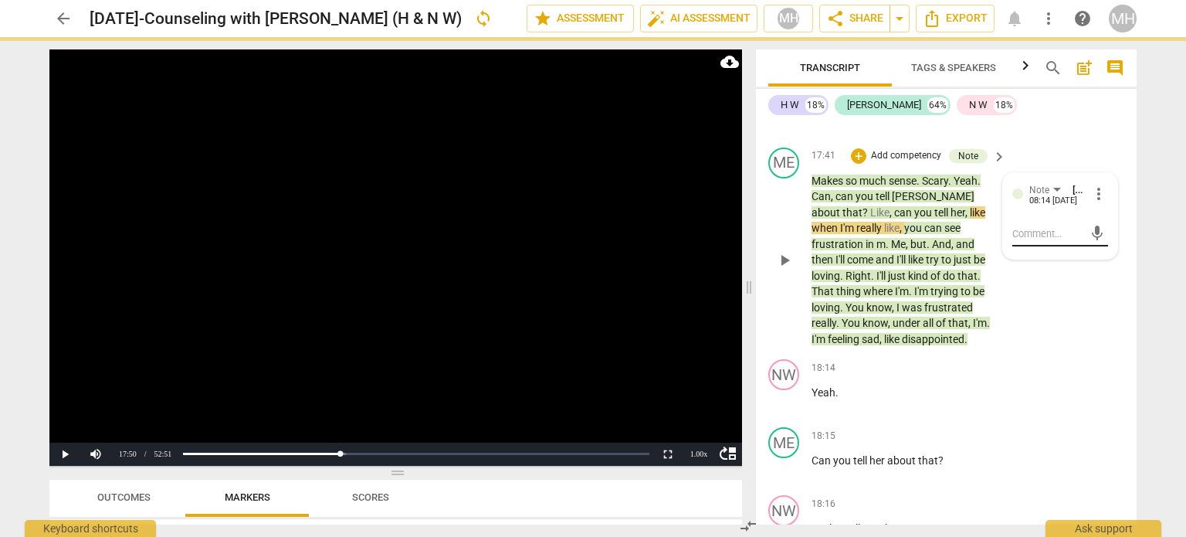
scroll to position [0, 0]
click at [564, 273] on video at bounding box center [395, 257] width 693 height 416
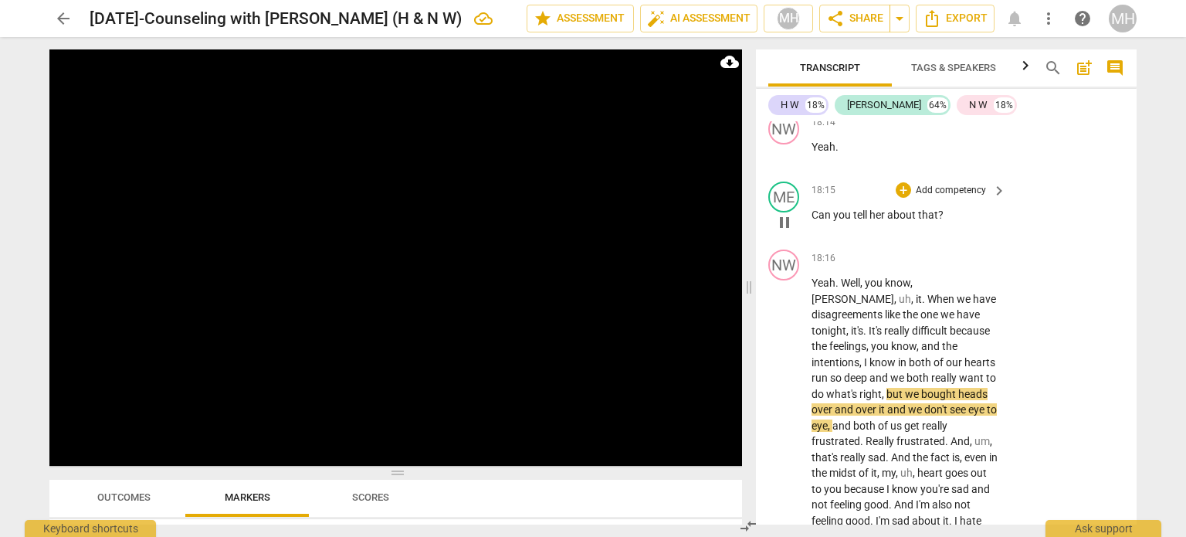
scroll to position [11904, 0]
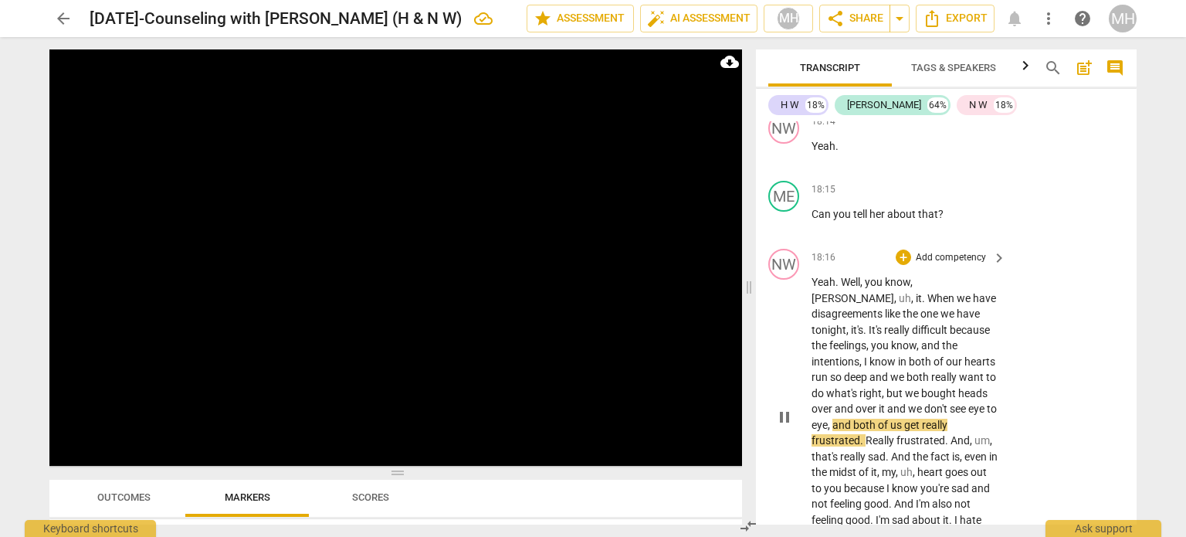
click at [948, 251] on p "Add competency" at bounding box center [950, 258] width 73 height 14
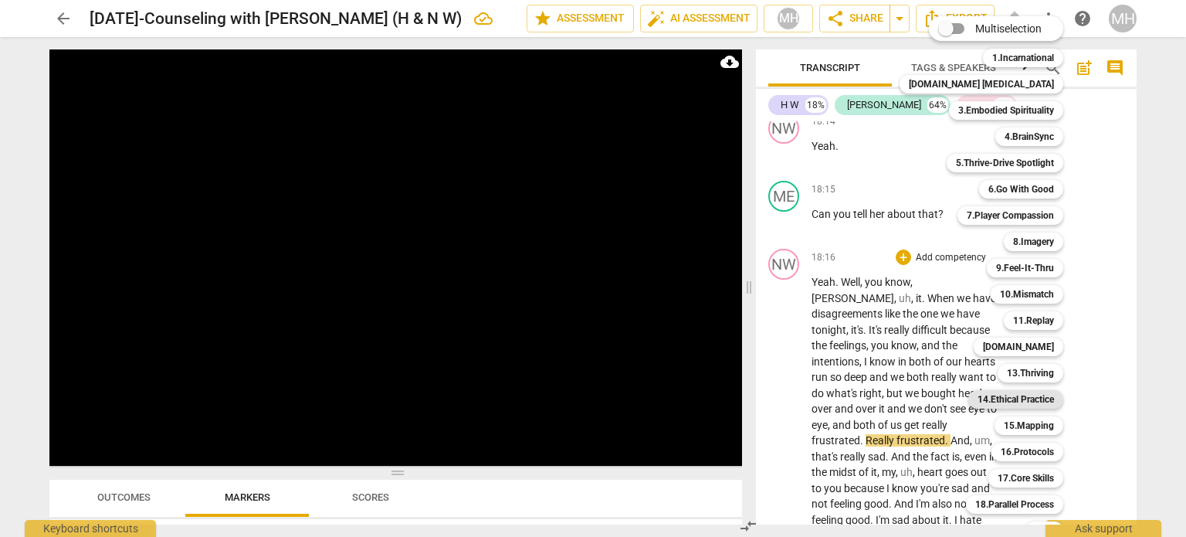
scroll to position [46, 0]
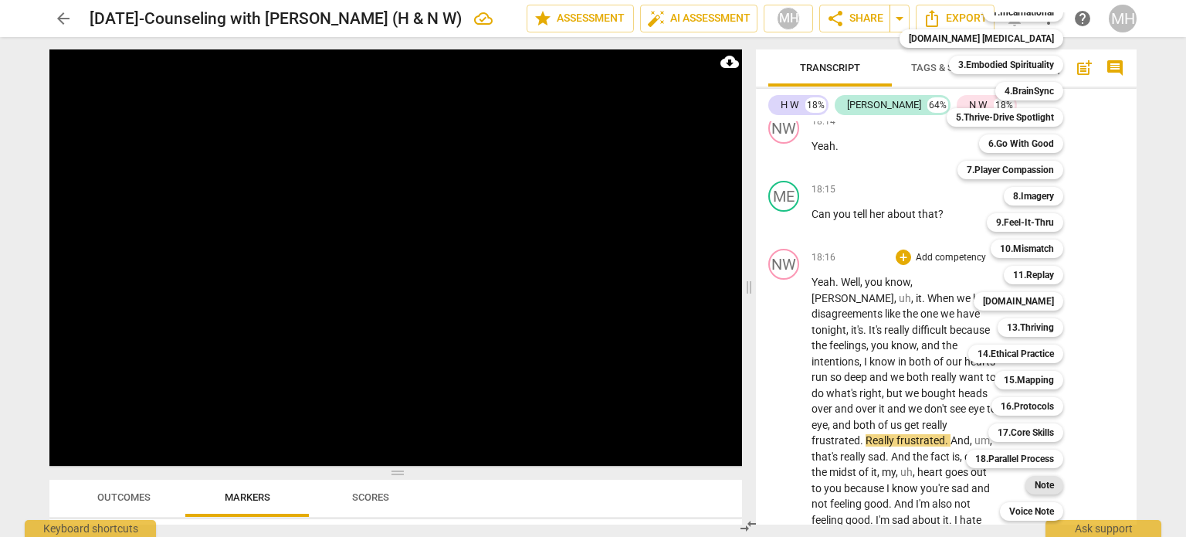
click at [1035, 486] on b "Note" at bounding box center [1044, 485] width 19 height 19
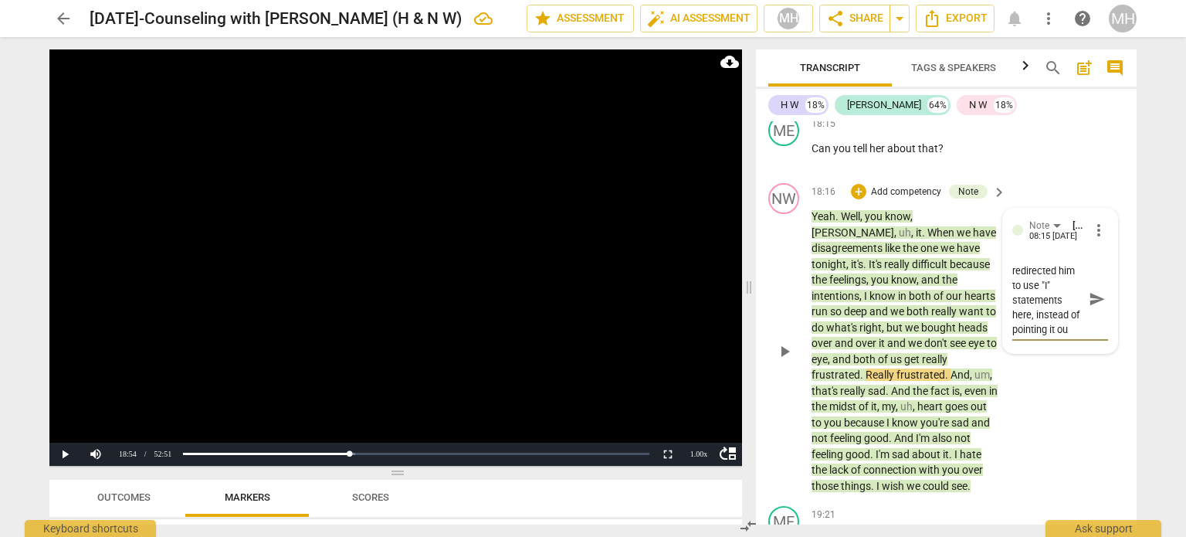
scroll to position [42, 0]
click at [1095, 297] on span "send" at bounding box center [1097, 305] width 17 height 17
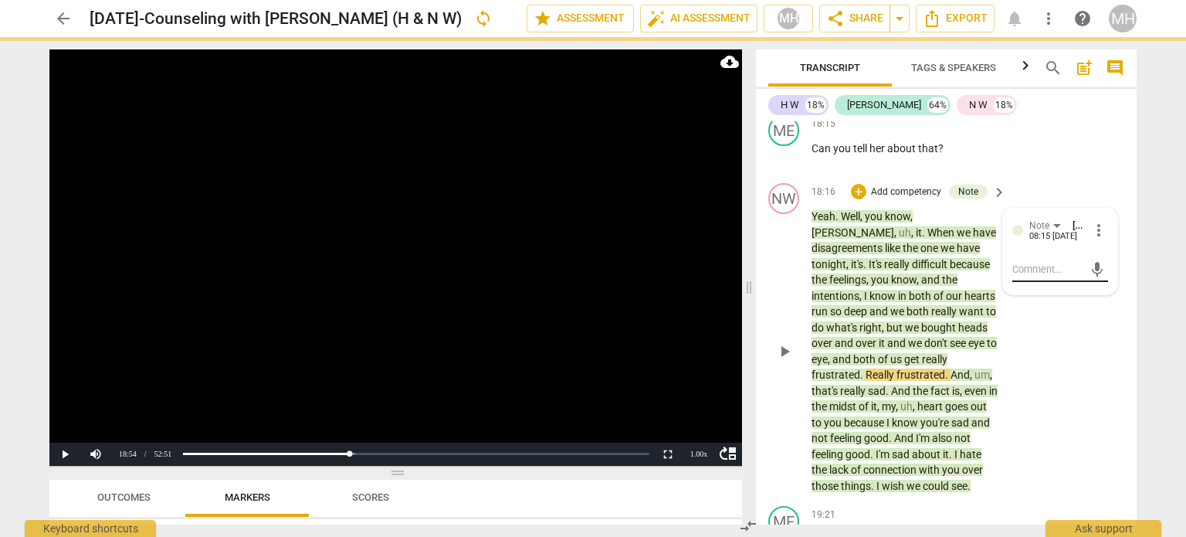
scroll to position [0, 0]
click at [365, 263] on video at bounding box center [395, 257] width 693 height 416
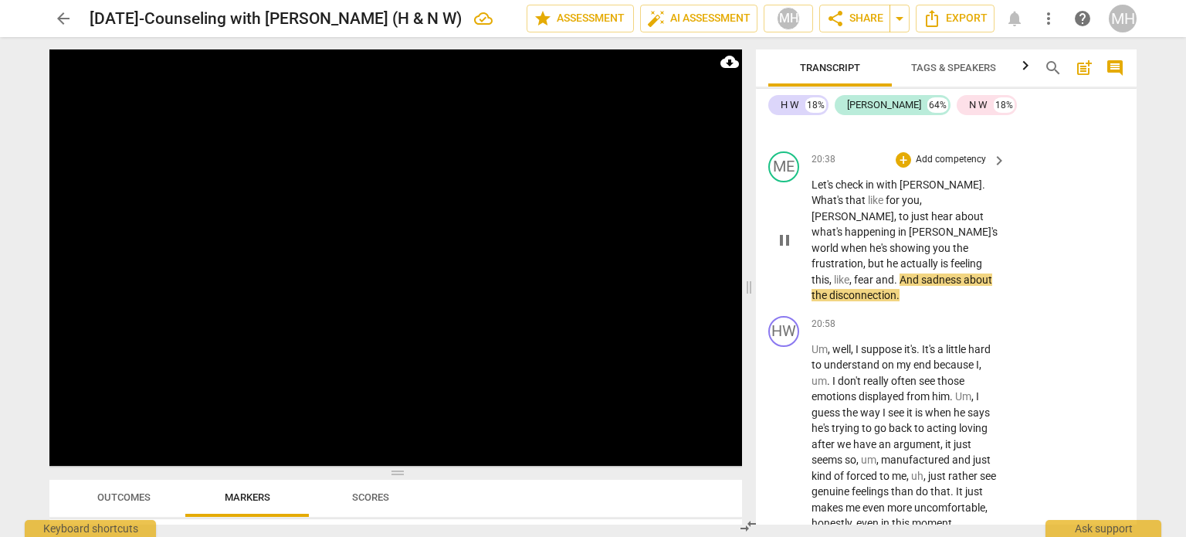
scroll to position [13433, 0]
click at [951, 160] on p "Add competency" at bounding box center [950, 158] width 73 height 14
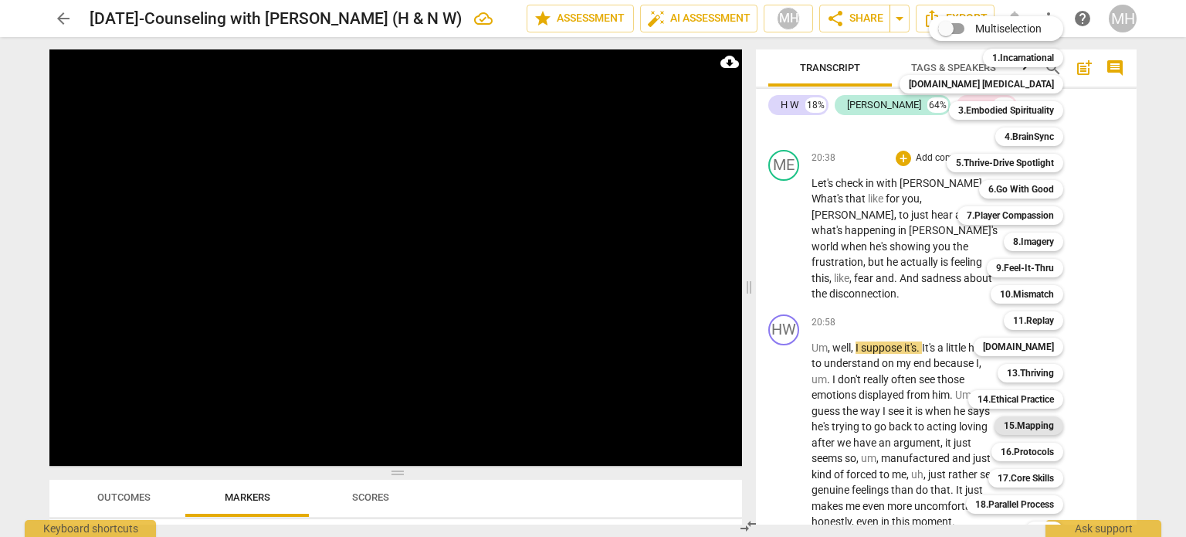
scroll to position [46, 0]
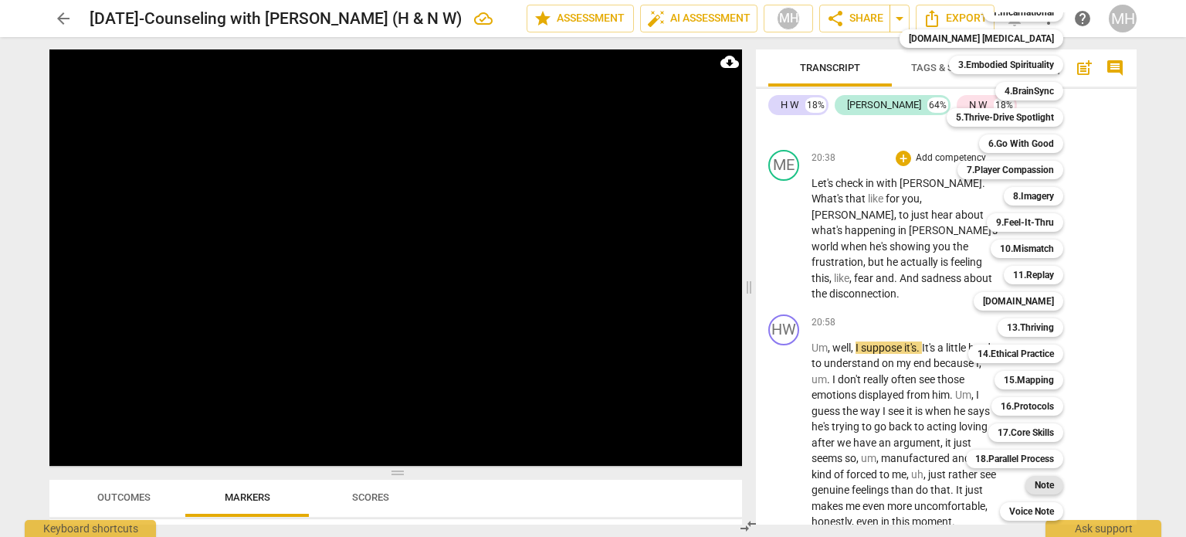
click at [1035, 483] on b "Note" at bounding box center [1044, 485] width 19 height 19
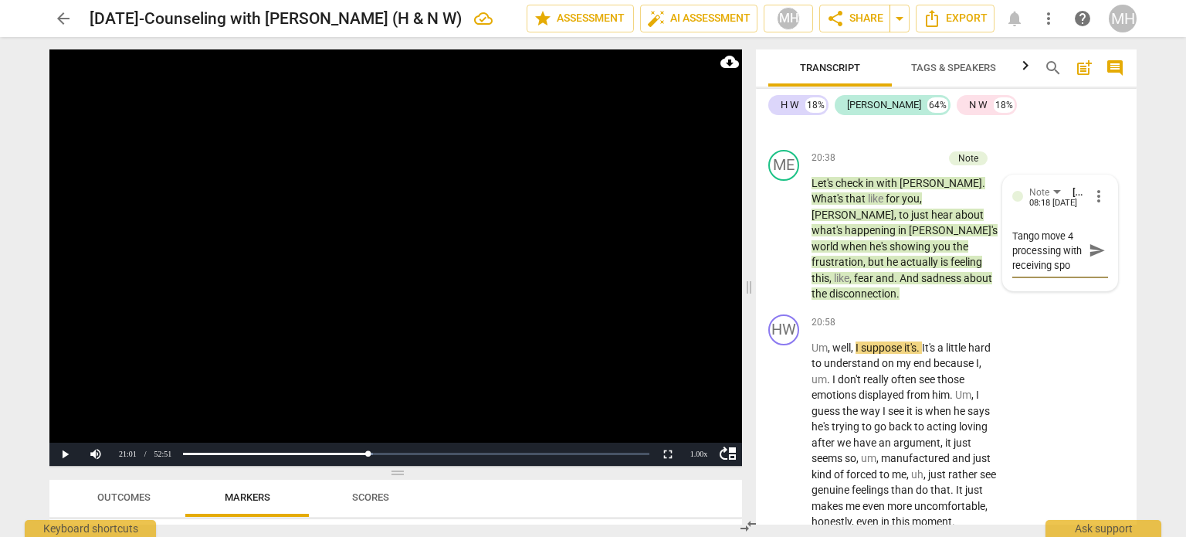
scroll to position [13, 0]
click at [1096, 249] on span "send" at bounding box center [1097, 250] width 17 height 17
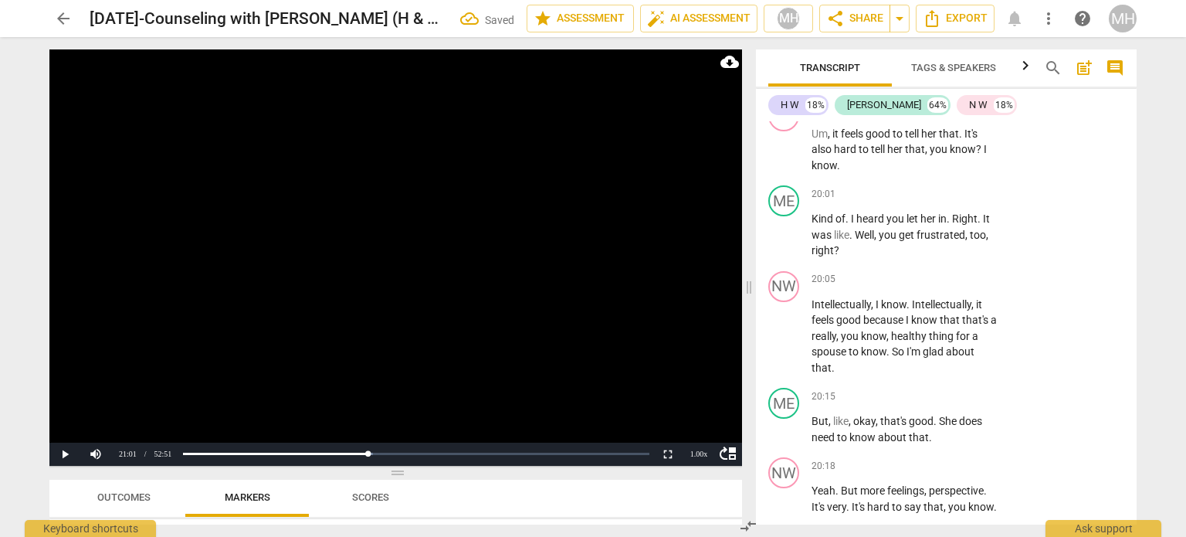
scroll to position [12767, 0]
click at [938, 235] on p "Kind of . I heard you let her in . Right . It was like . Well , you get frustra…" at bounding box center [904, 235] width 187 height 48
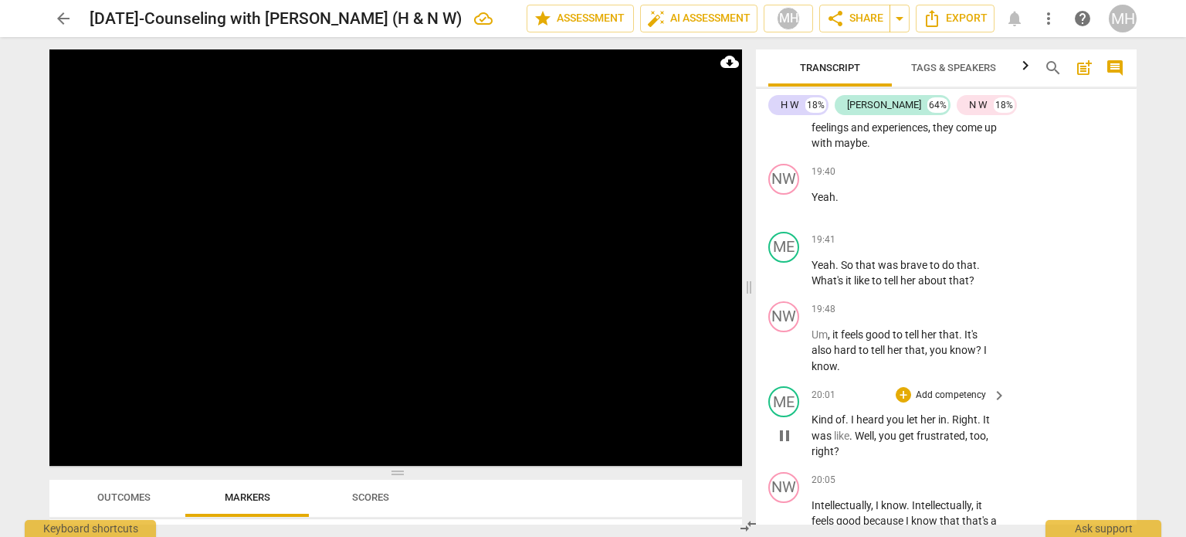
scroll to position [12566, 0]
click at [965, 225] on div "ME play_arrow pause 19:41 + Add competency keyboard_arrow_right Yeah . So that …" at bounding box center [946, 259] width 381 height 69
click at [962, 233] on p "Add competency" at bounding box center [950, 240] width 73 height 14
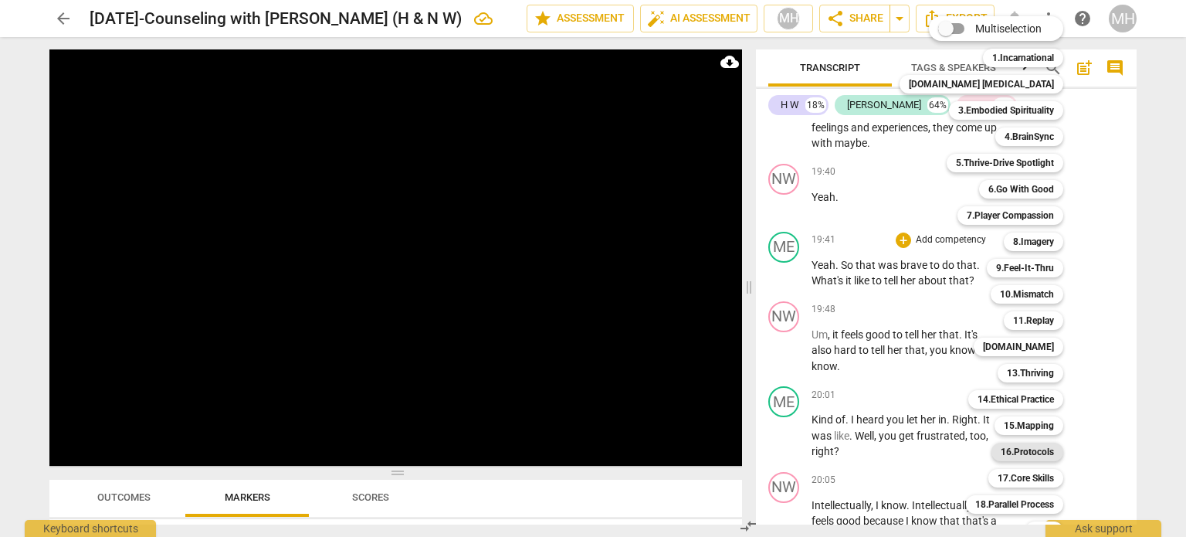
scroll to position [46, 0]
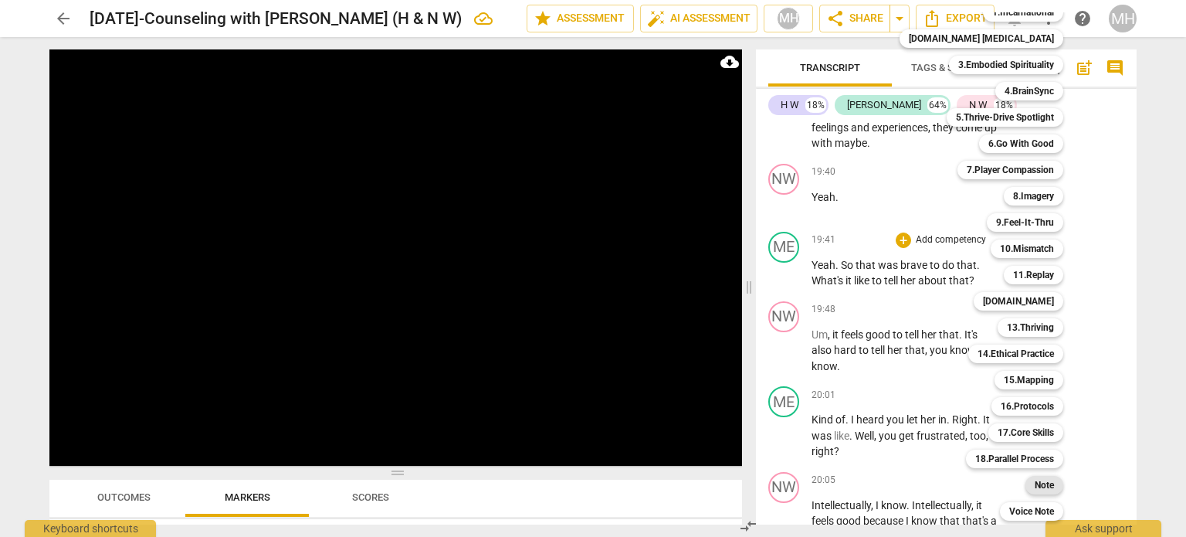
click at [1025, 489] on div "Note" at bounding box center [1044, 485] width 38 height 19
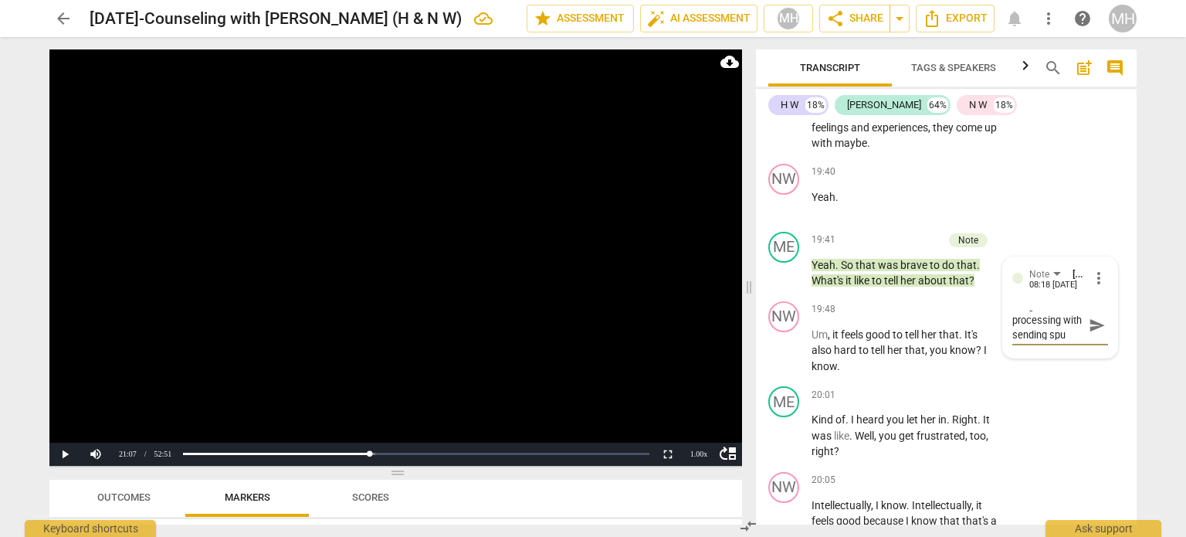
scroll to position [28, 0]
click at [1093, 317] on span "send" at bounding box center [1097, 325] width 22 height 19
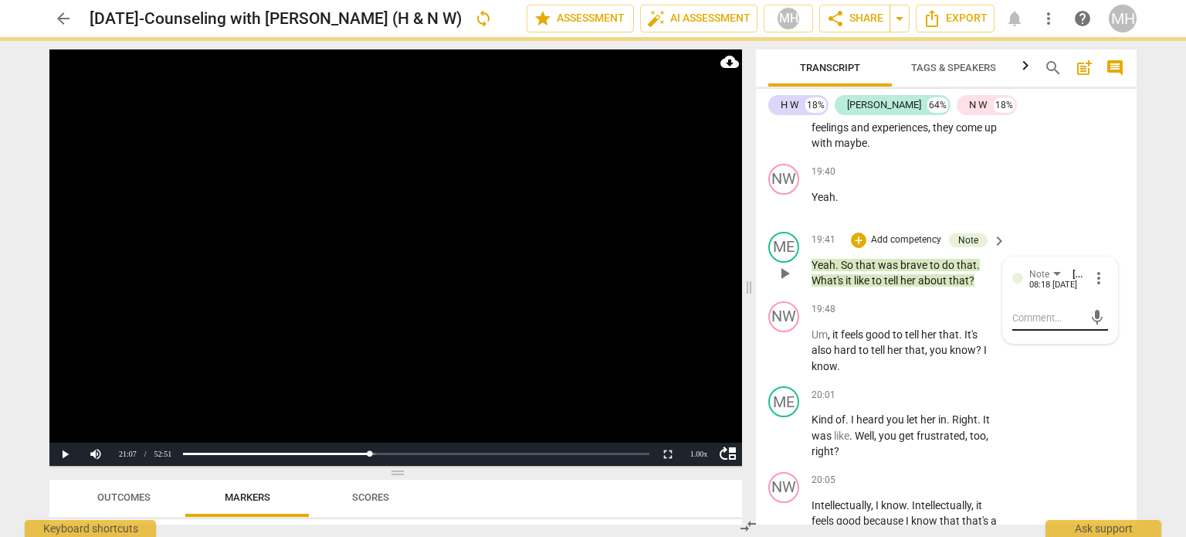
scroll to position [0, 0]
click at [399, 361] on video at bounding box center [395, 257] width 693 height 416
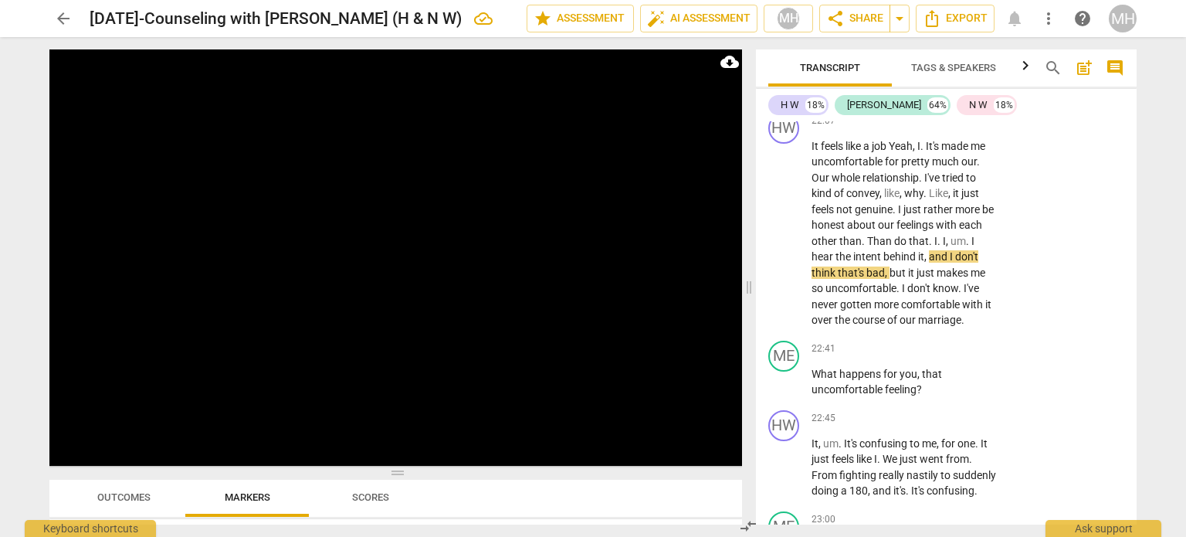
scroll to position [14061, 0]
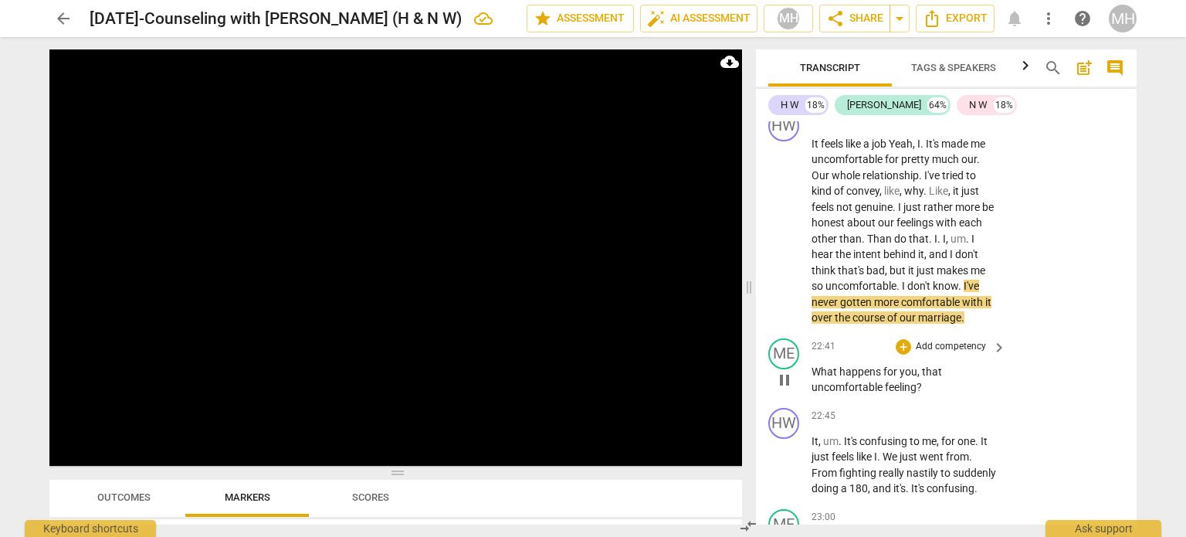
click at [960, 342] on p "Add competency" at bounding box center [950, 347] width 73 height 14
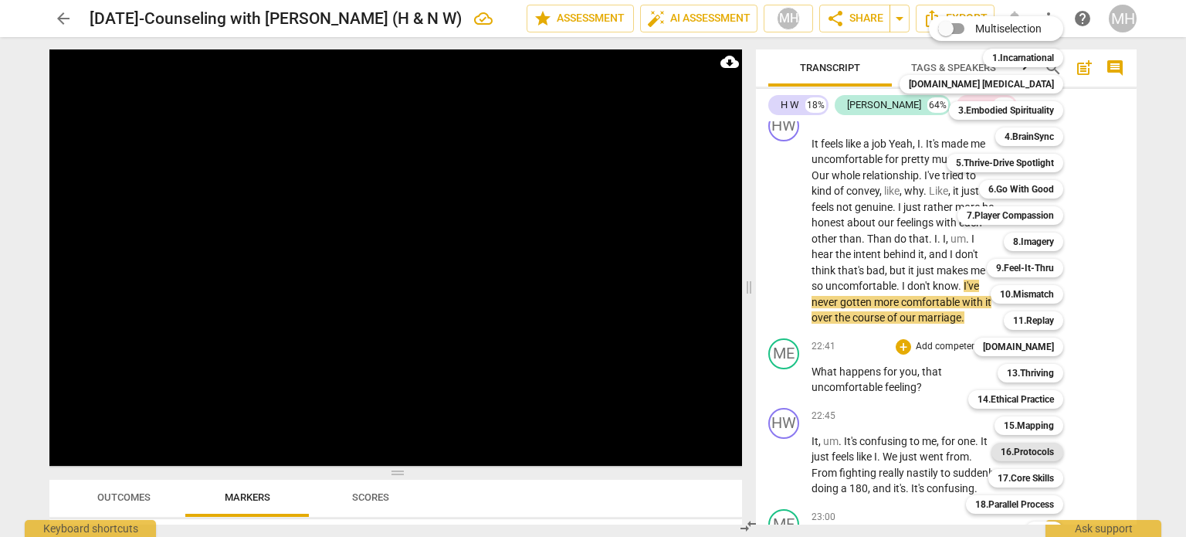
scroll to position [46, 0]
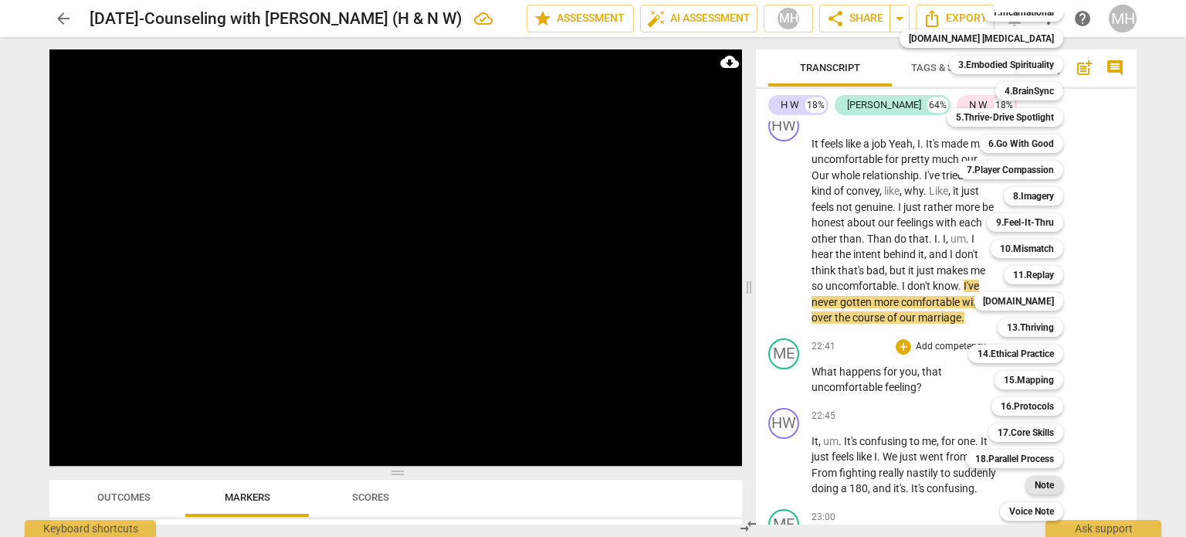
click at [1035, 481] on b "Note" at bounding box center [1044, 485] width 19 height 19
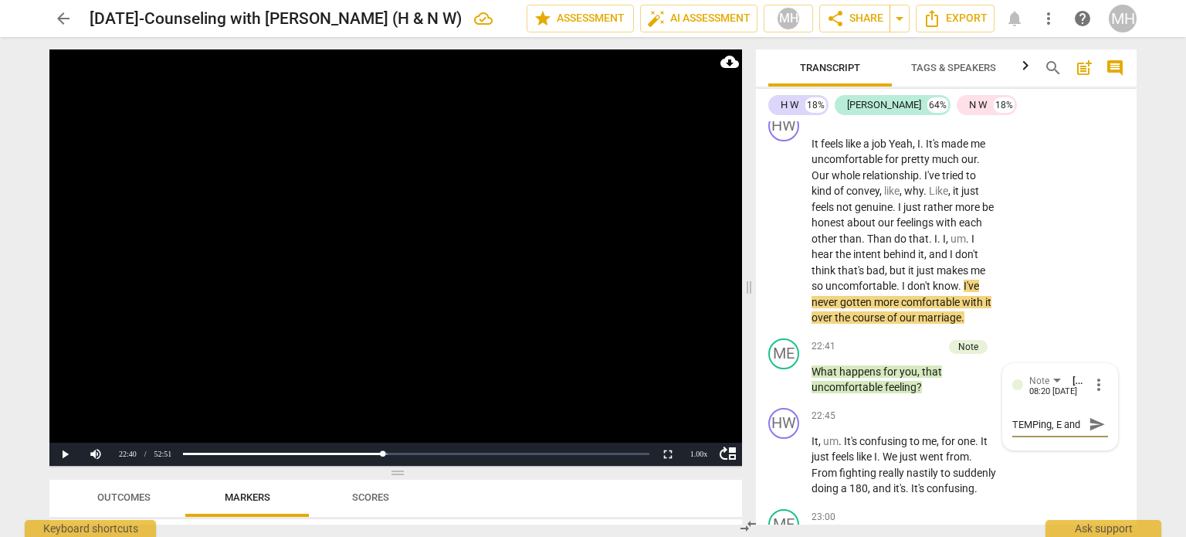
scroll to position [13, 0]
click at [1089, 431] on button "send" at bounding box center [1097, 424] width 22 height 22
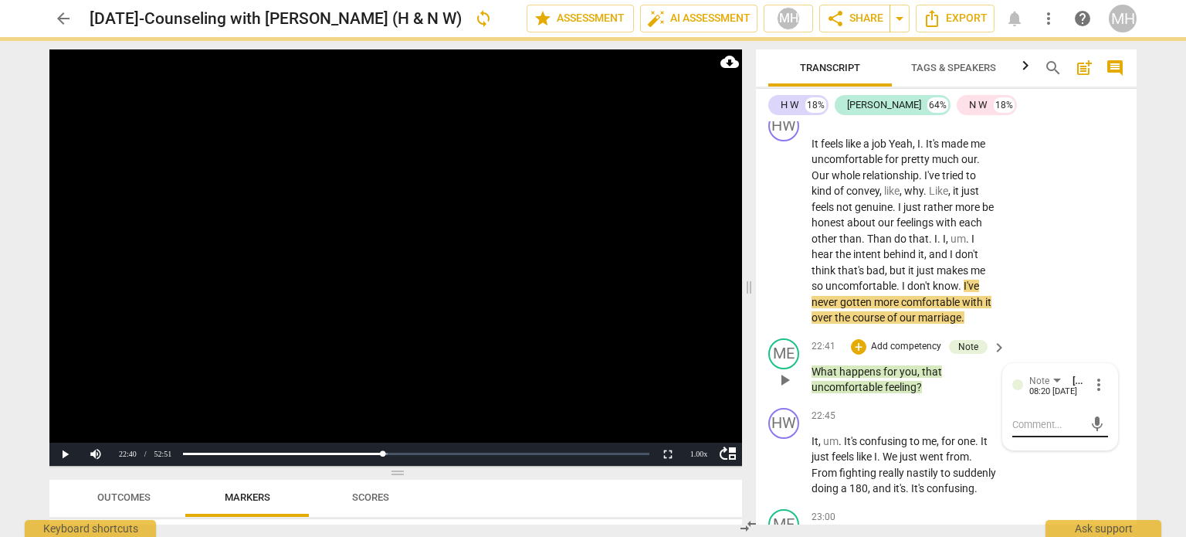
scroll to position [0, 0]
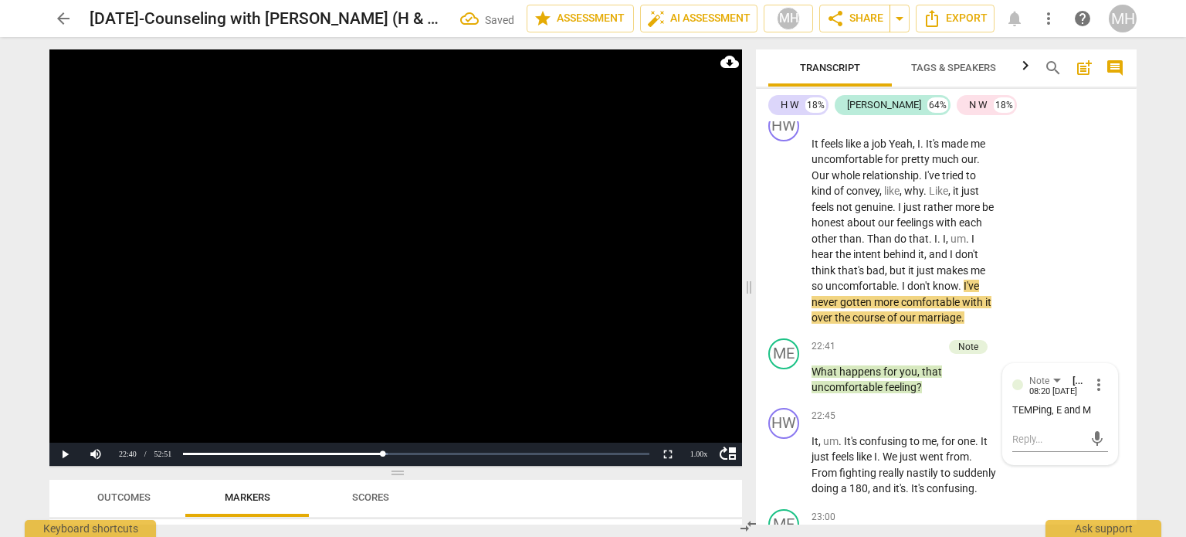
click at [507, 289] on video at bounding box center [395, 257] width 693 height 416
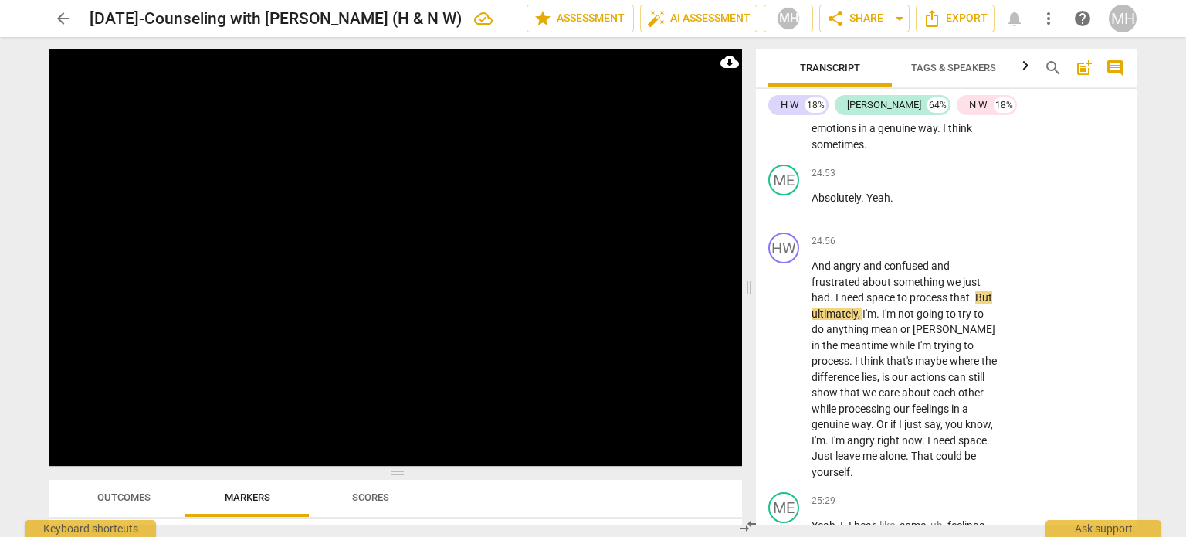
scroll to position [15282, 0]
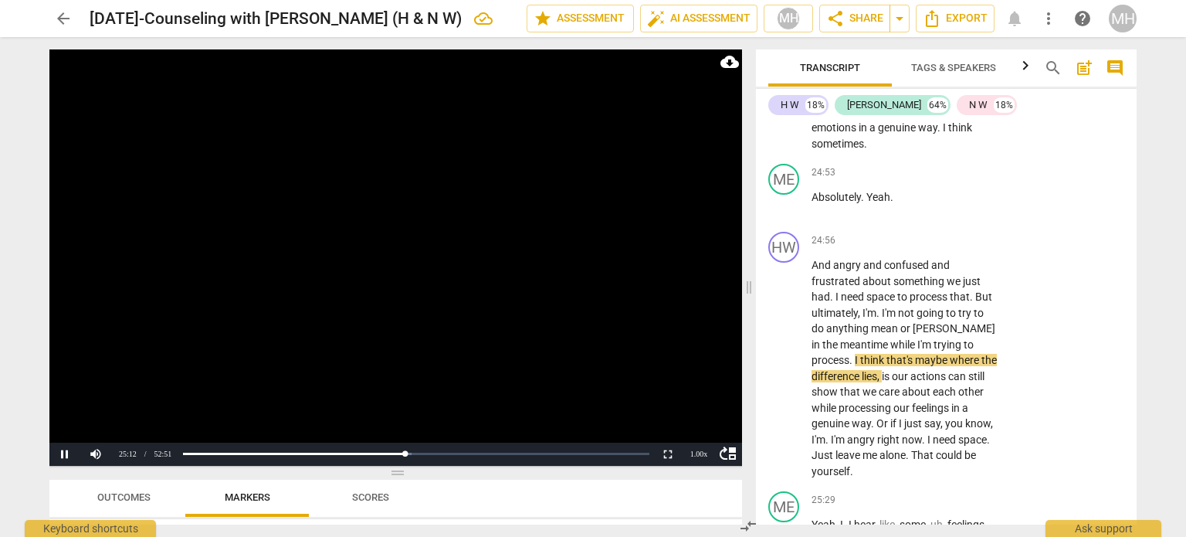
click at [513, 266] on video at bounding box center [395, 257] width 693 height 416
click at [540, 205] on video at bounding box center [395, 257] width 693 height 416
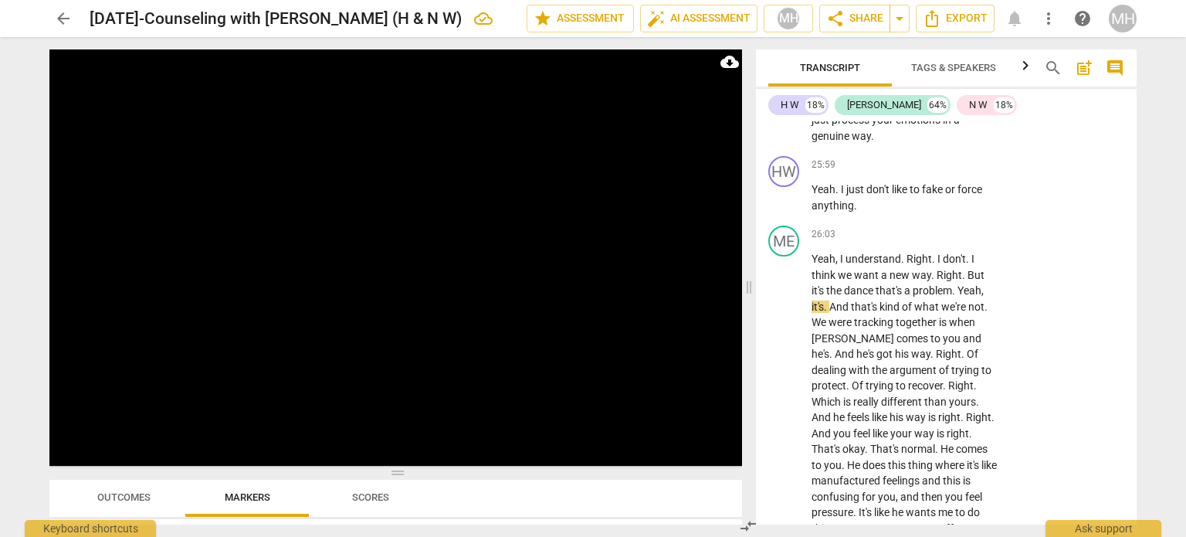
scroll to position [15923, 0]
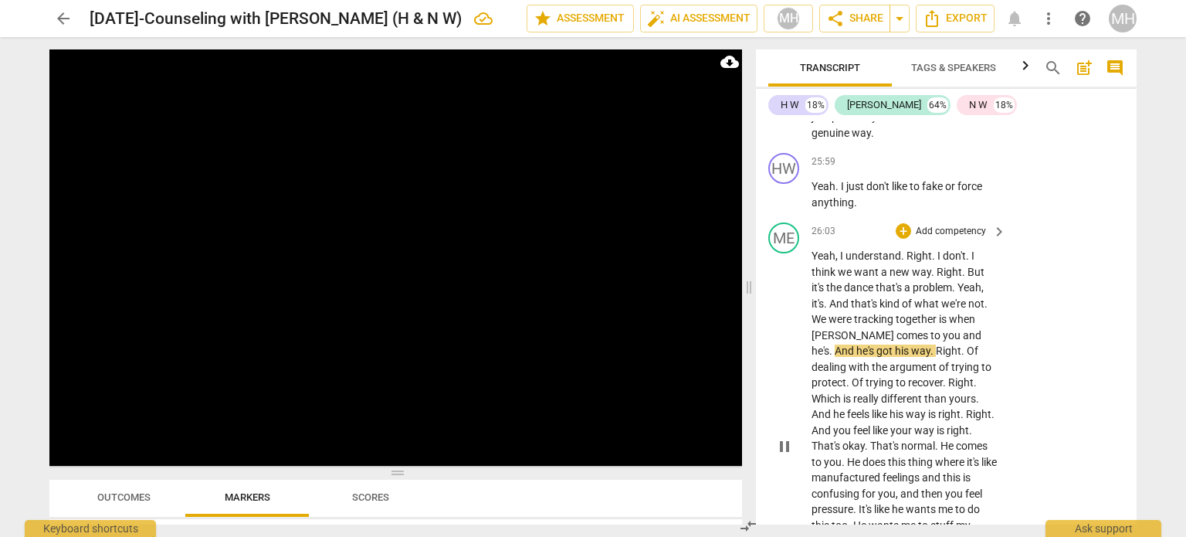
click at [967, 239] on p "Add competency" at bounding box center [950, 232] width 73 height 14
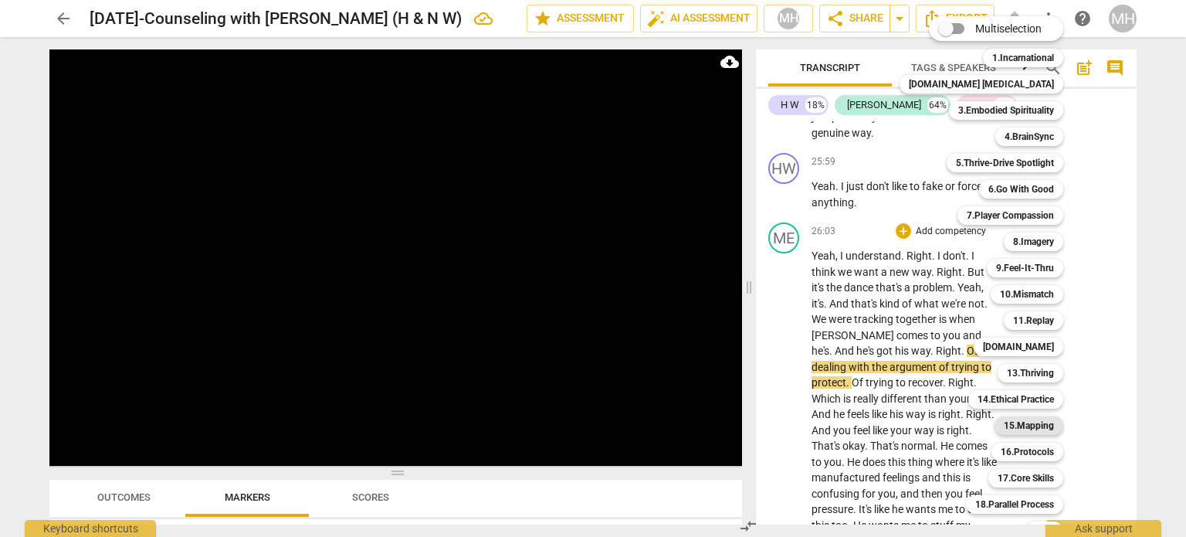
scroll to position [46, 0]
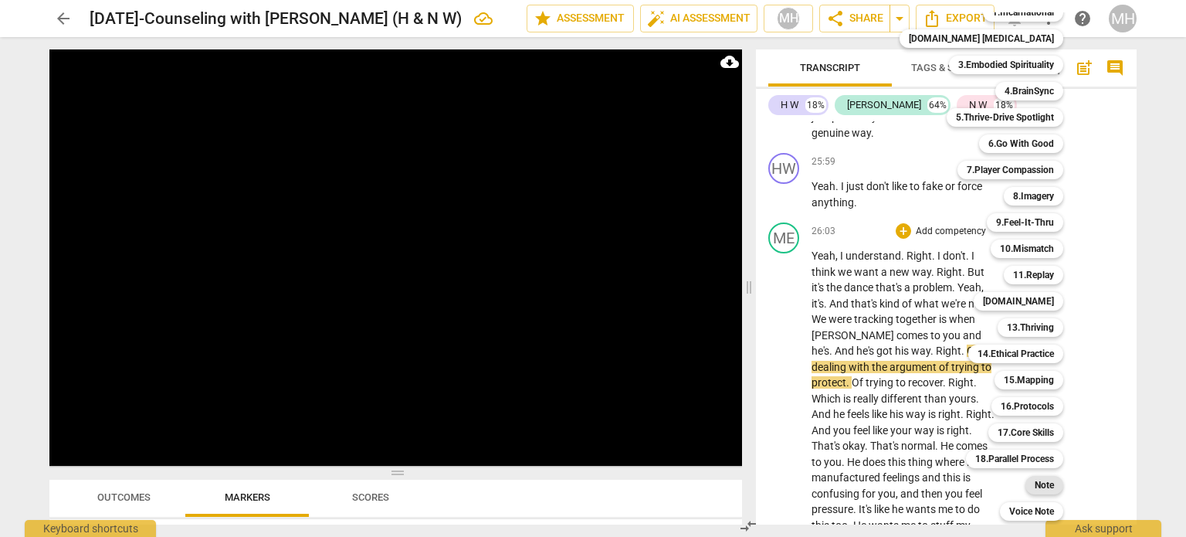
click at [1035, 481] on b "Note" at bounding box center [1044, 485] width 19 height 19
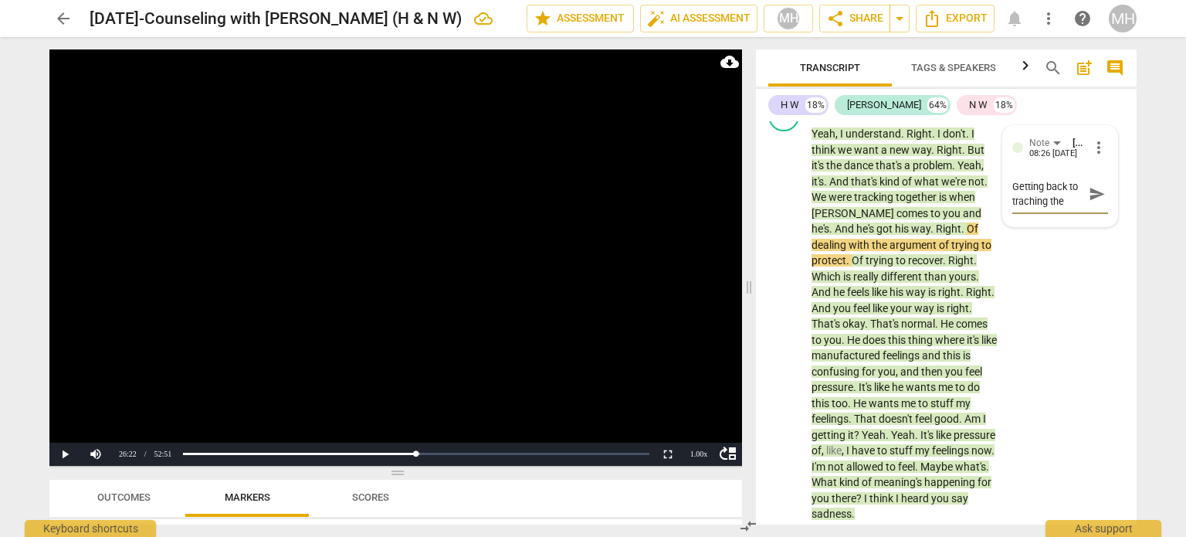
scroll to position [12, 0]
click at [1048, 203] on textarea "Getting back to traching the cycle" at bounding box center [1047, 193] width 71 height 29
click at [1035, 201] on textarea "Getting back to tracing the cycle" at bounding box center [1047, 193] width 71 height 29
click at [1094, 202] on span "send" at bounding box center [1097, 193] width 17 height 17
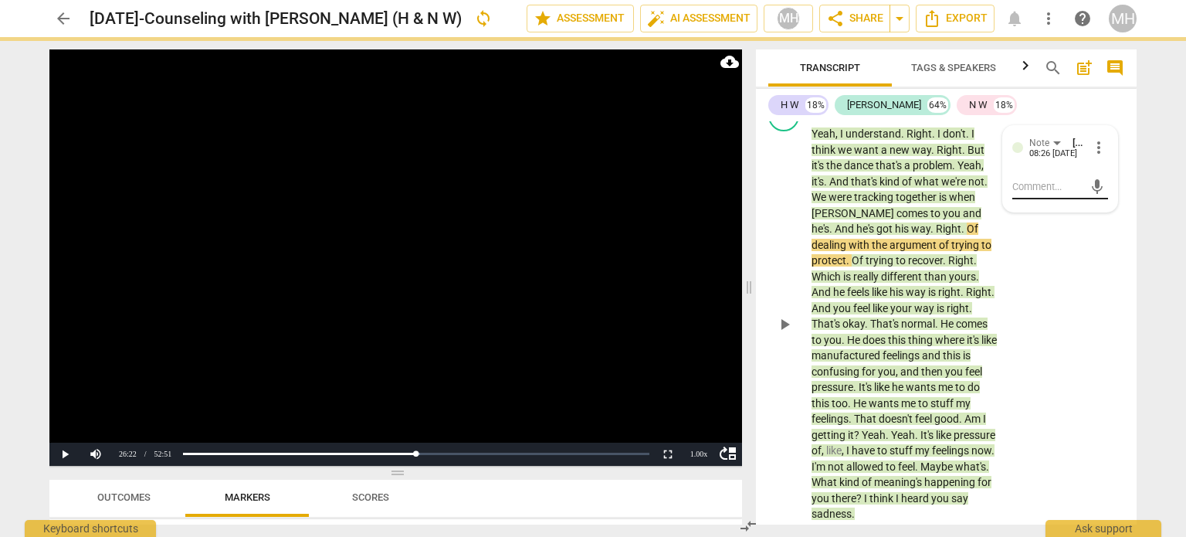
scroll to position [0, 0]
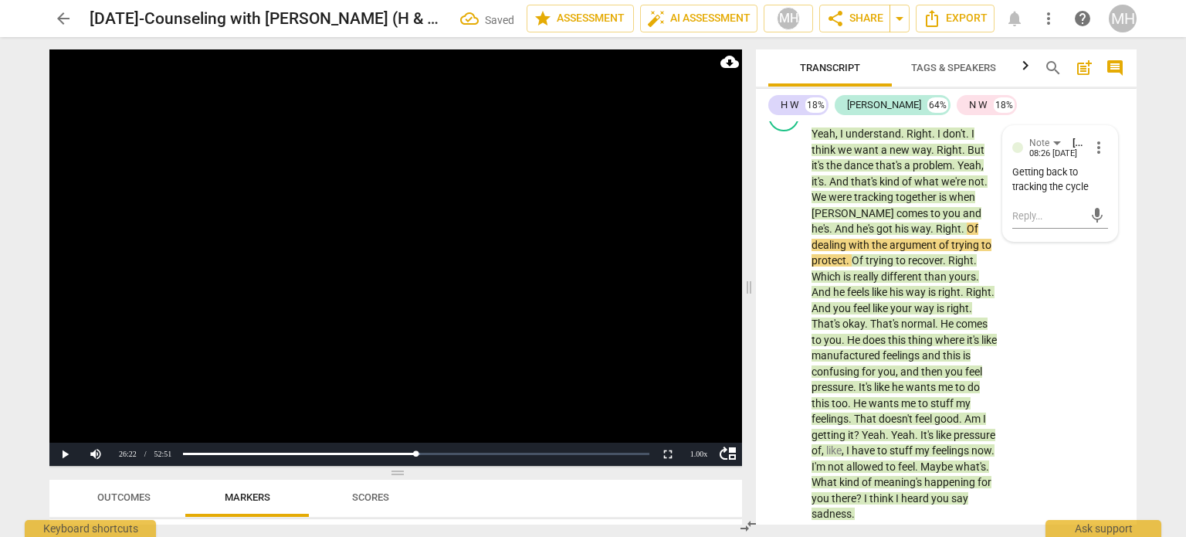
click at [445, 212] on video at bounding box center [395, 257] width 693 height 416
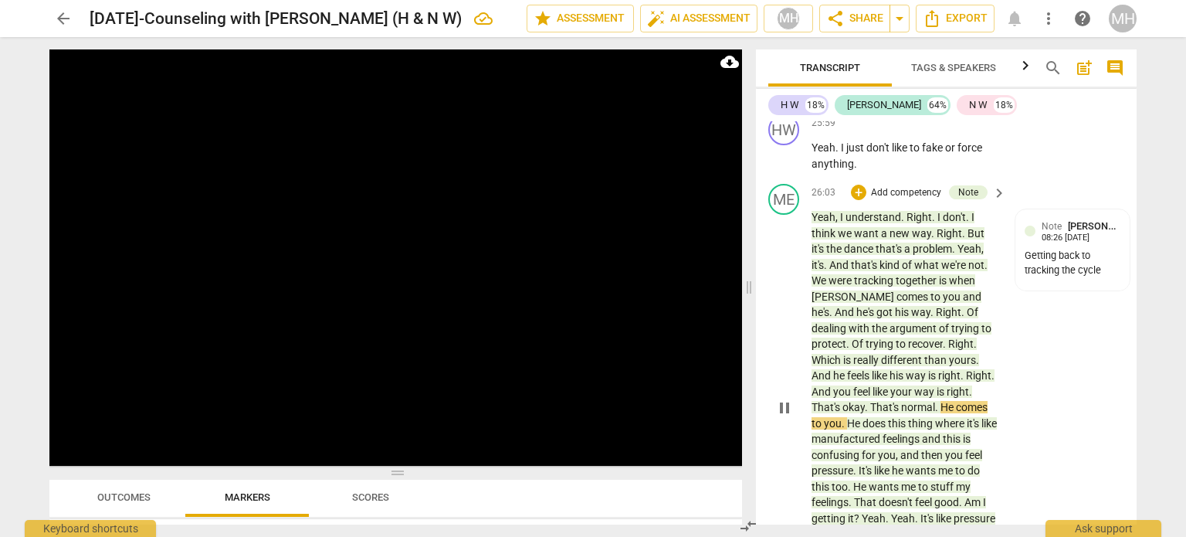
scroll to position [15954, 0]
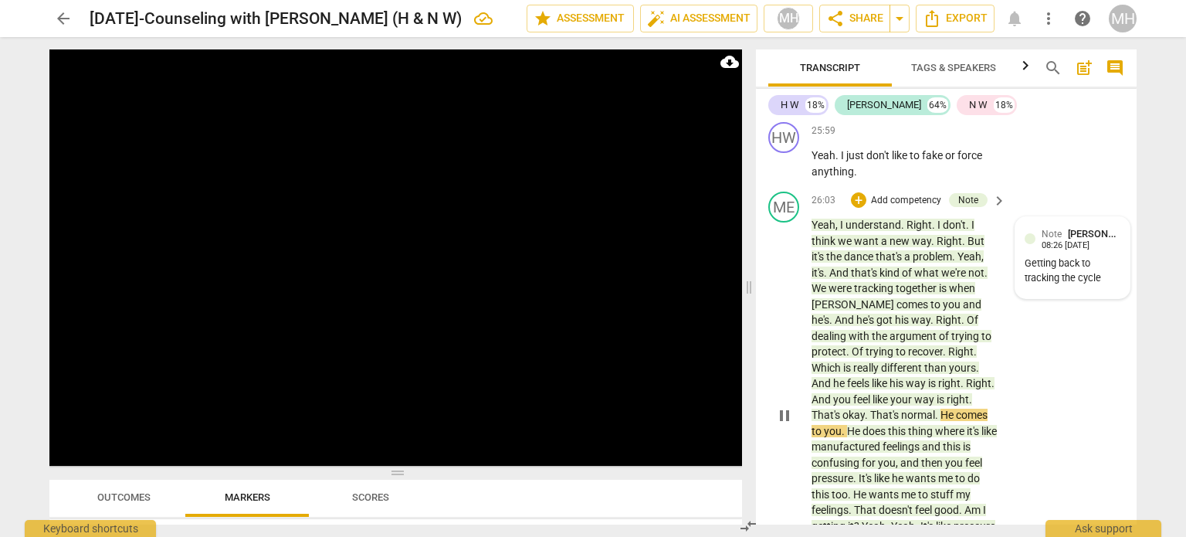
click at [1084, 286] on div "Getting back to tracking the cycle" at bounding box center [1073, 270] width 96 height 29
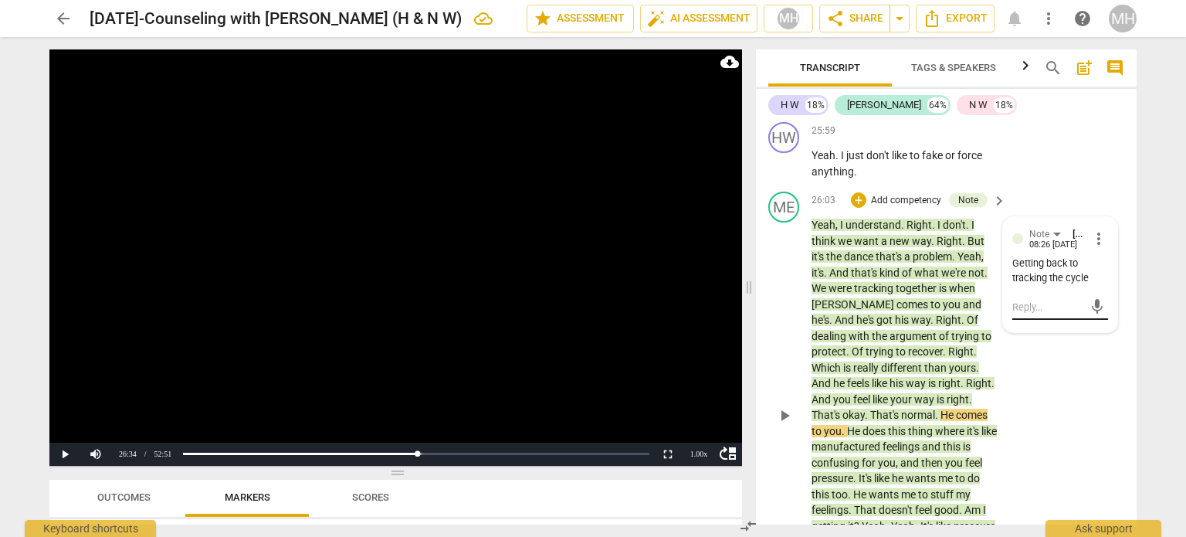
click at [1036, 314] on textarea at bounding box center [1047, 307] width 71 height 15
click at [1099, 351] on span "send" at bounding box center [1097, 343] width 17 height 17
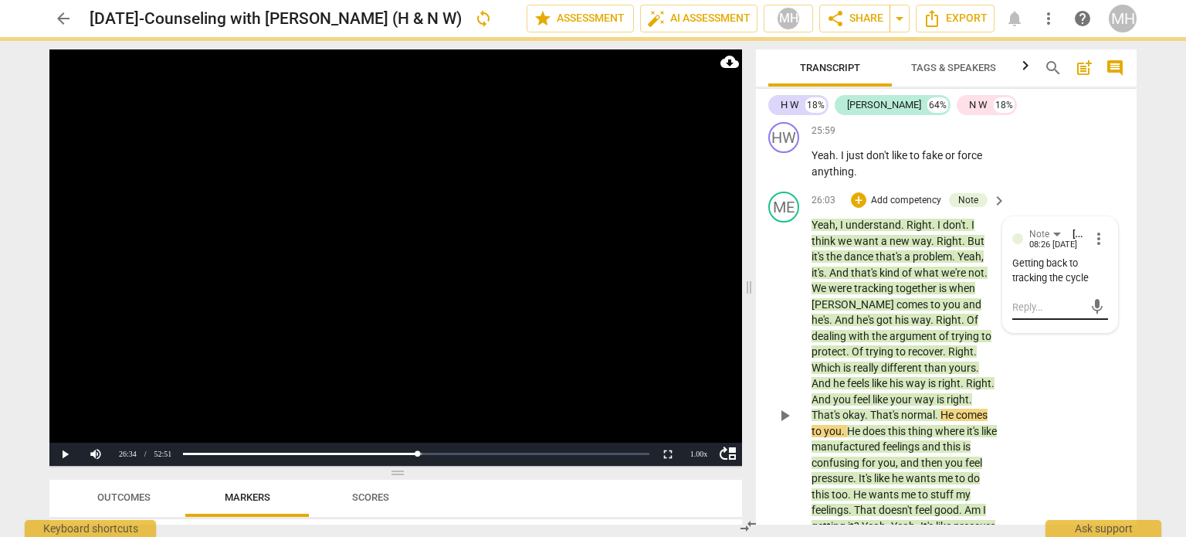
scroll to position [0, 0]
click at [431, 313] on video at bounding box center [395, 257] width 693 height 416
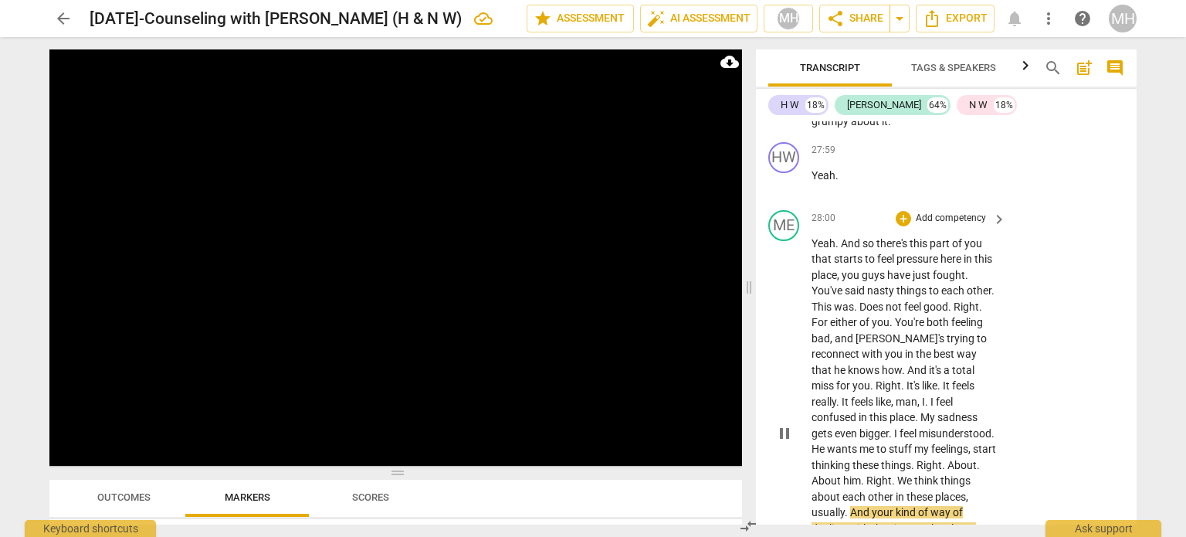
scroll to position [17010, 0]
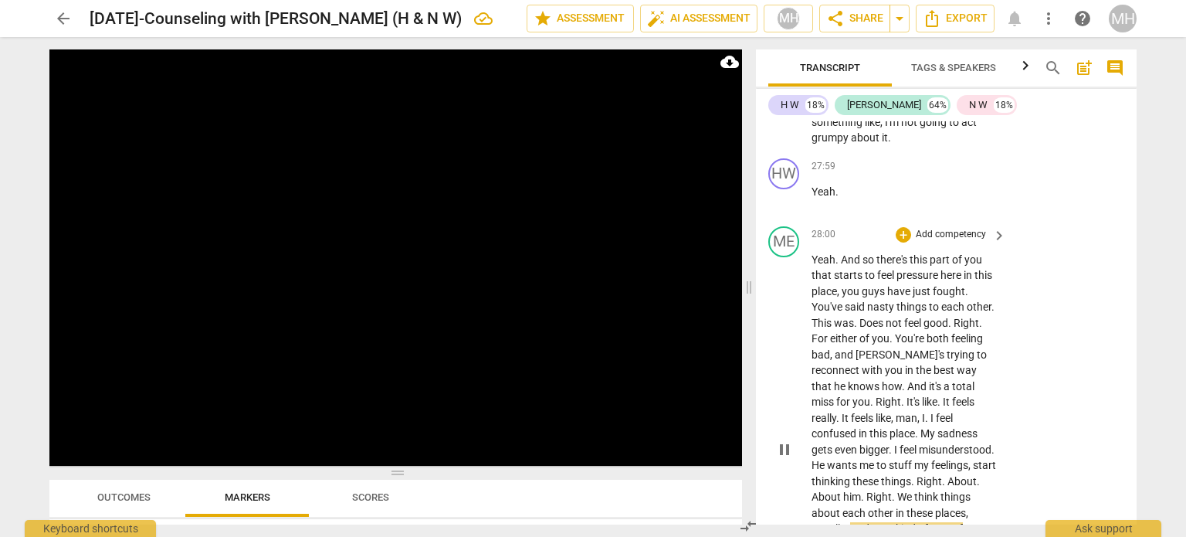
click at [960, 242] on p "Add competency" at bounding box center [950, 235] width 73 height 14
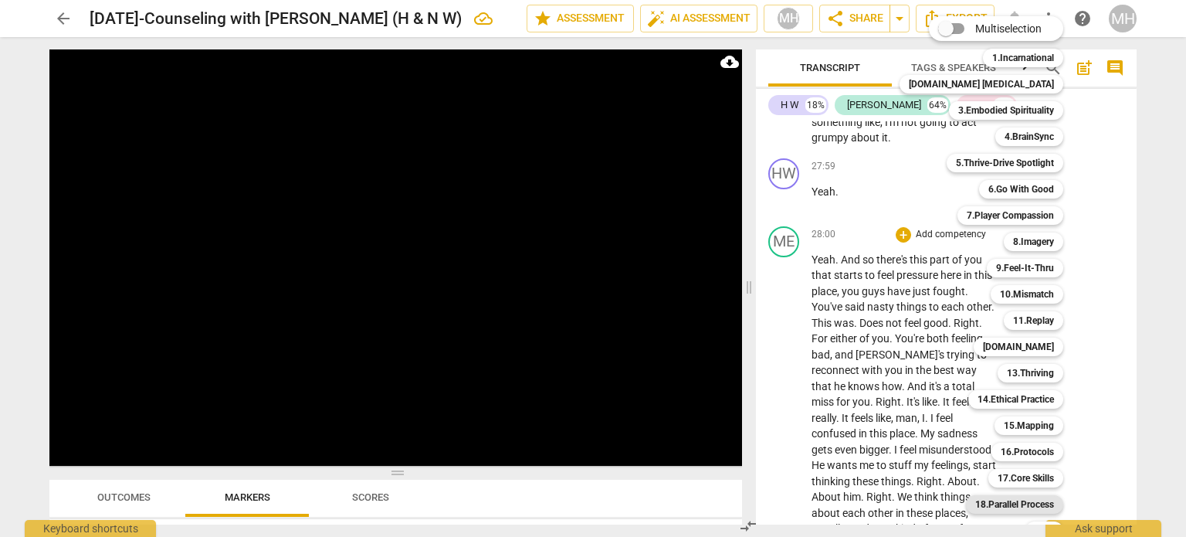
scroll to position [46, 0]
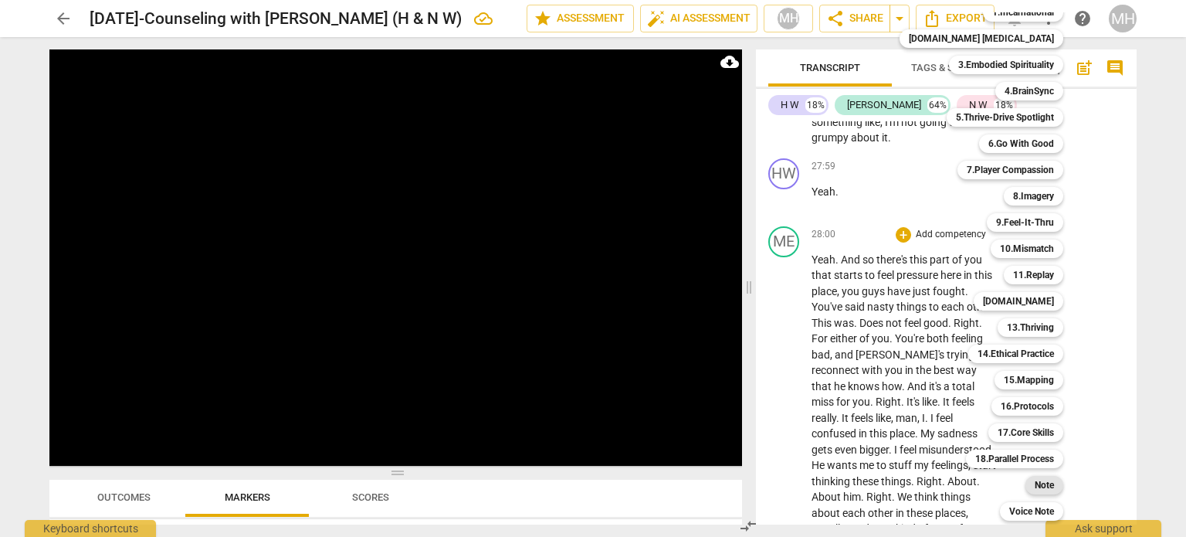
click at [1035, 482] on b "Note" at bounding box center [1044, 485] width 19 height 19
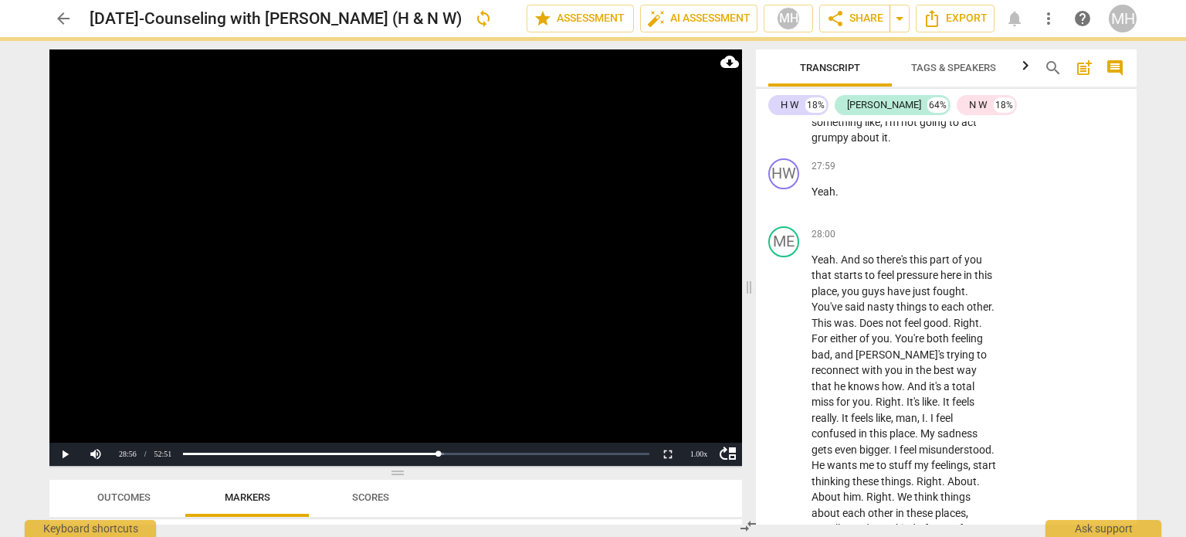
scroll to position [17135, 0]
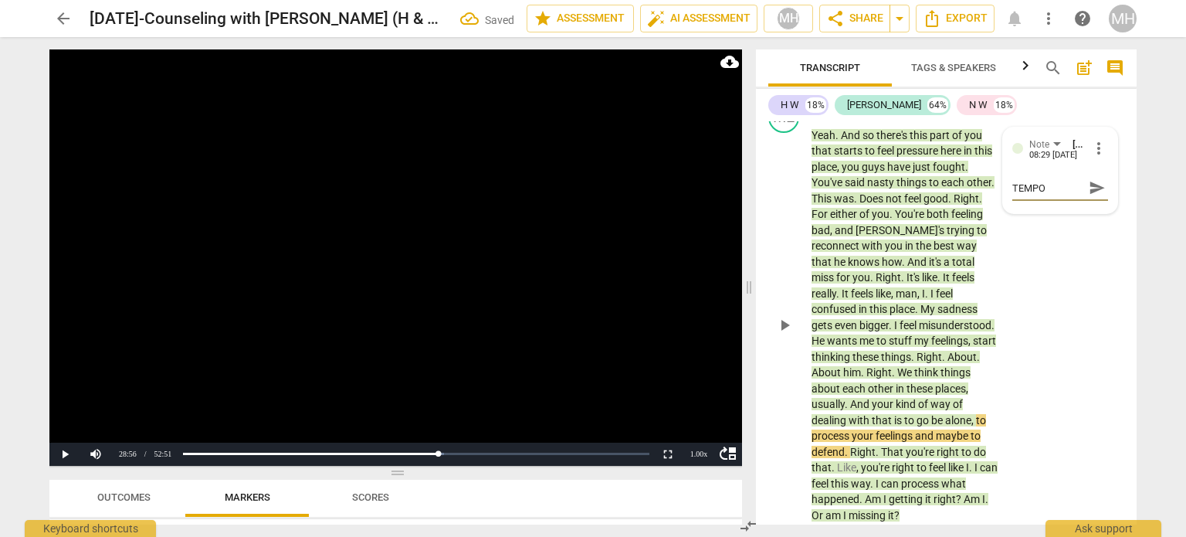
click at [1090, 196] on span "send" at bounding box center [1097, 187] width 17 height 17
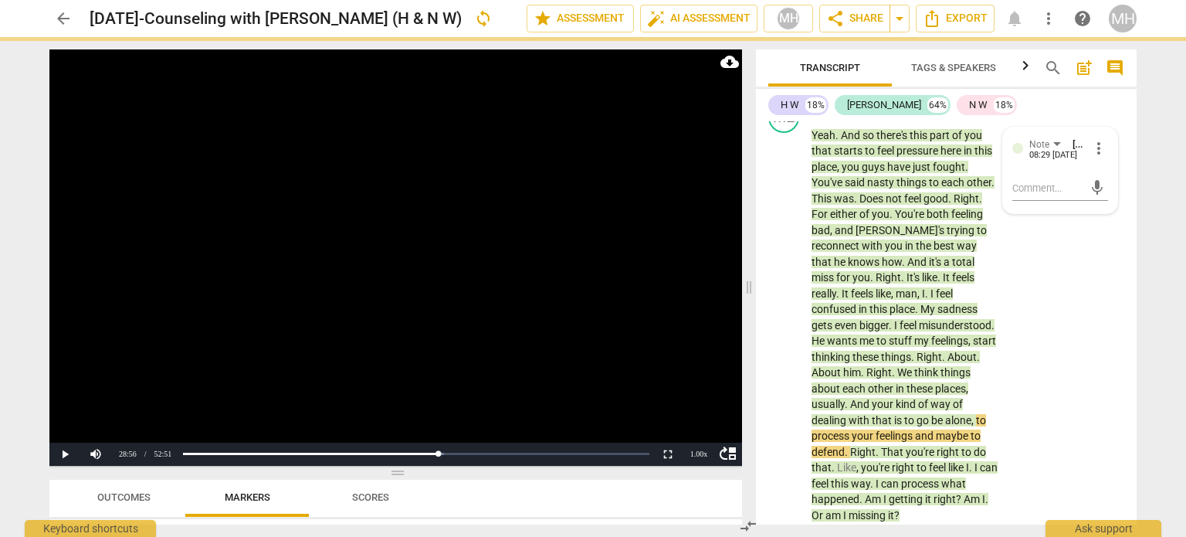
click at [526, 286] on video at bounding box center [395, 257] width 693 height 416
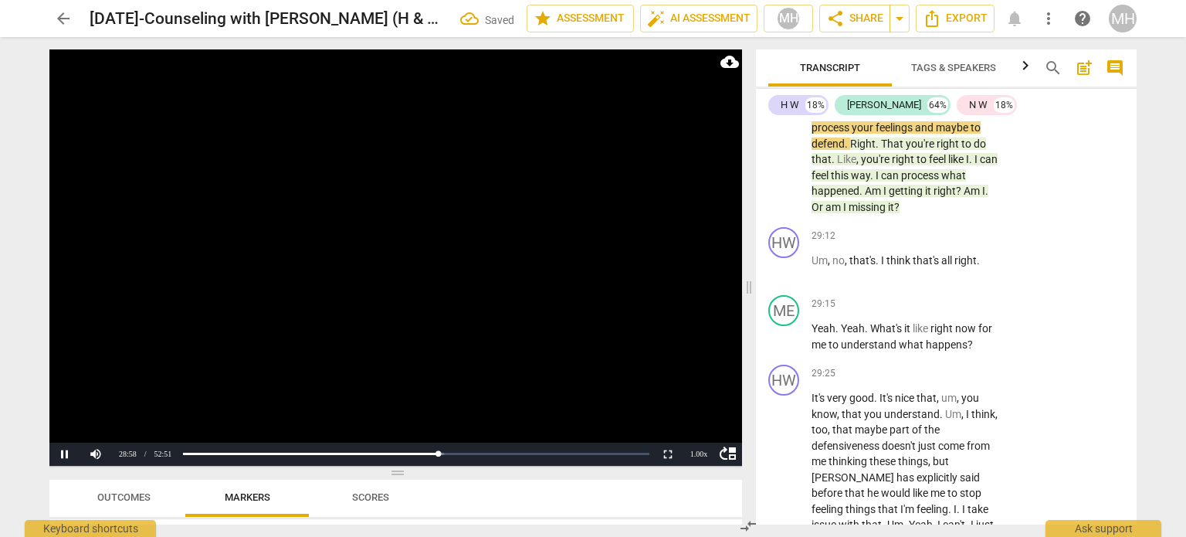
scroll to position [17450, 0]
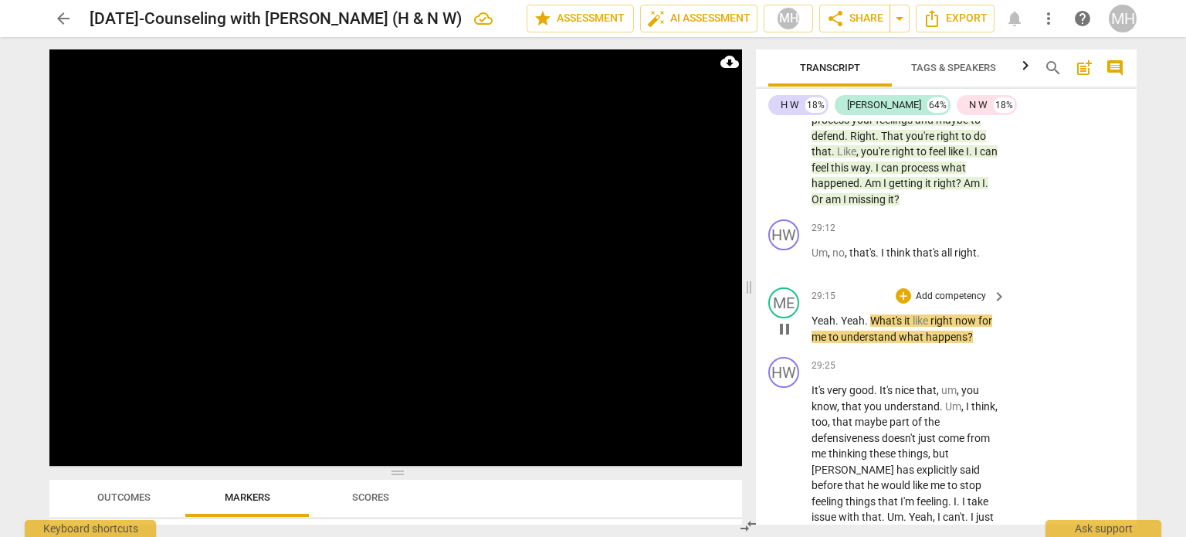
click at [960, 303] on p "Add competency" at bounding box center [950, 297] width 73 height 14
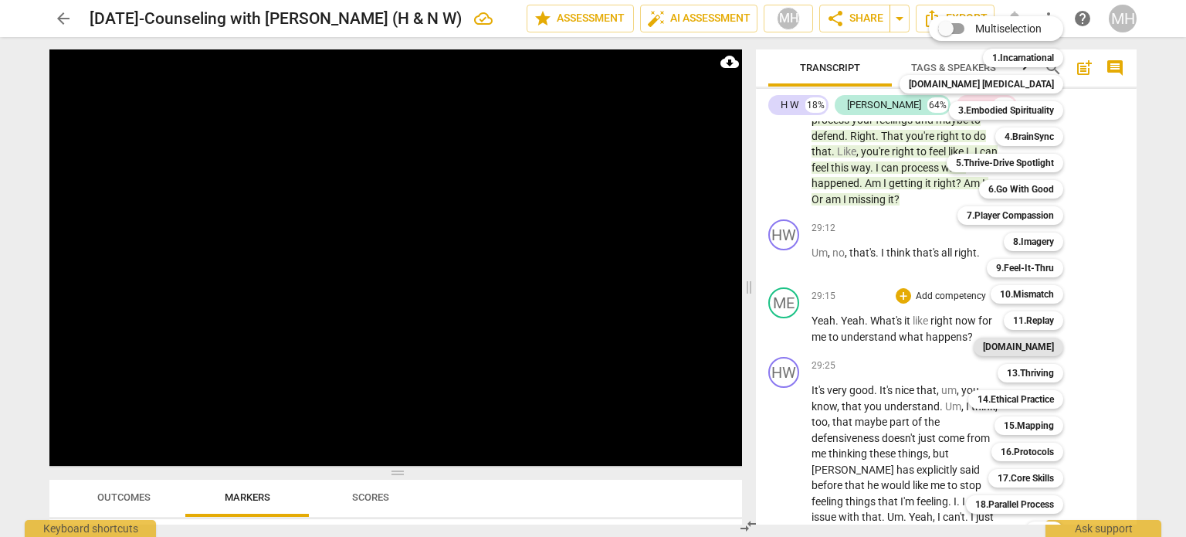
click at [1001, 342] on b "[DOMAIN_NAME]" at bounding box center [1018, 346] width 71 height 19
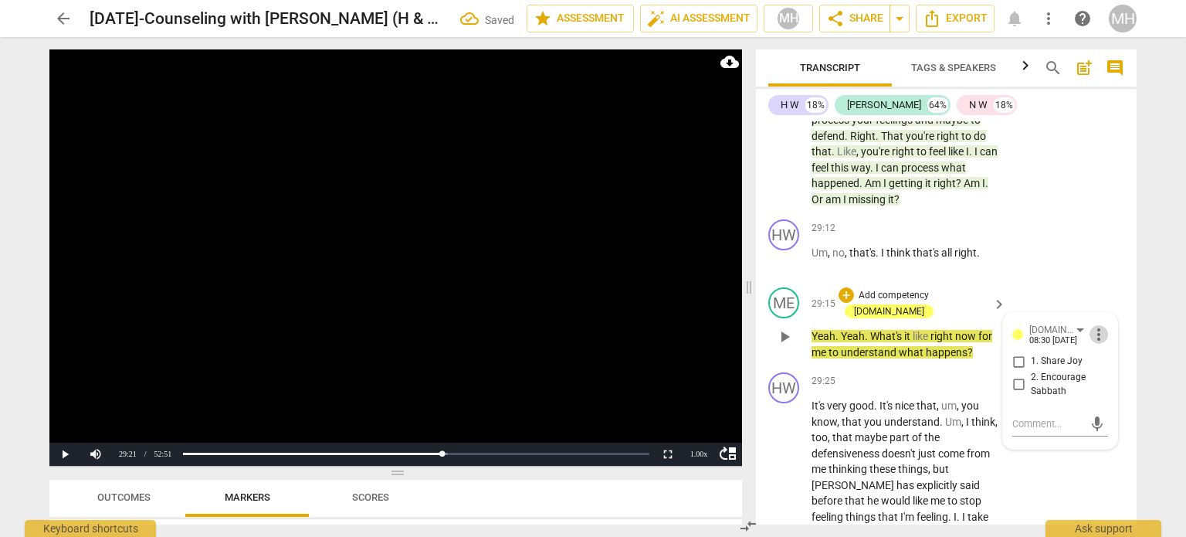
click at [1094, 344] on span "more_vert" at bounding box center [1098, 334] width 19 height 19
click at [1097, 378] on li "Delete" at bounding box center [1111, 372] width 53 height 29
